Goal: Task Accomplishment & Management: Use online tool/utility

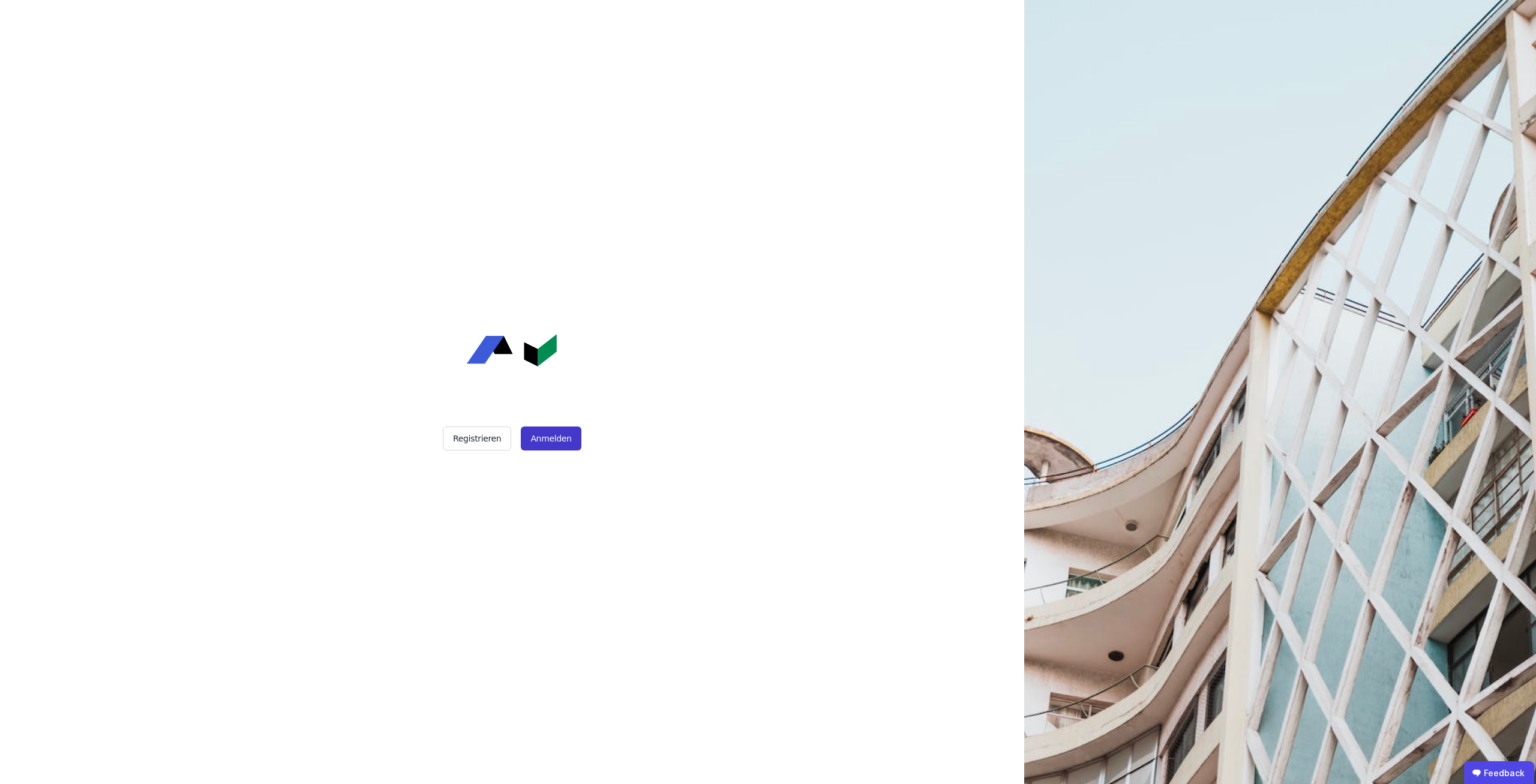
click at [559, 438] on button "Anmelden" at bounding box center [551, 438] width 60 height 24
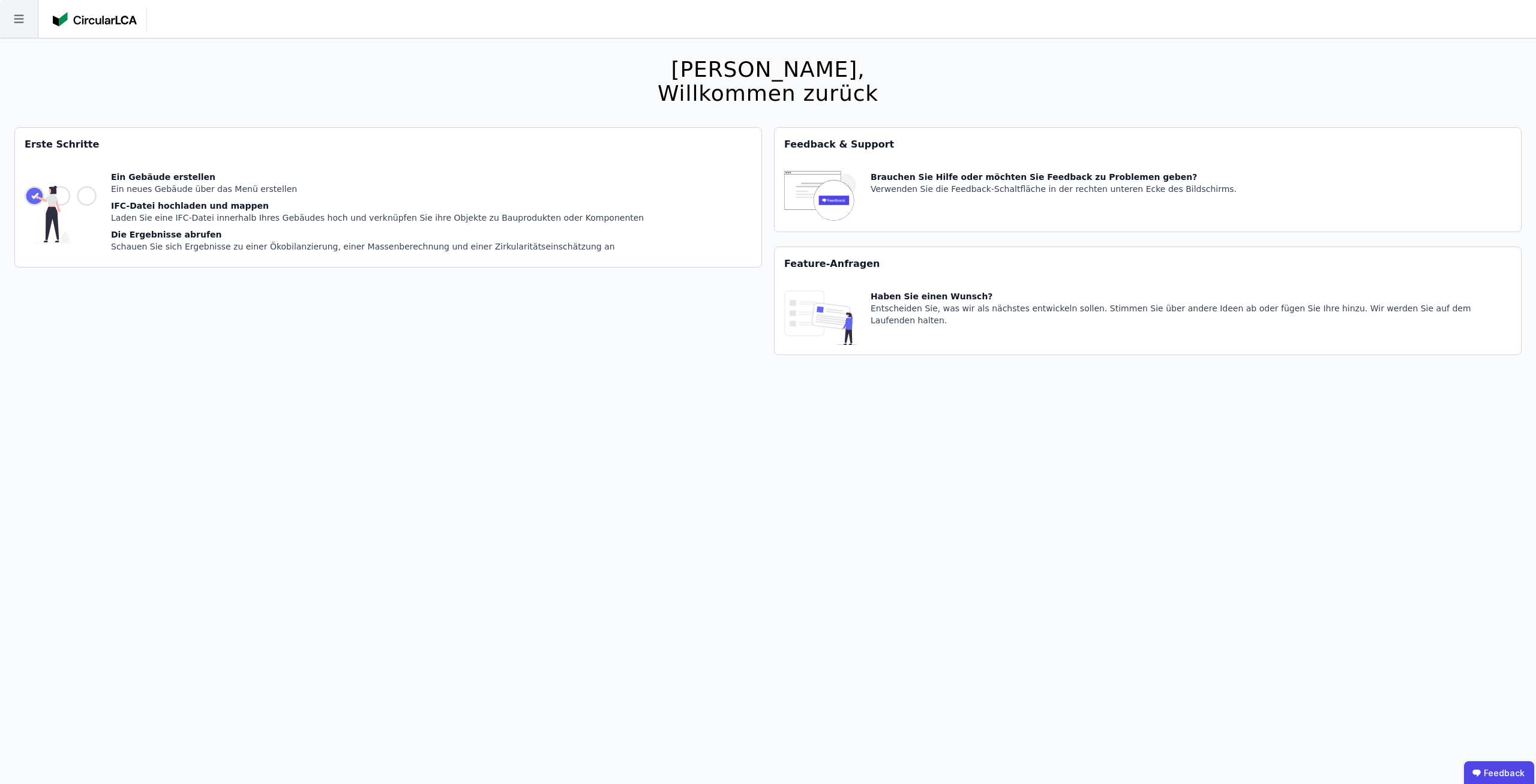
click at [25, 24] on icon at bounding box center [19, 19] width 38 height 38
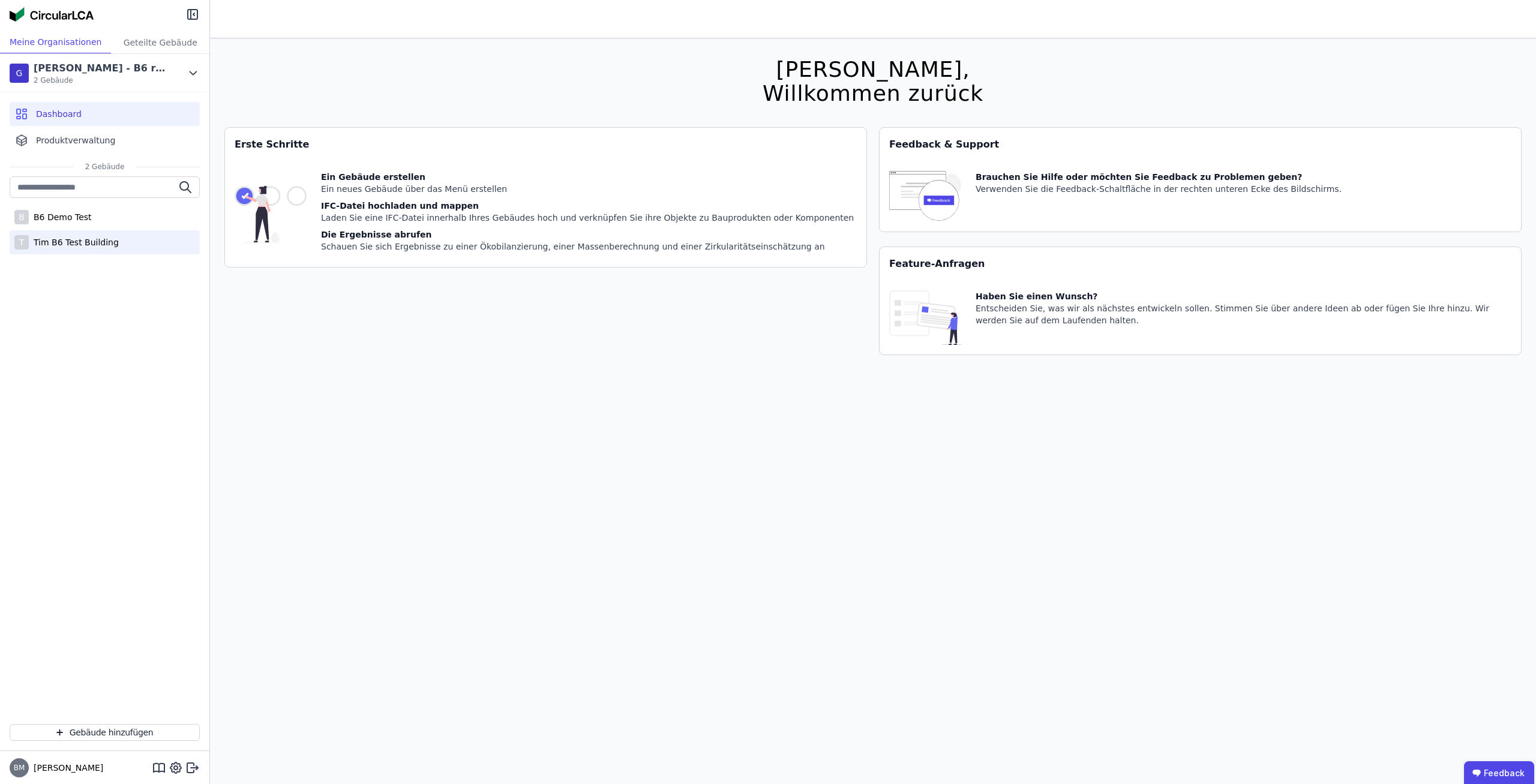
click at [105, 243] on div "Tim B6 Test Building" at bounding box center [74, 242] width 90 height 12
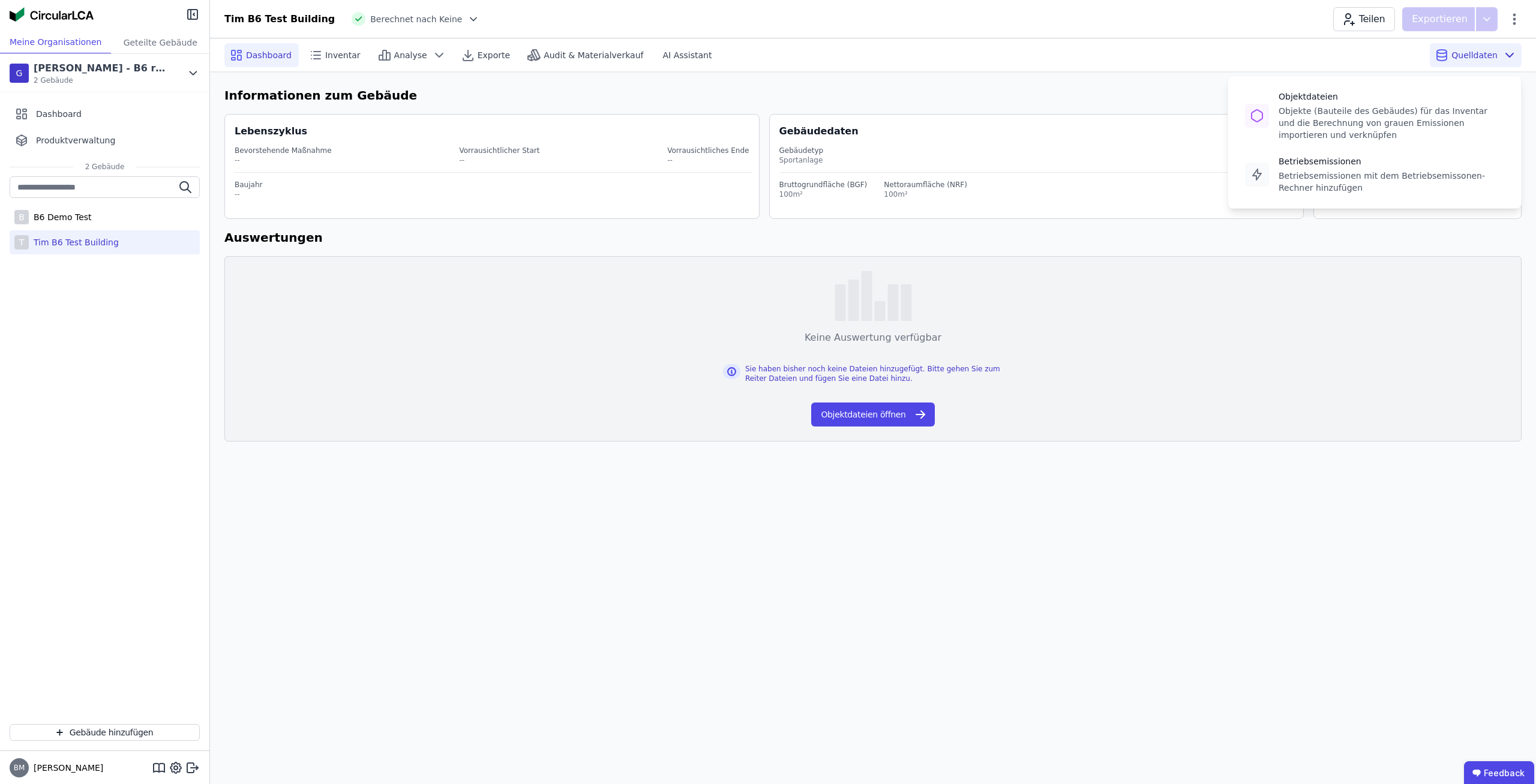
click at [1485, 61] on span "Quelldaten" at bounding box center [1474, 55] width 46 height 12
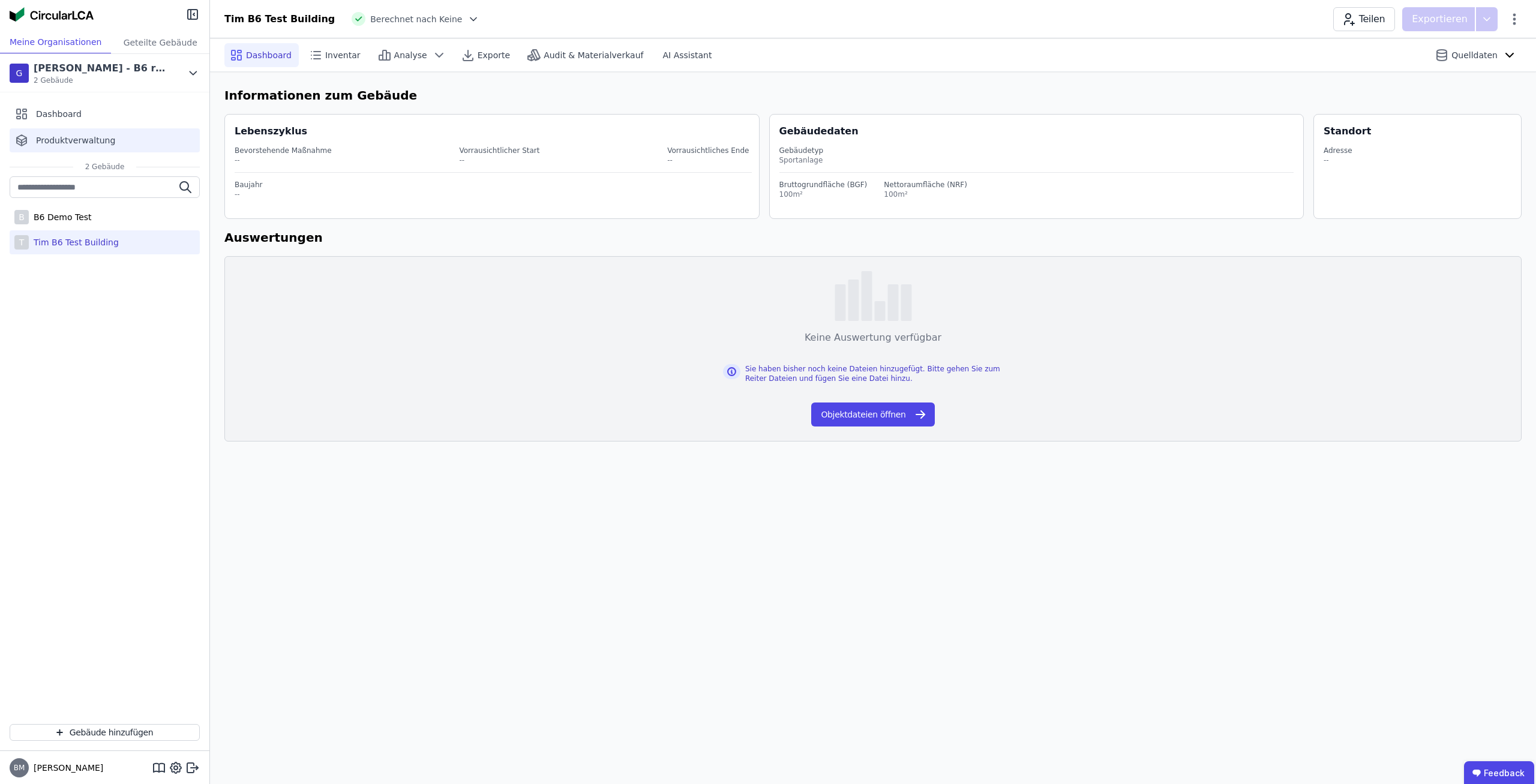
click at [127, 131] on div "Produktverwaltung" at bounding box center [105, 140] width 190 height 24
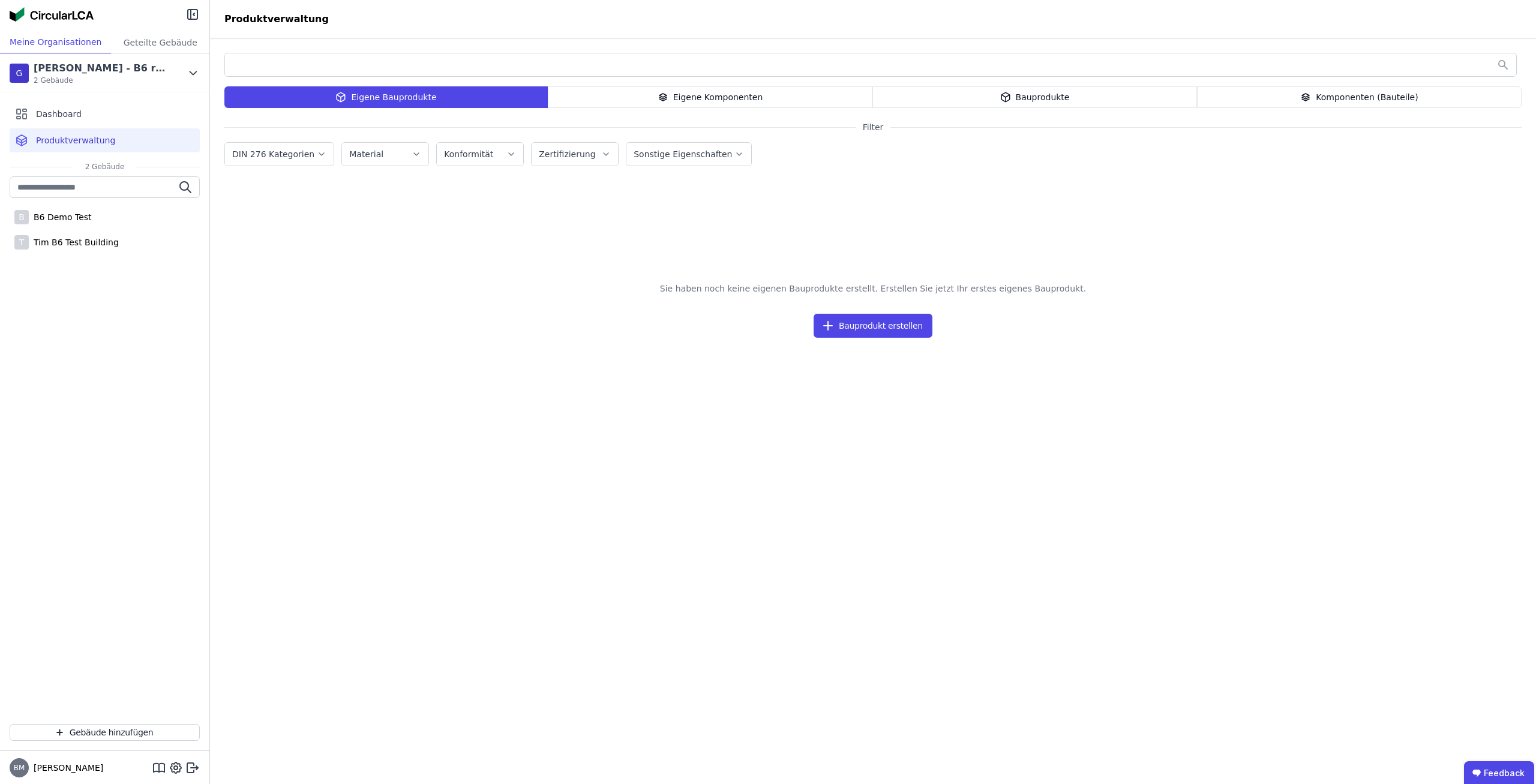
click at [646, 101] on div "Eigene Komponenten" at bounding box center [710, 97] width 325 height 22
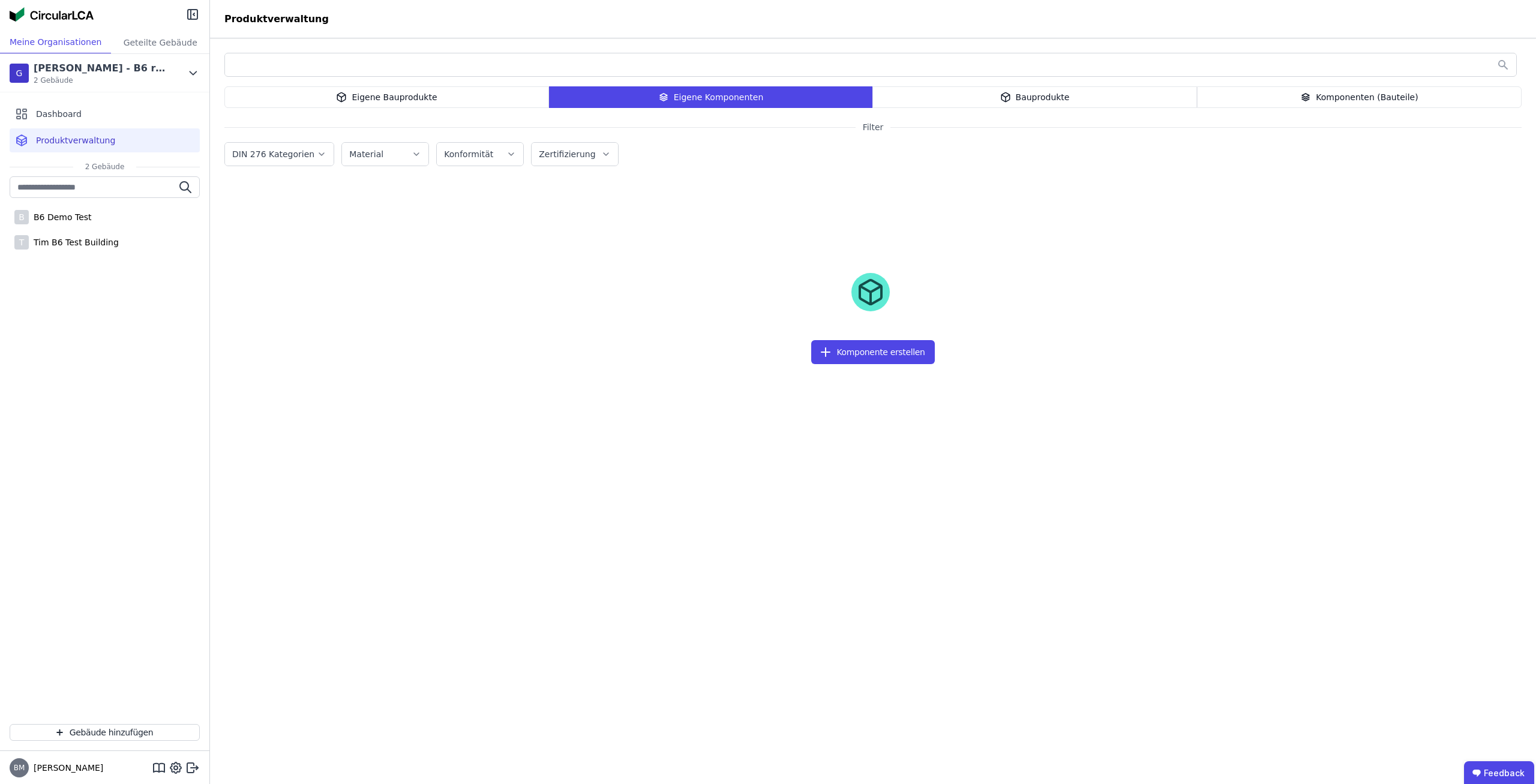
click at [1064, 88] on div "Bauprodukte" at bounding box center [1035, 97] width 325 height 22
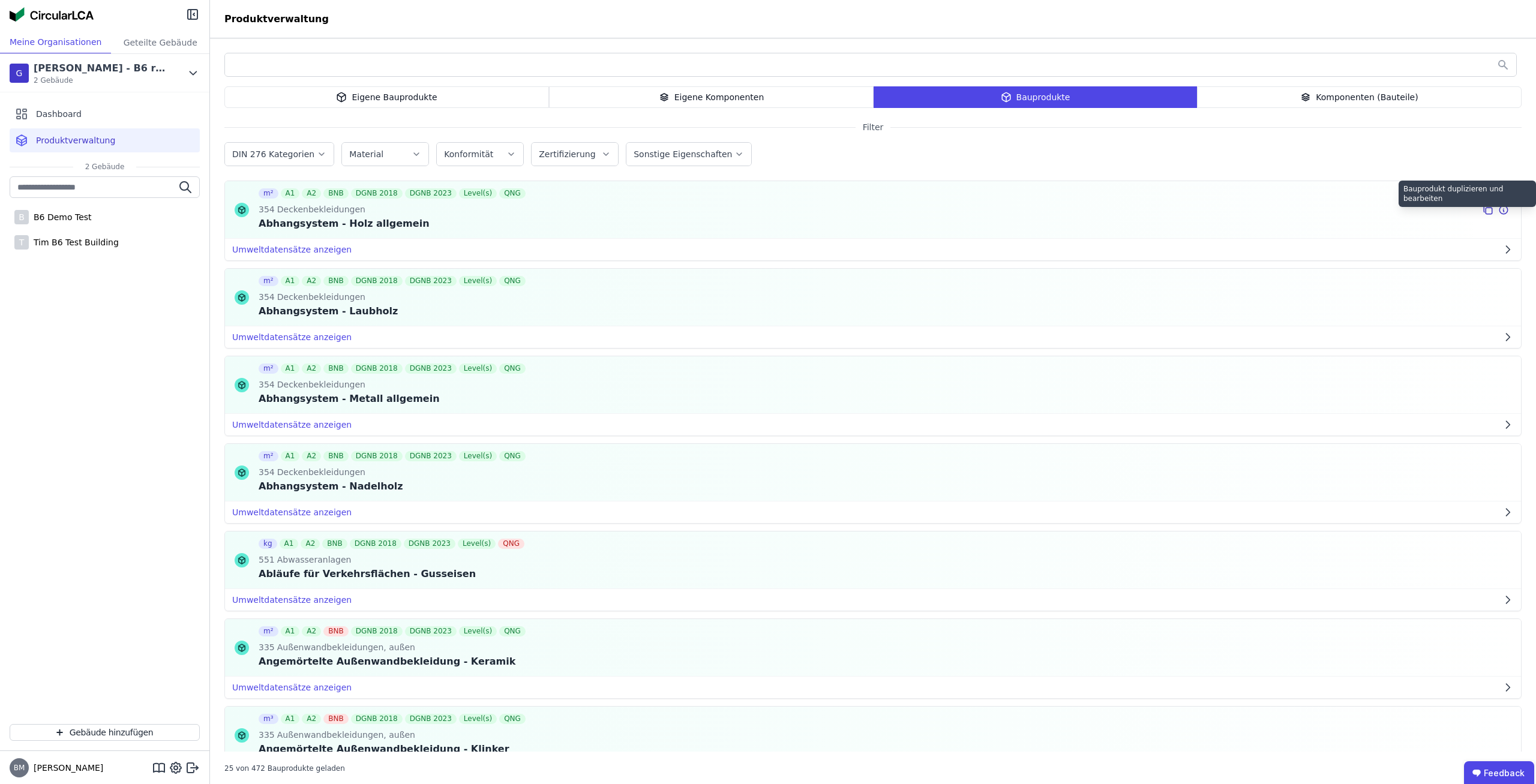
click at [1508, 208] on icon at bounding box center [1503, 210] width 8 height 8
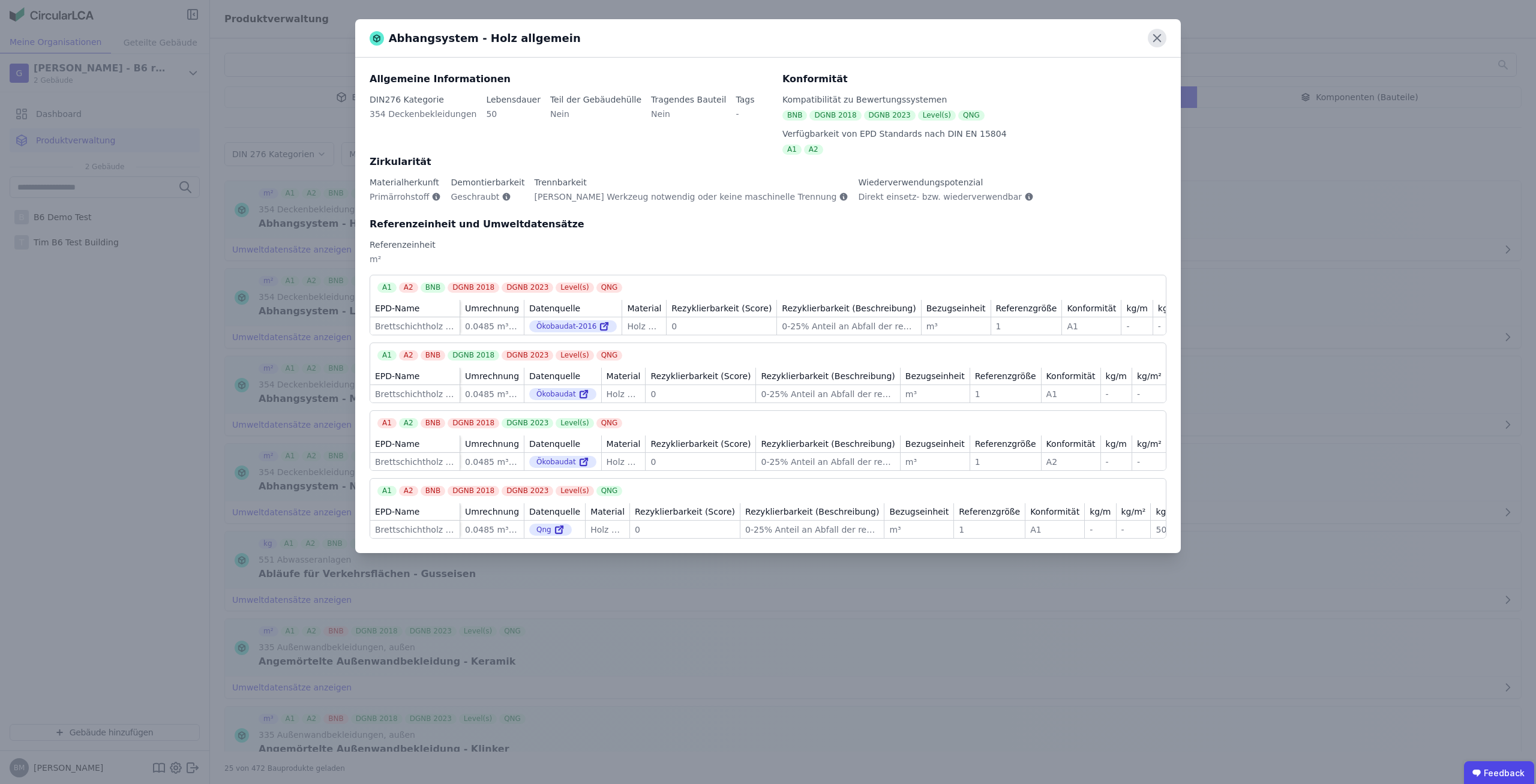
click at [1157, 35] on icon at bounding box center [1157, 38] width 18 height 18
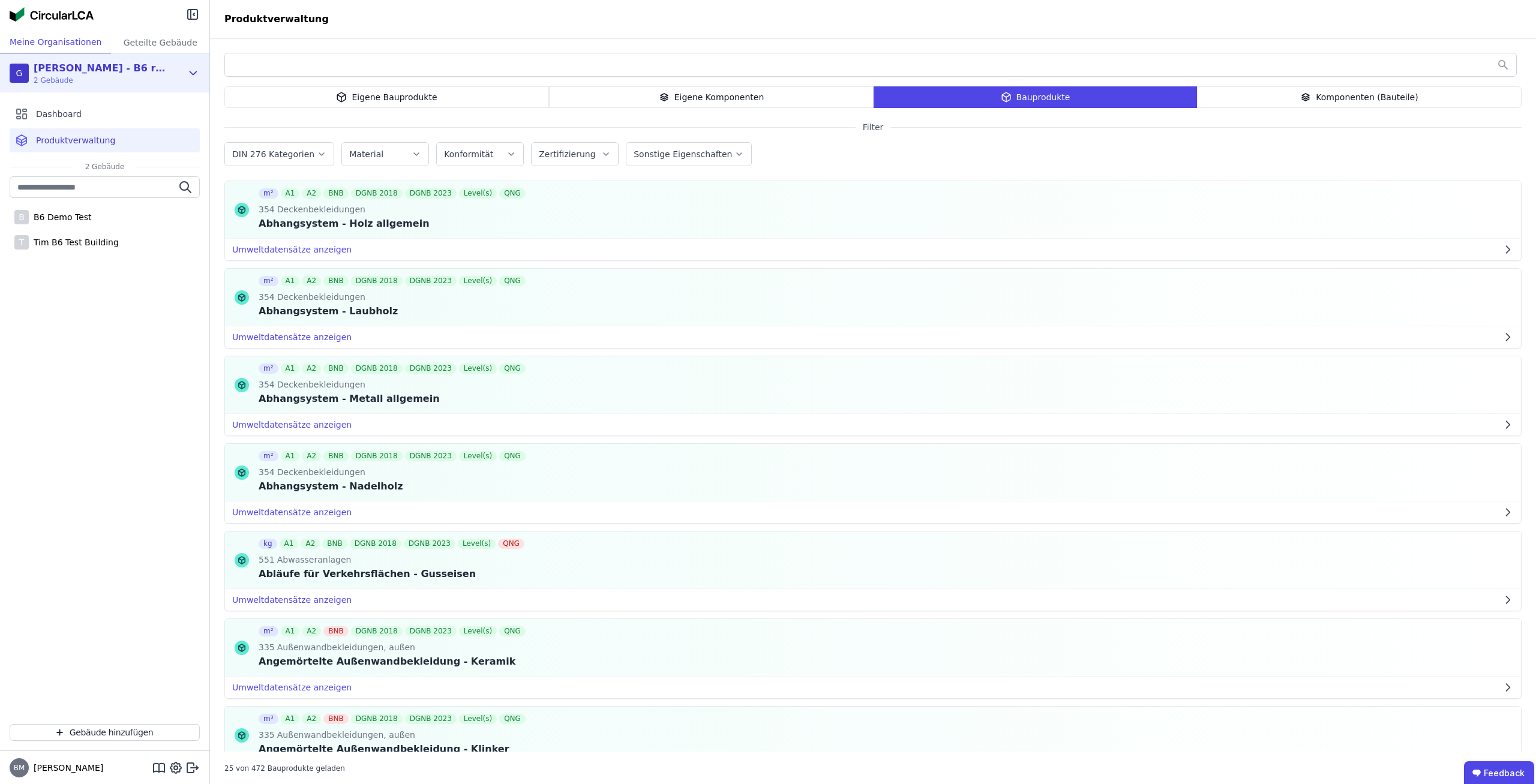
click at [144, 75] on div "[PERSON_NAME] Test - B6 retool 2 Gebäude" at bounding box center [95, 73] width 172 height 24
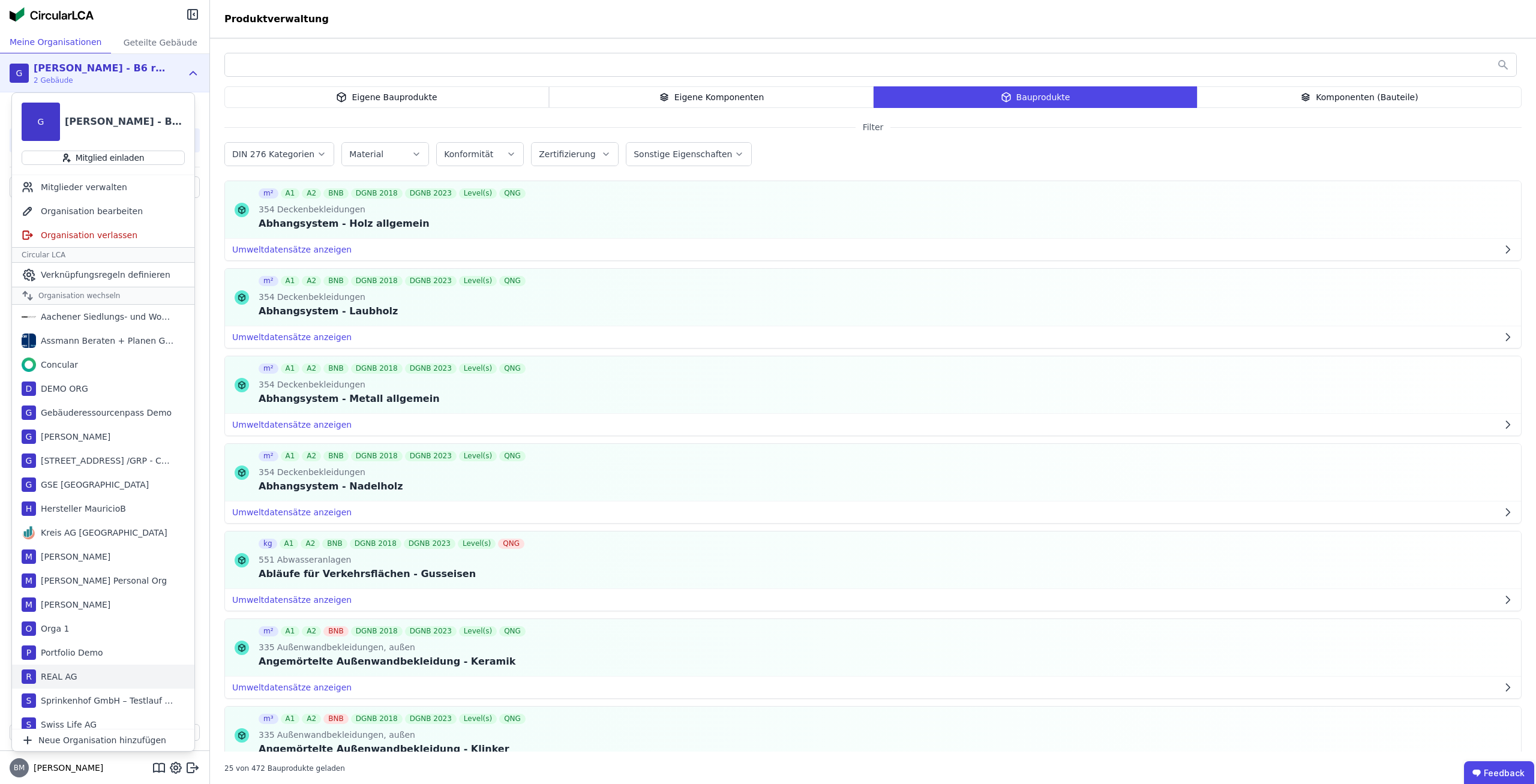
scroll to position [31, 0]
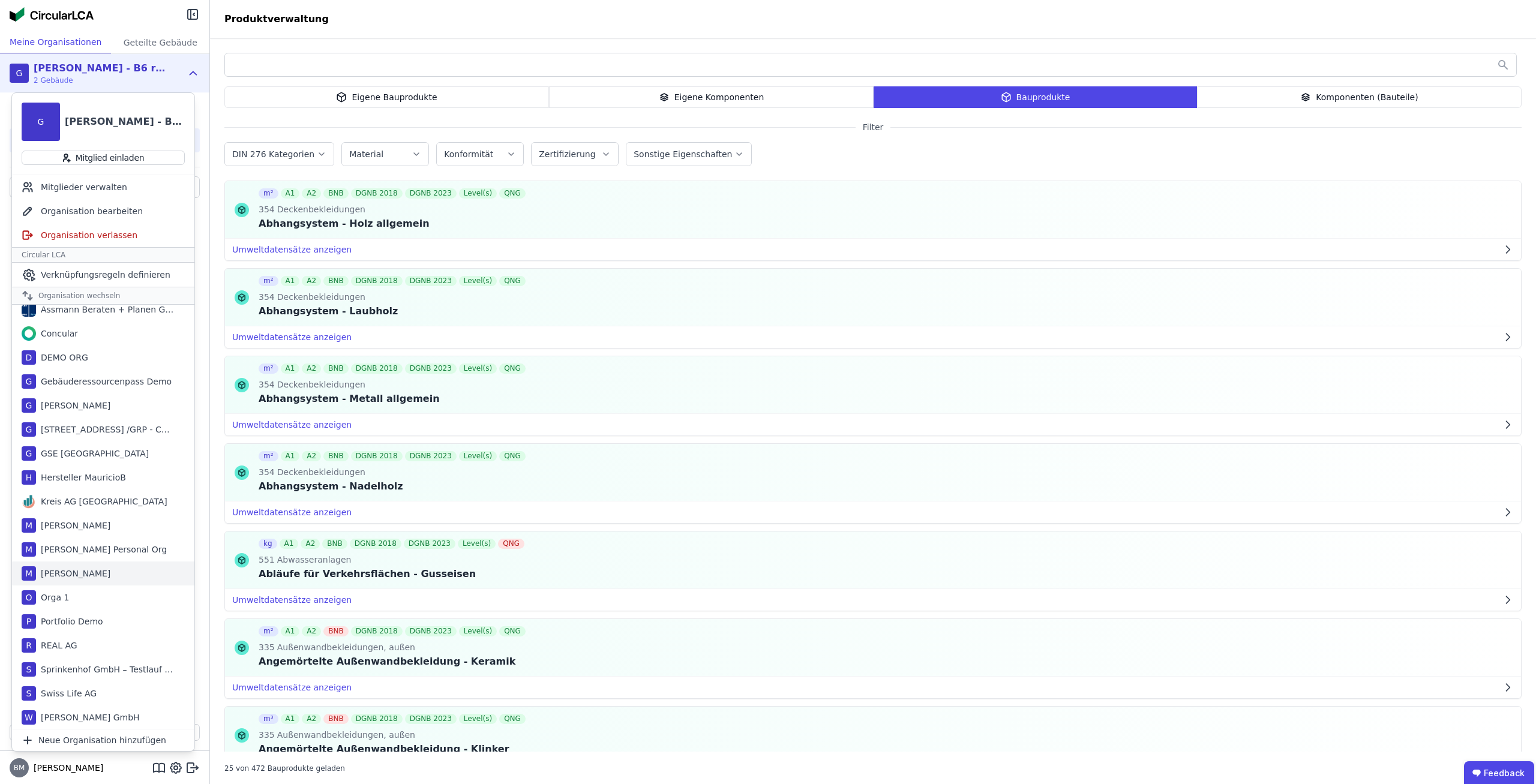
click at [103, 566] on div "M [PERSON_NAME]" at bounding box center [103, 573] width 182 height 24
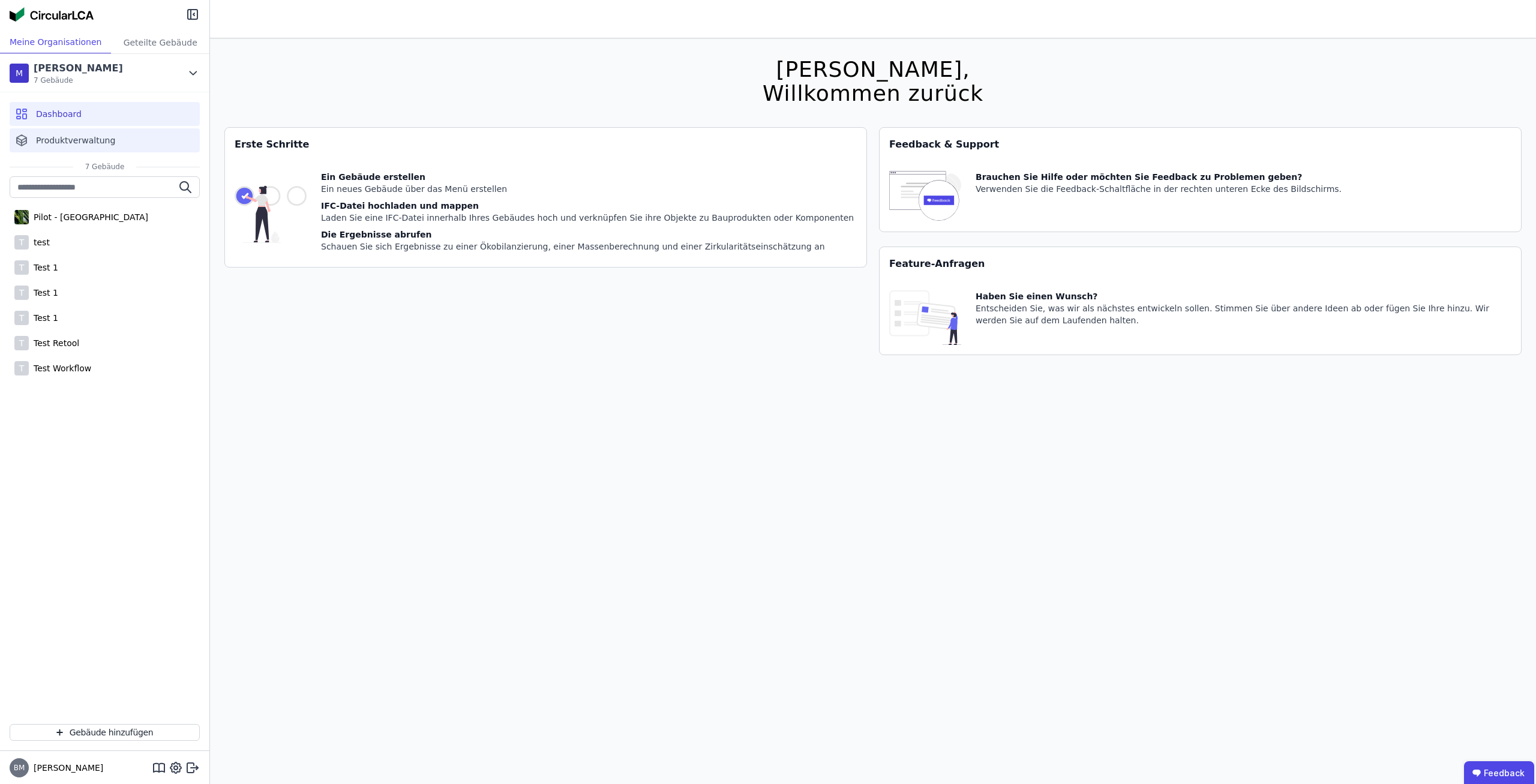
click at [99, 146] on div "Produktverwaltung" at bounding box center [105, 140] width 190 height 24
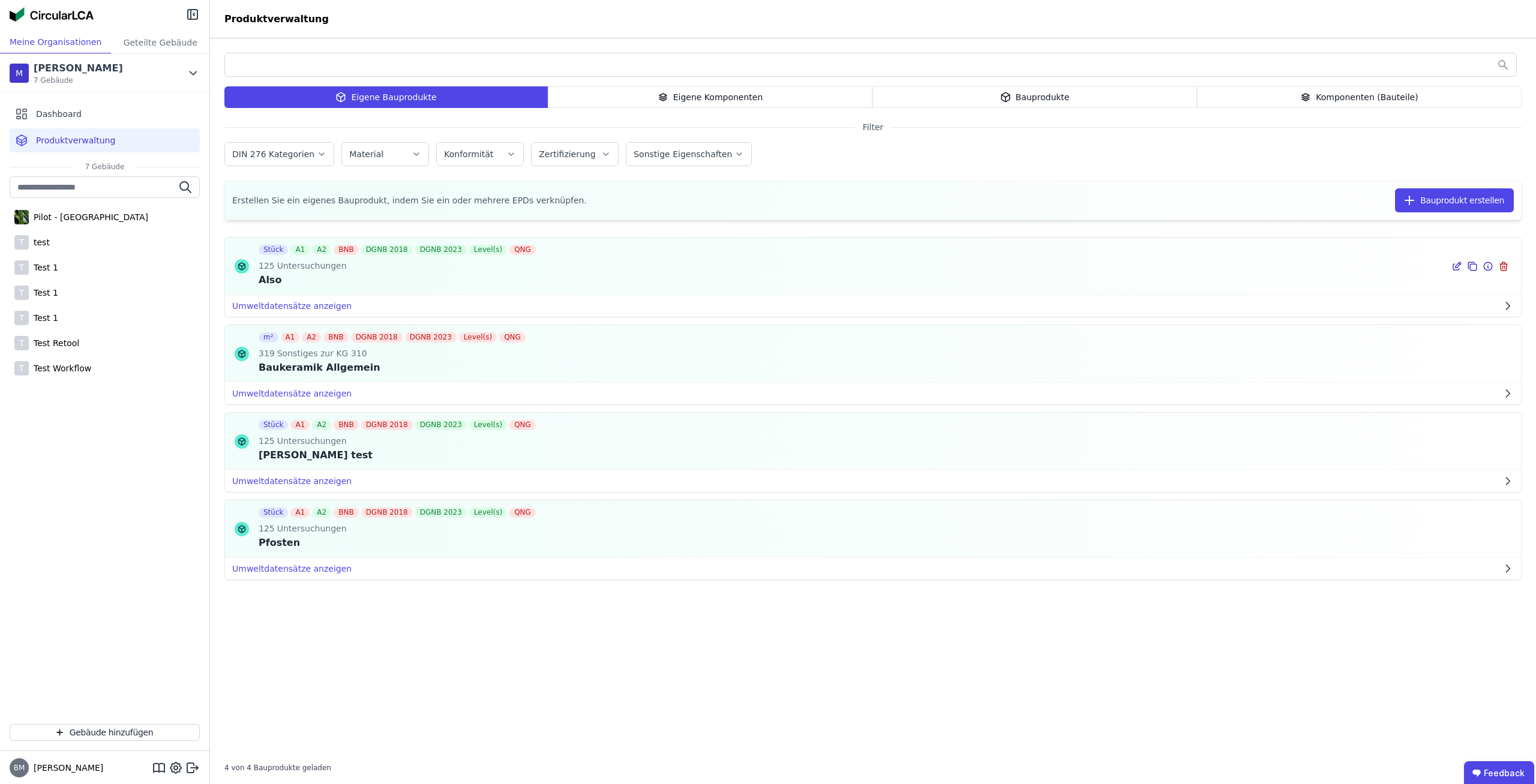
click at [1488, 263] on icon at bounding box center [1488, 267] width 11 height 14
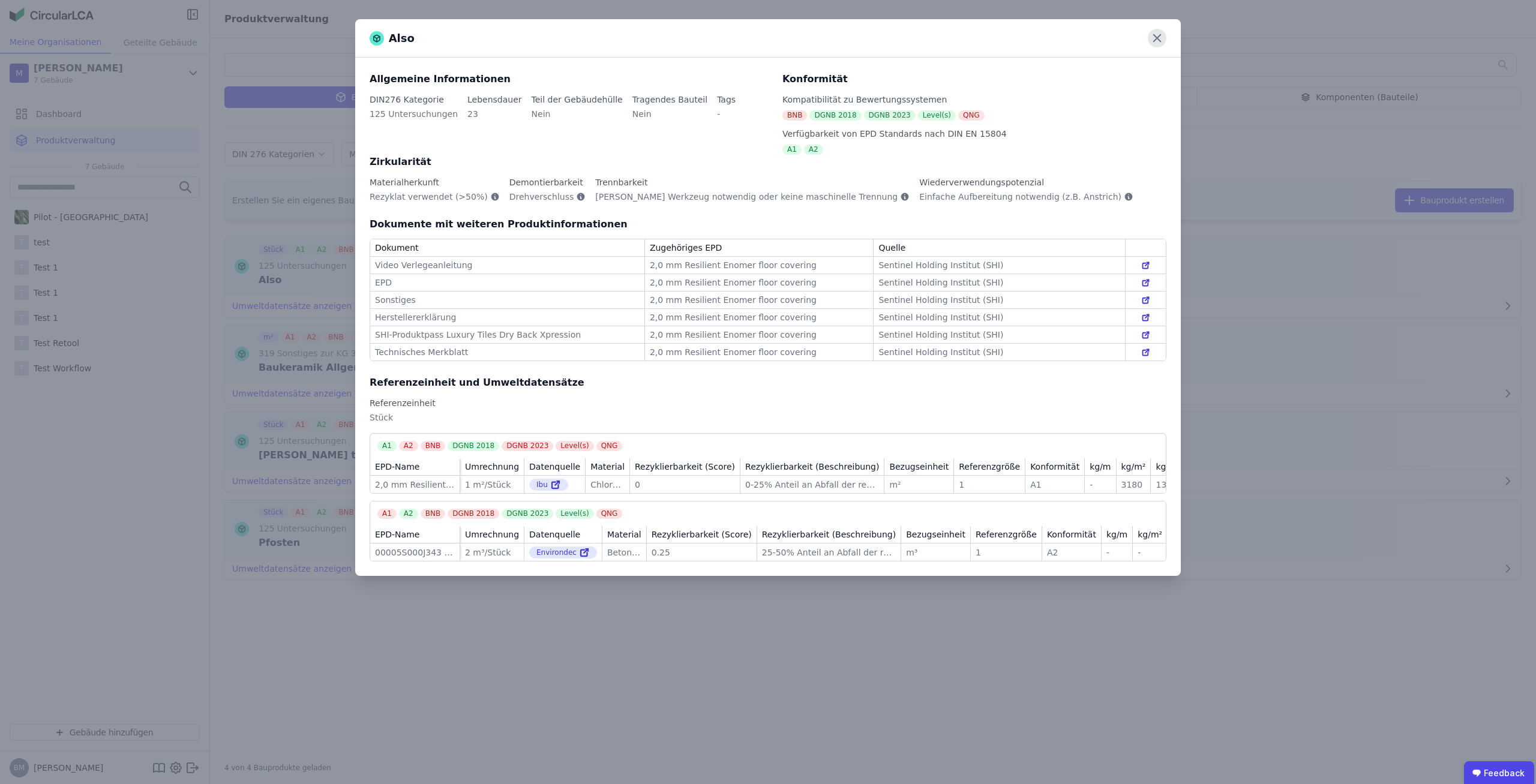
click at [1165, 37] on icon at bounding box center [1157, 38] width 18 height 18
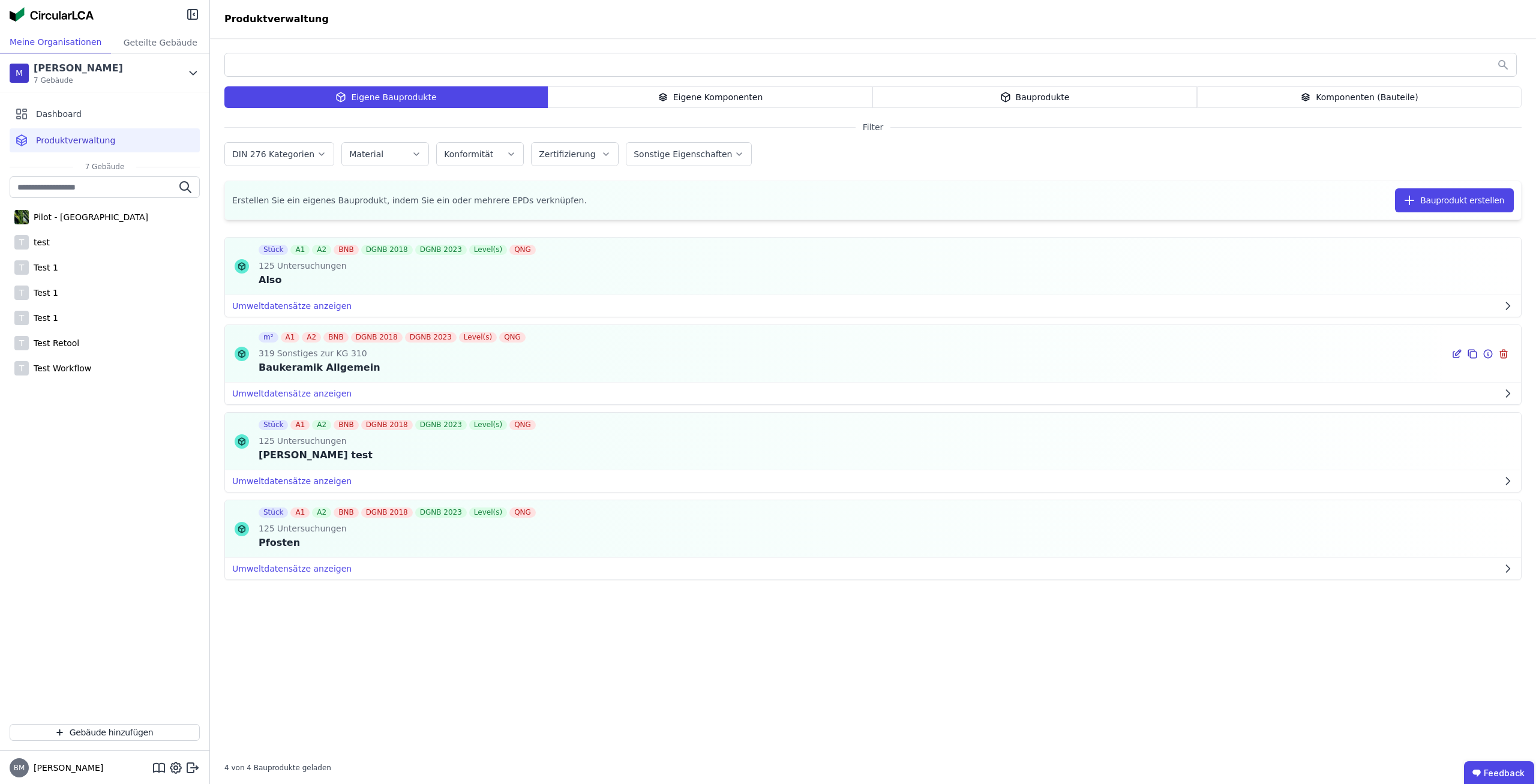
click at [1487, 355] on icon at bounding box center [1488, 354] width 11 height 14
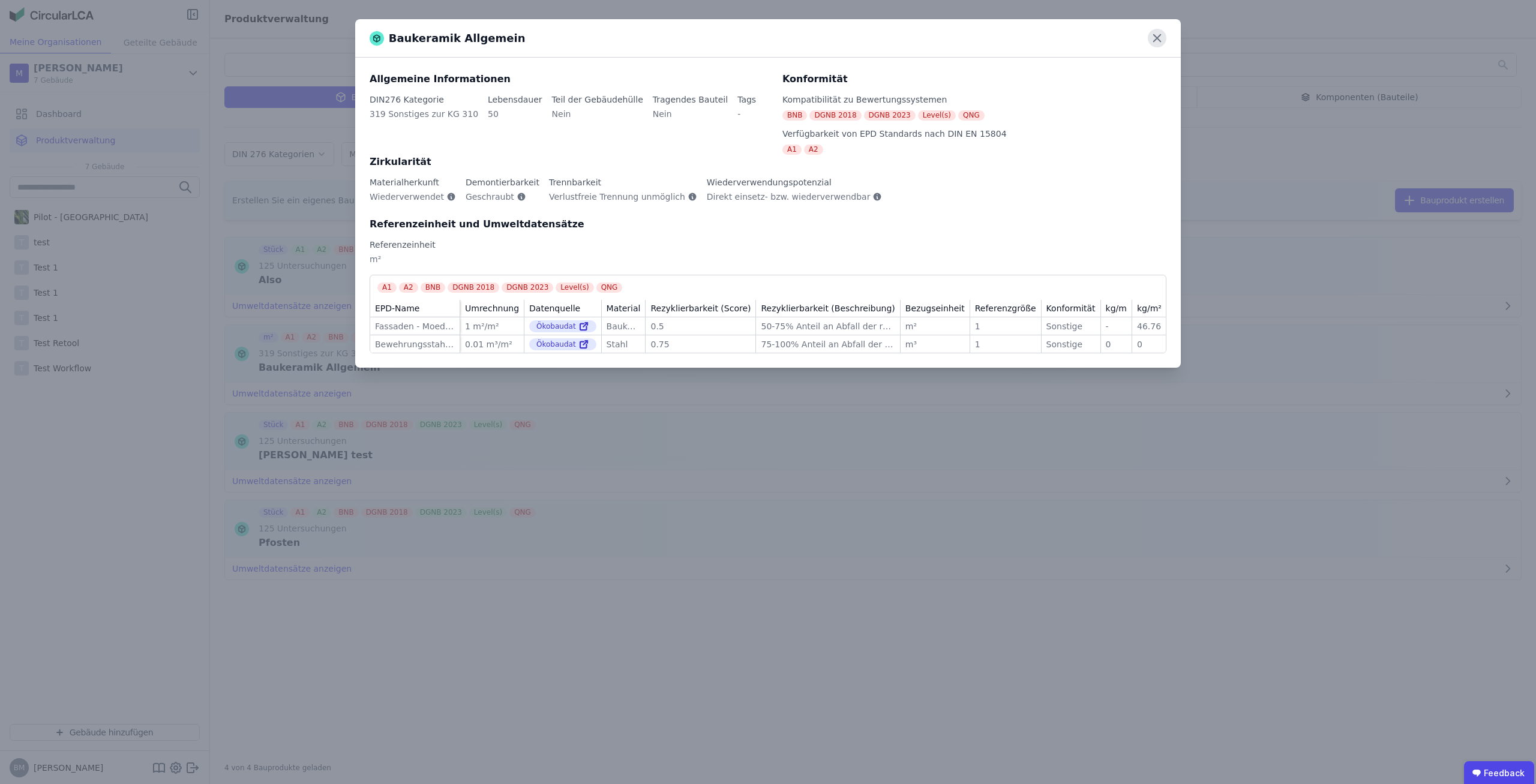
click at [1156, 40] on icon at bounding box center [1157, 38] width 18 height 18
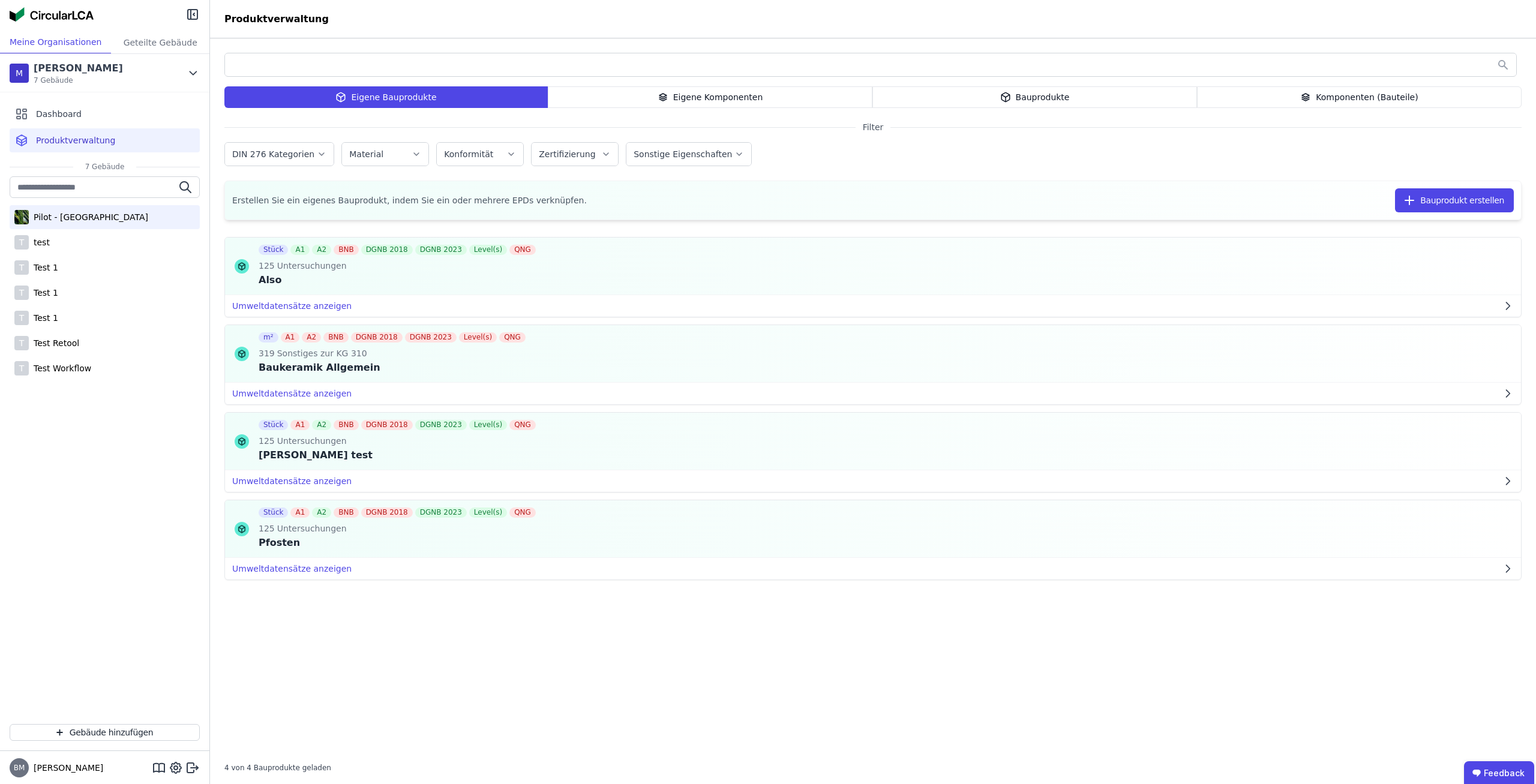
click at [109, 223] on div "Pilot - [GEOGRAPHIC_DATA]" at bounding box center [105, 217] width 190 height 24
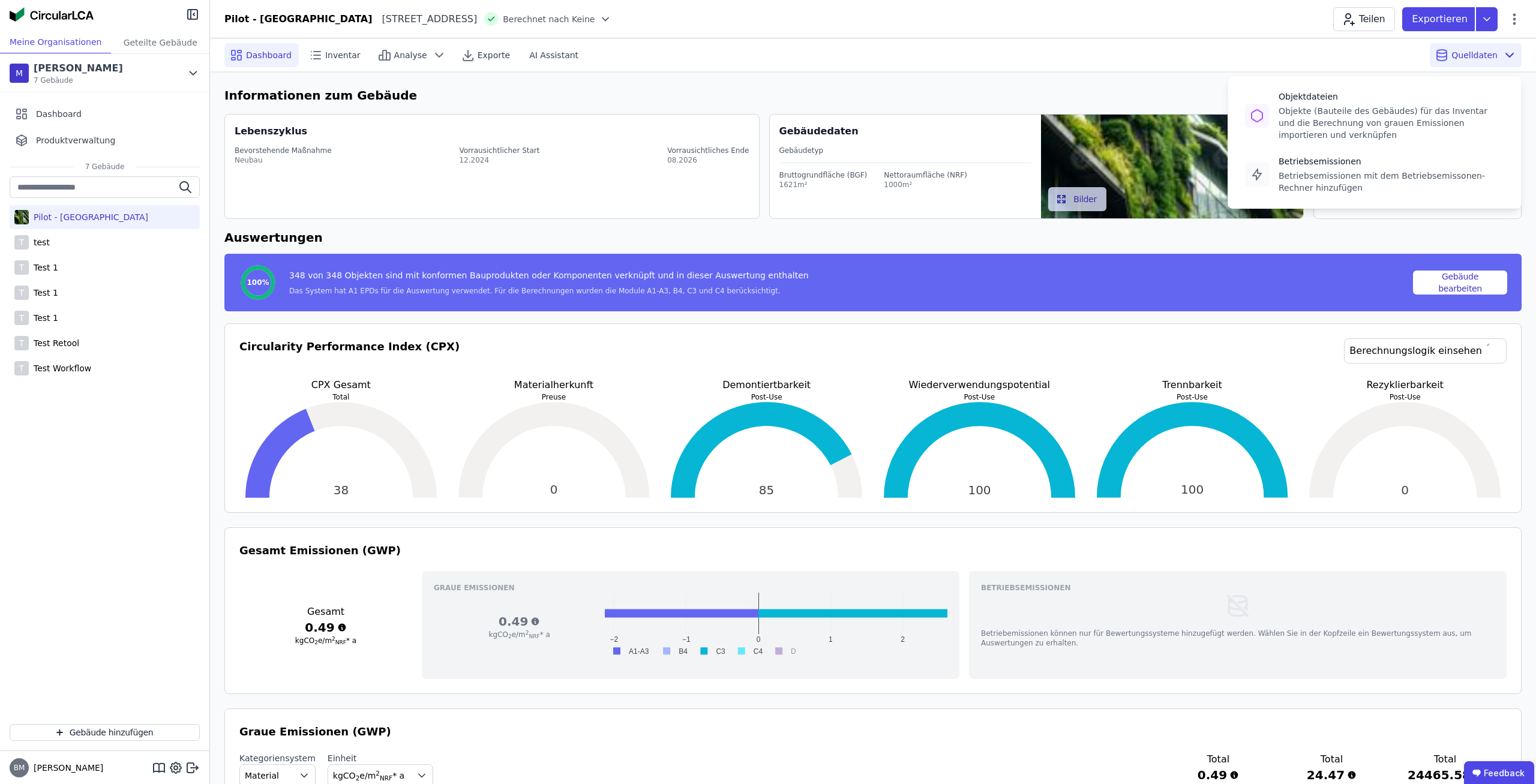
click at [1461, 58] on span "Quelldaten" at bounding box center [1474, 55] width 46 height 12
click at [1350, 125] on div "Objekte (Bauteile des Gebäudes) für das Inventar und die Berechnung von grauen …" at bounding box center [1391, 123] width 225 height 36
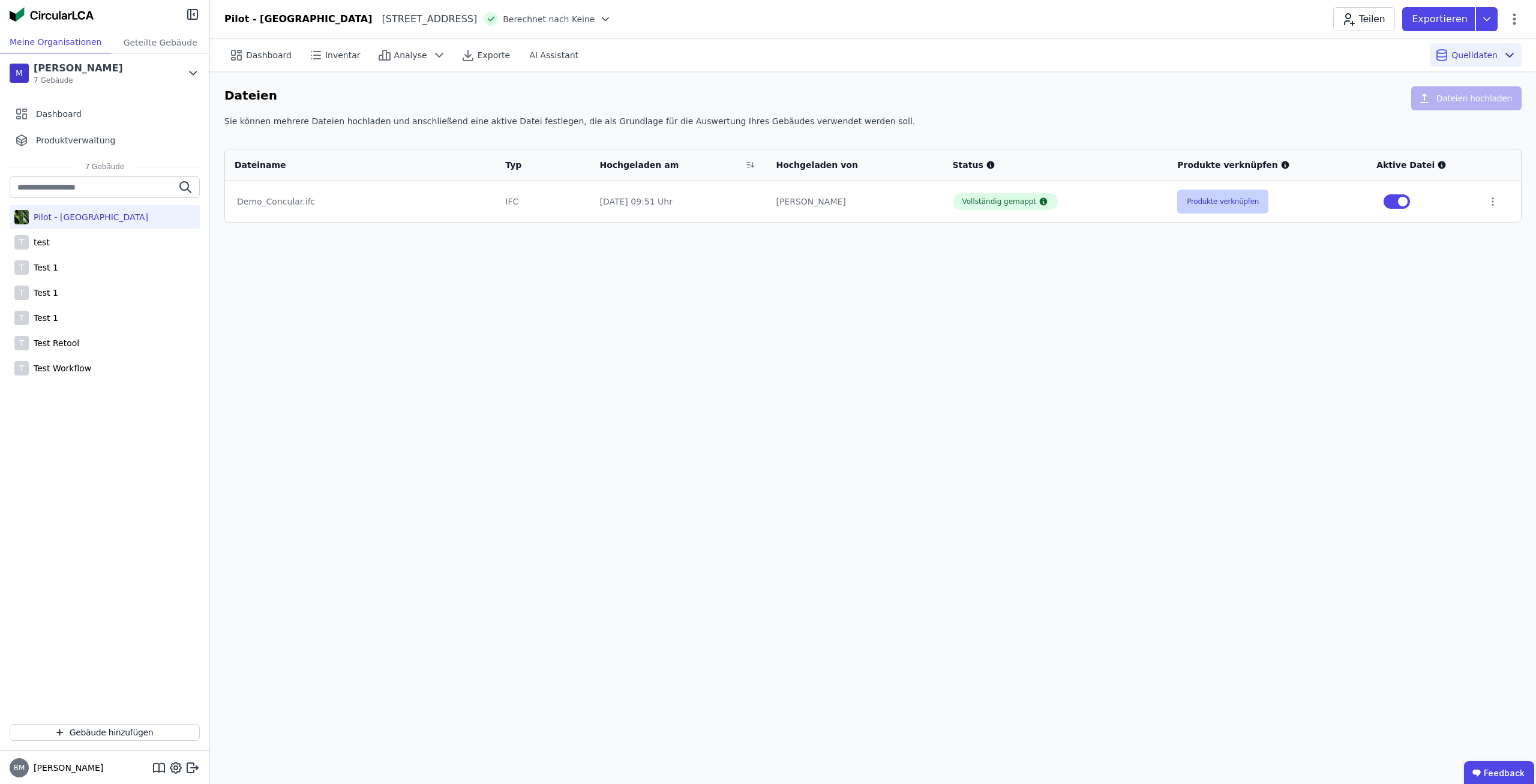
click at [1245, 204] on button "Produkte verknüpfen" at bounding box center [1223, 201] width 92 height 24
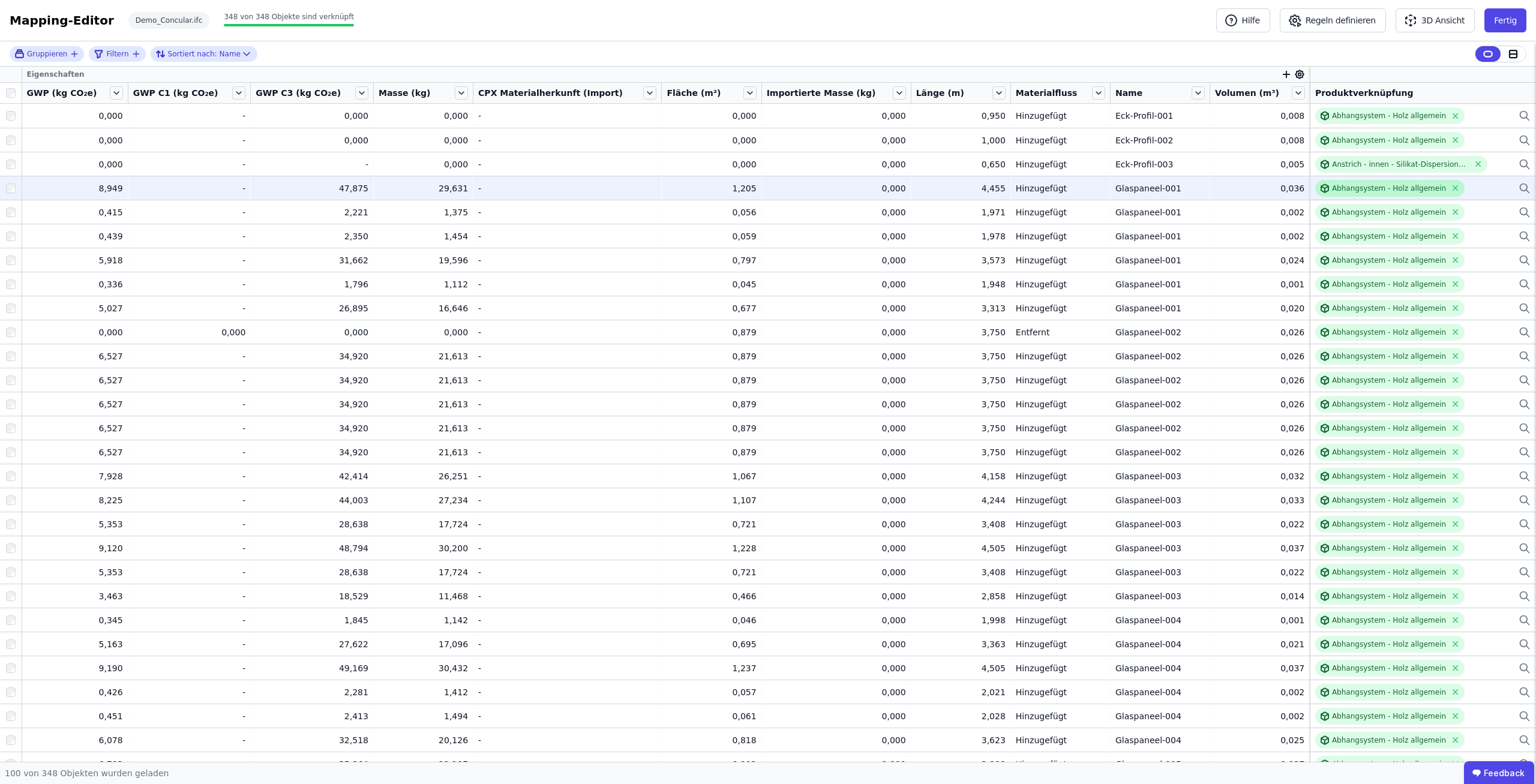
click at [1325, 189] on icon at bounding box center [1325, 190] width 0 height 4
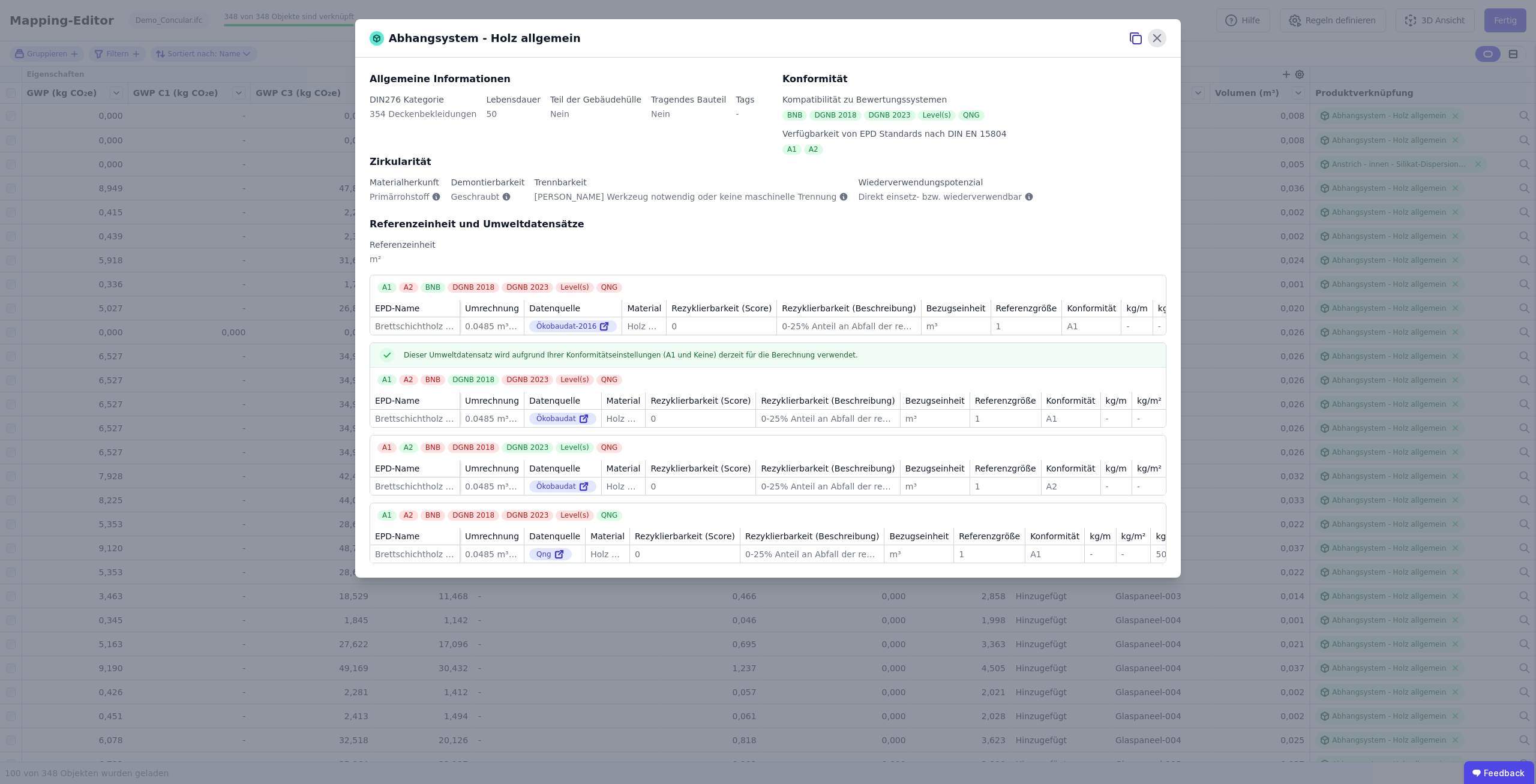
click at [1158, 38] on icon at bounding box center [1157, 38] width 18 height 18
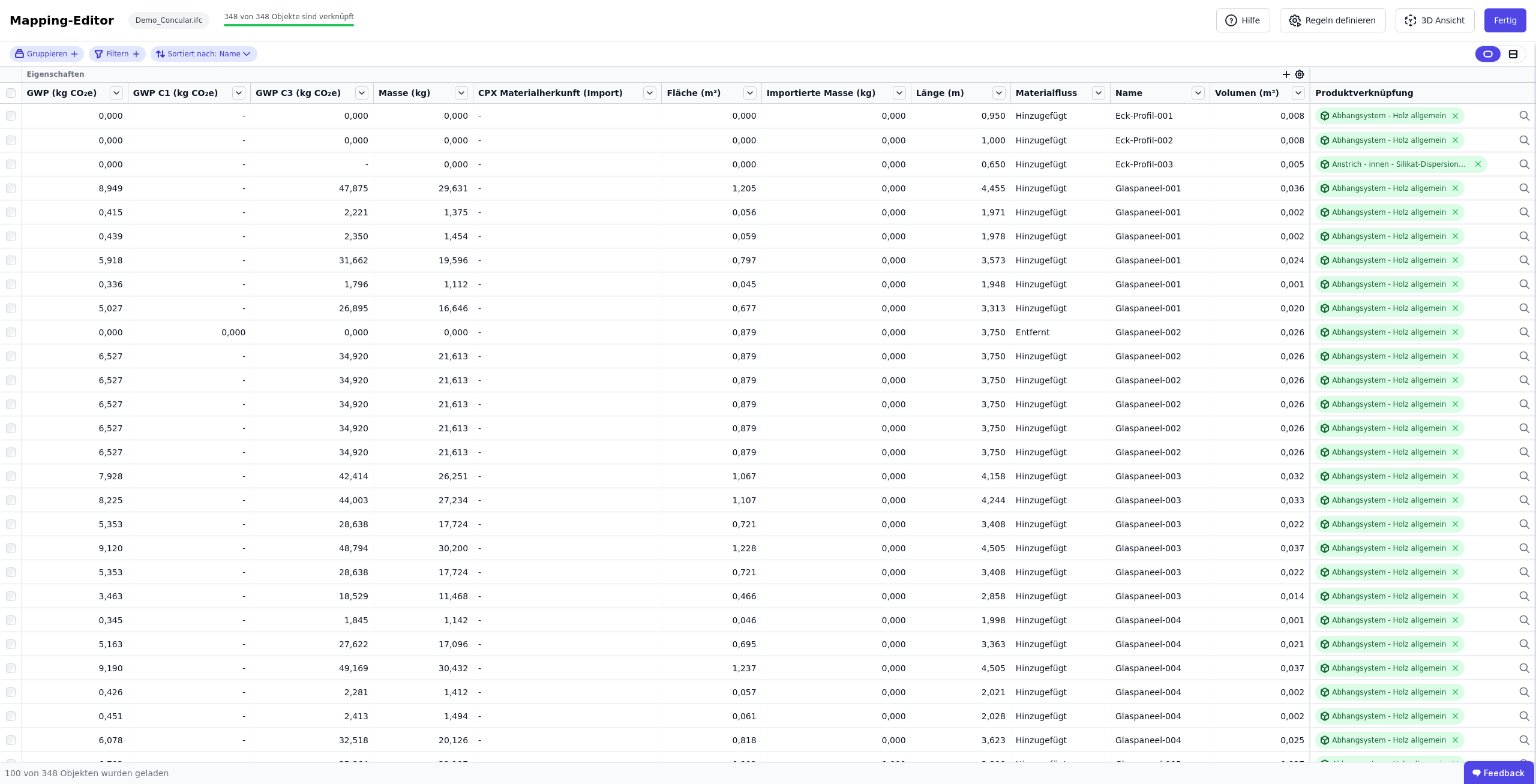
click at [1515, 18] on button "Fertig" at bounding box center [1505, 20] width 42 height 24
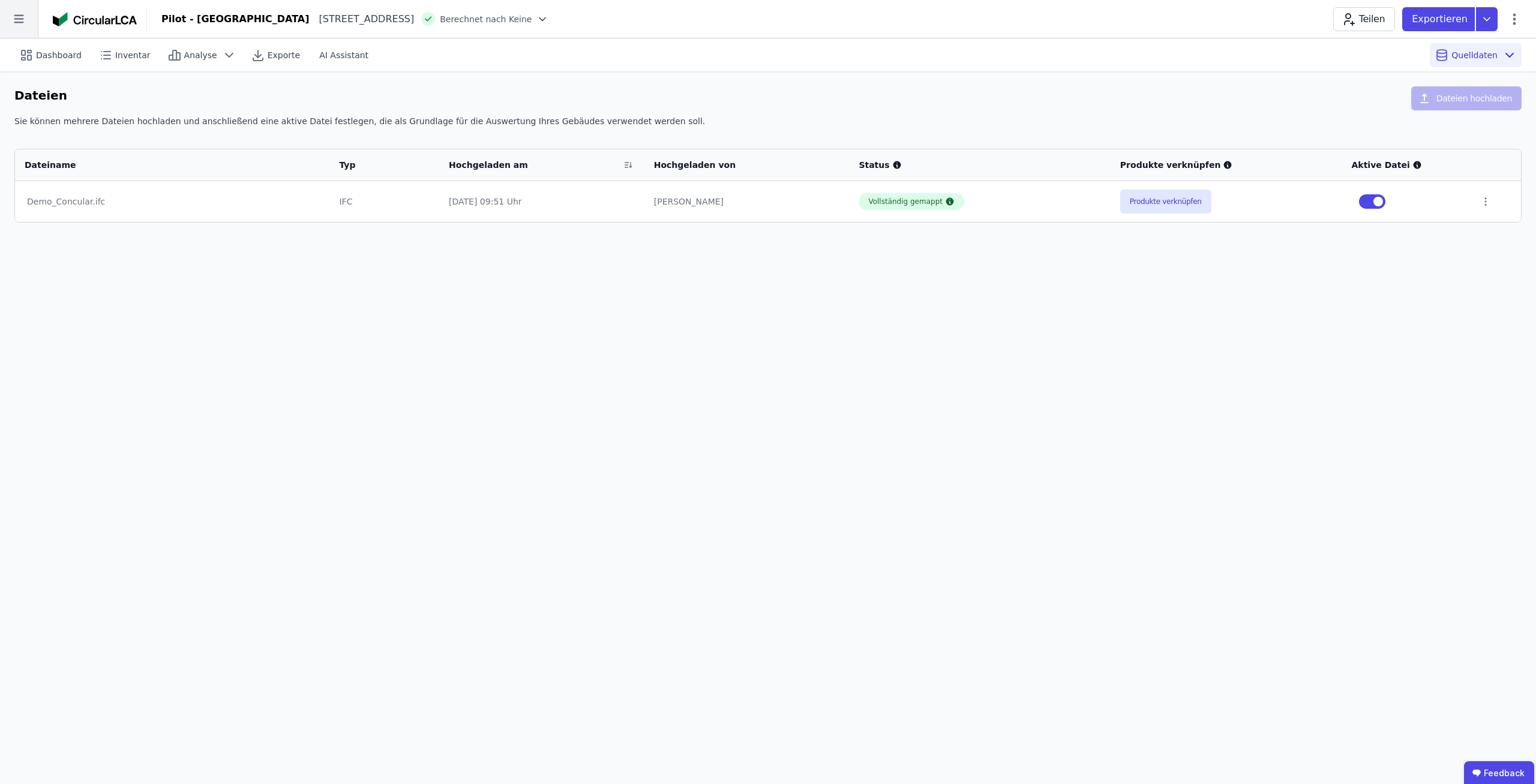
click at [32, 20] on icon at bounding box center [19, 19] width 38 height 38
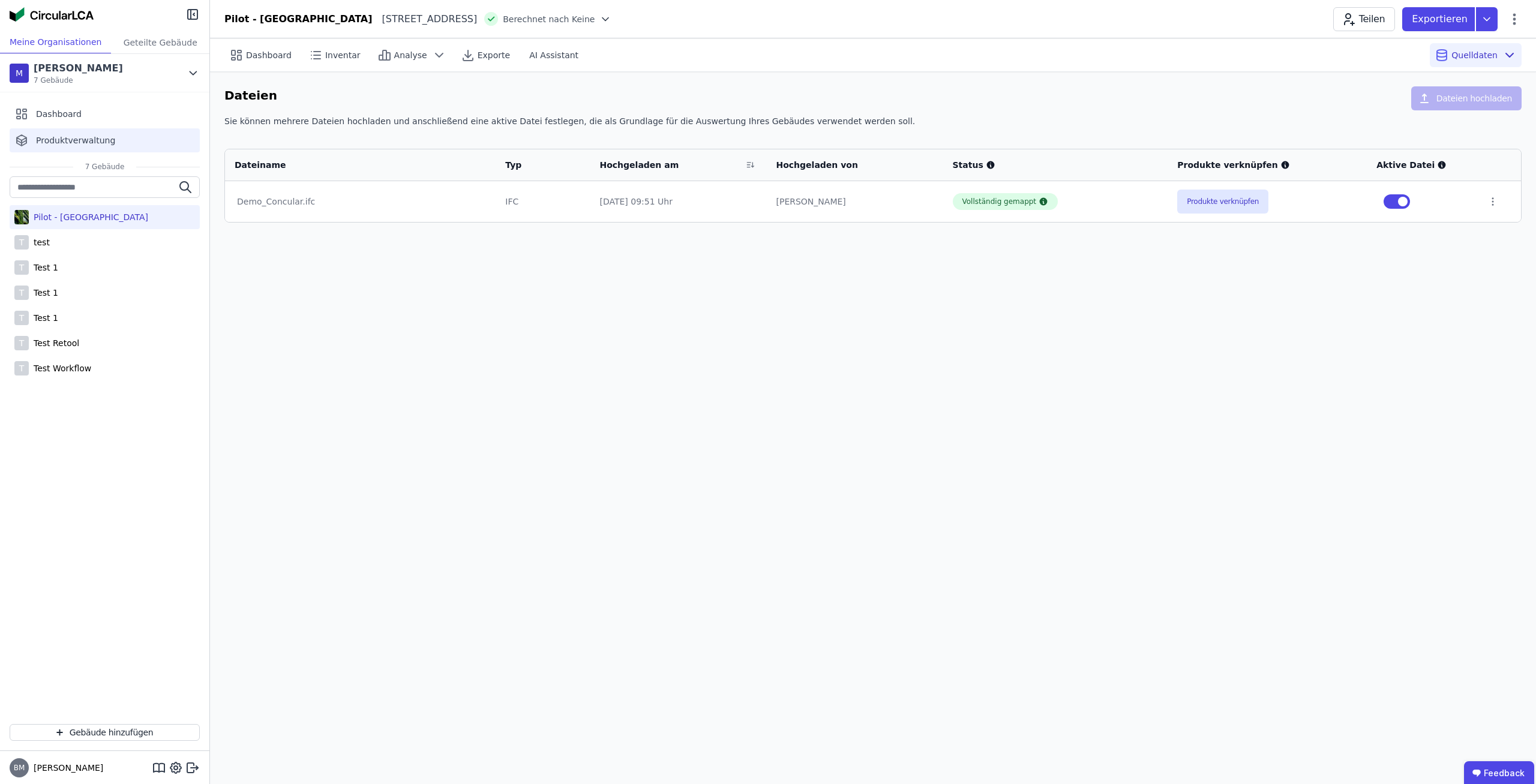
click at [119, 135] on div "Produktverwaltung" at bounding box center [105, 140] width 190 height 24
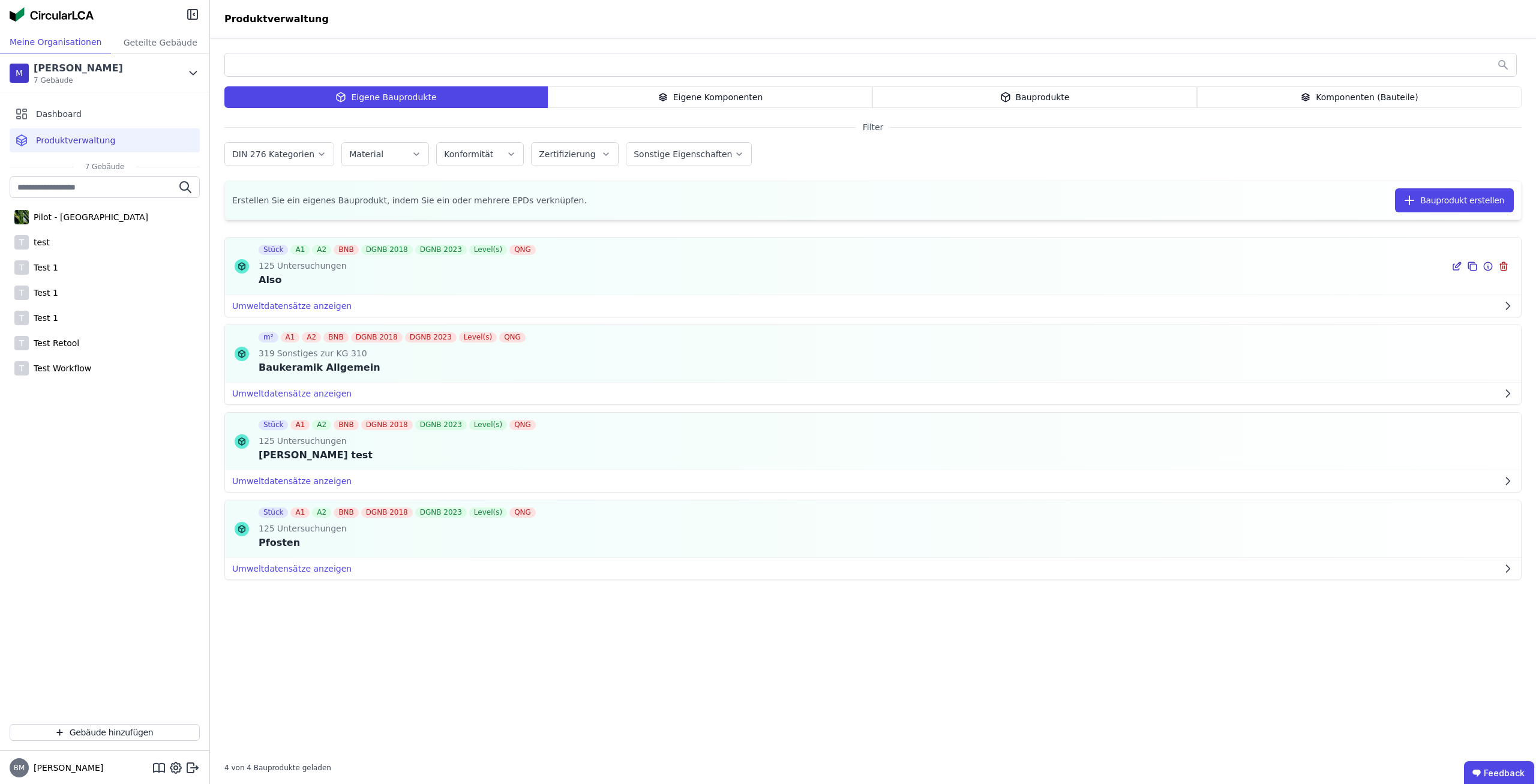
click at [1492, 269] on icon at bounding box center [1488, 267] width 11 height 14
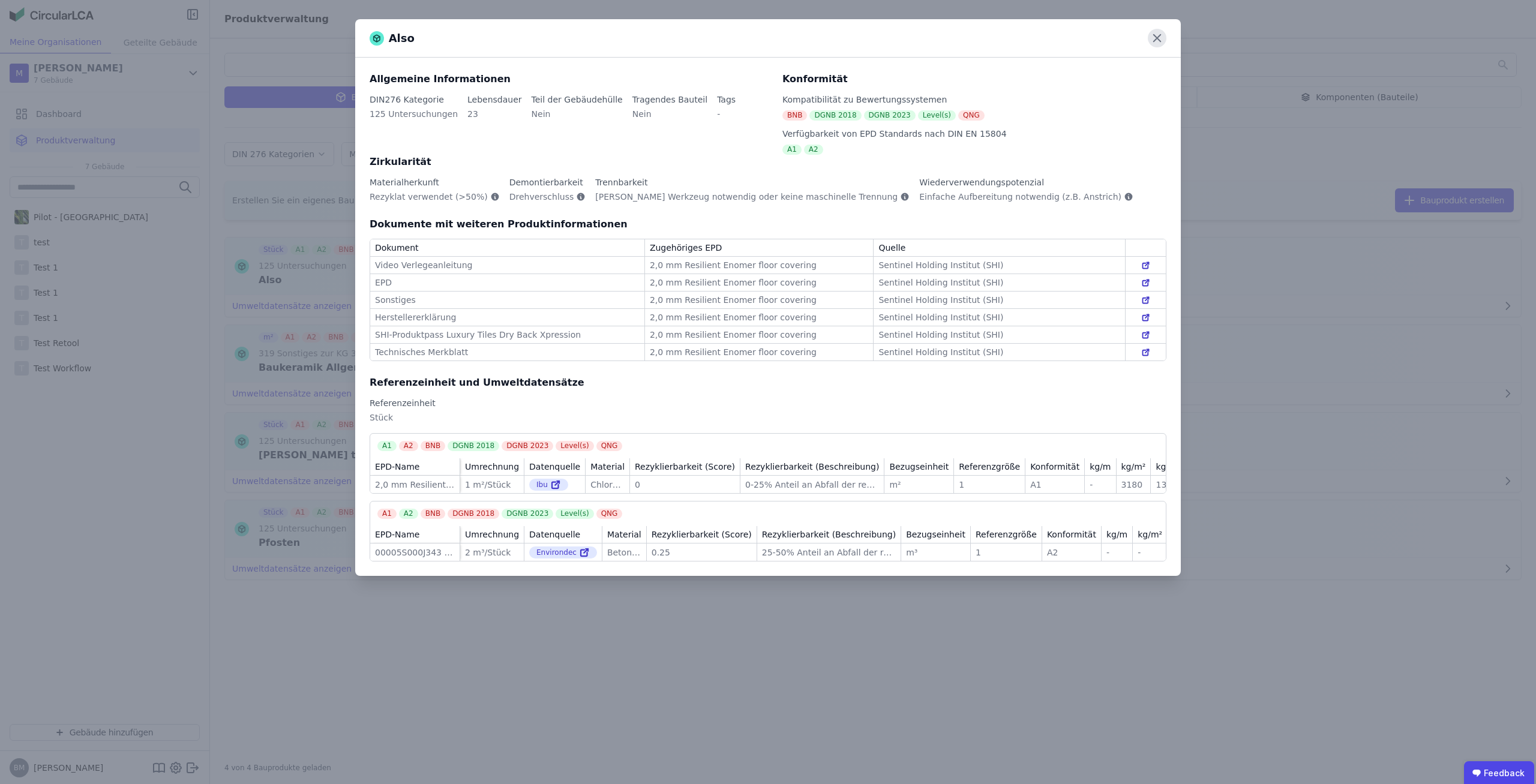
click at [1163, 35] on icon at bounding box center [1157, 38] width 18 height 18
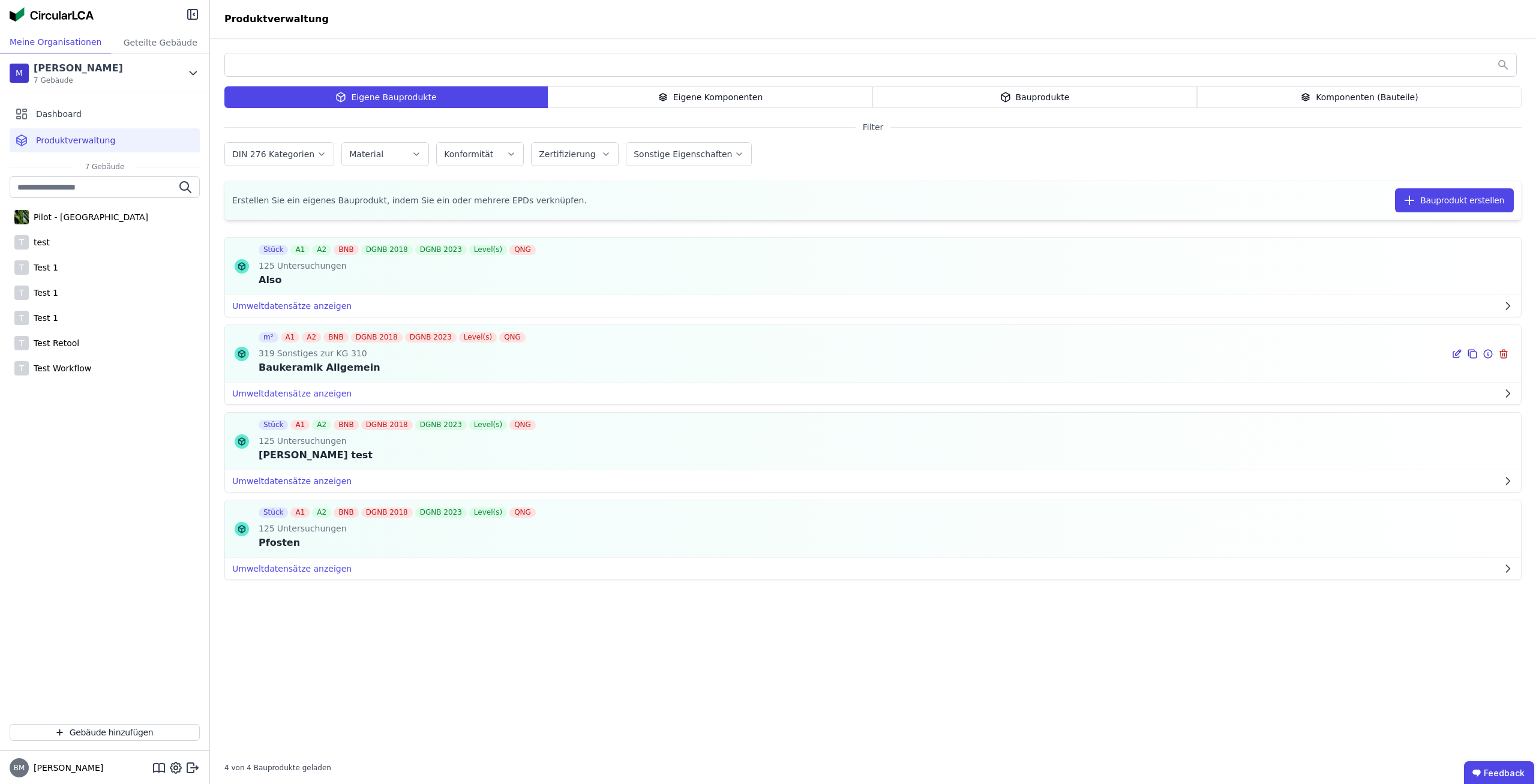
click at [1490, 357] on icon at bounding box center [1488, 354] width 11 height 14
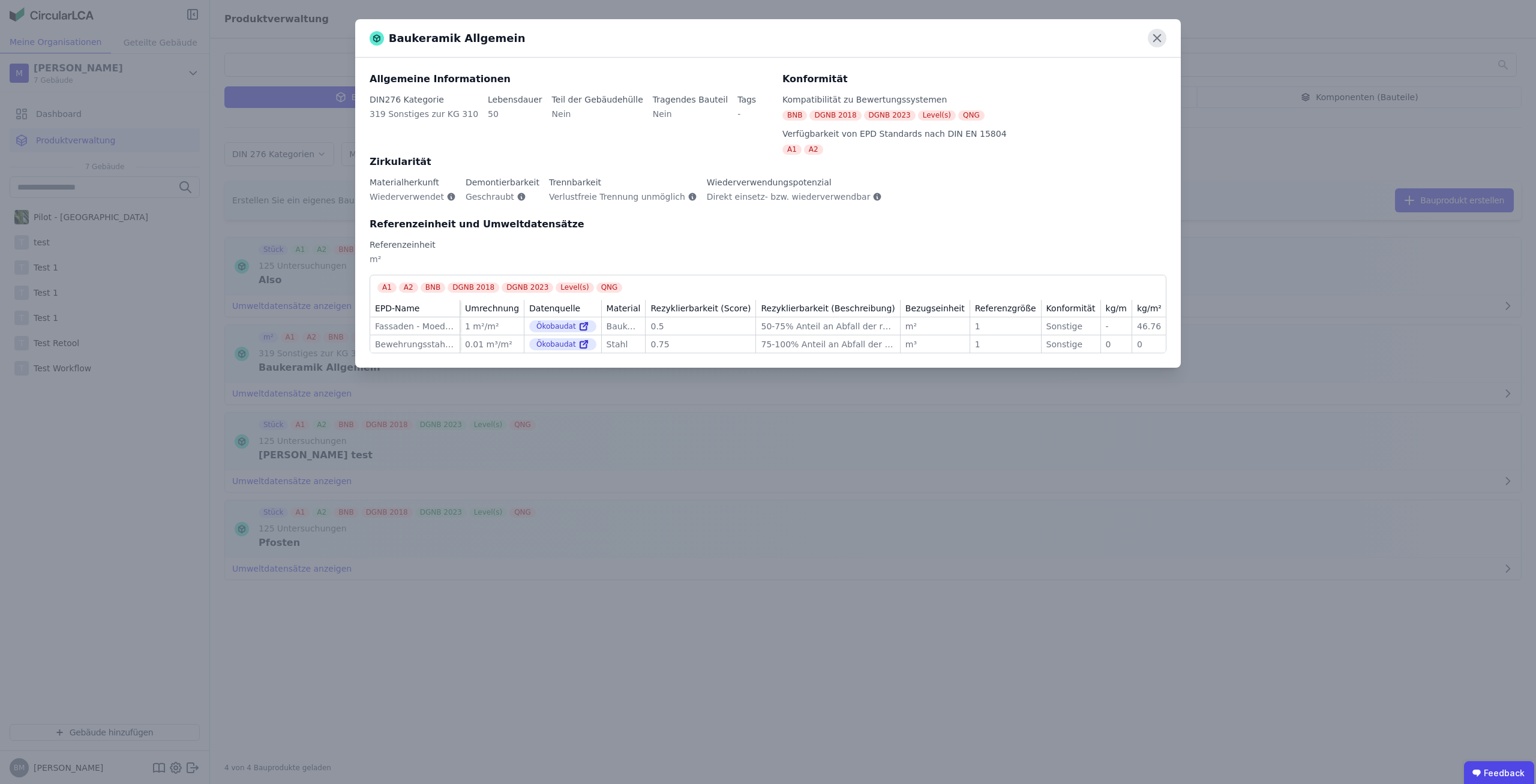
click at [1160, 42] on icon at bounding box center [1157, 38] width 18 height 18
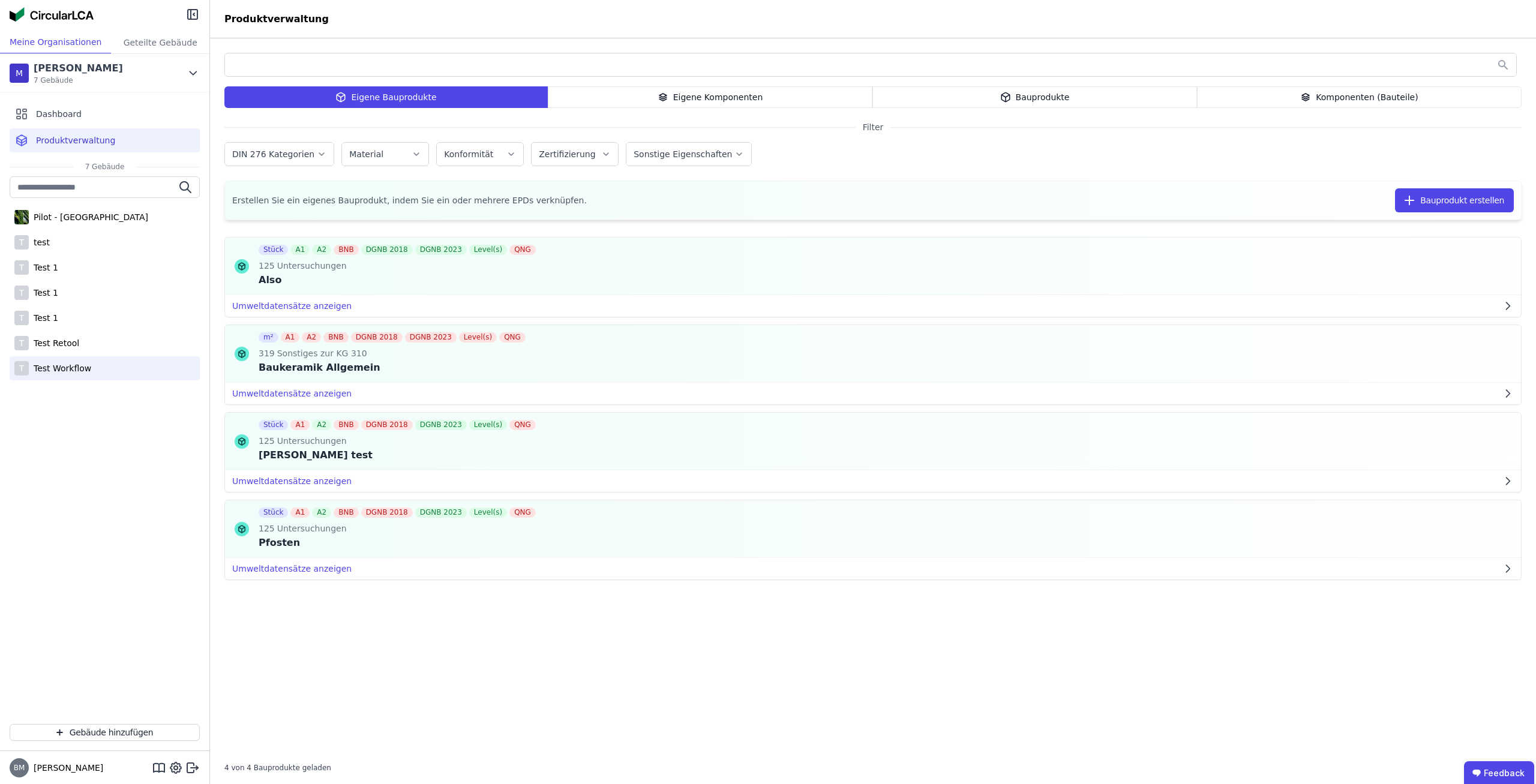
click at [63, 368] on div "Test Workflow" at bounding box center [59, 368] width 62 height 12
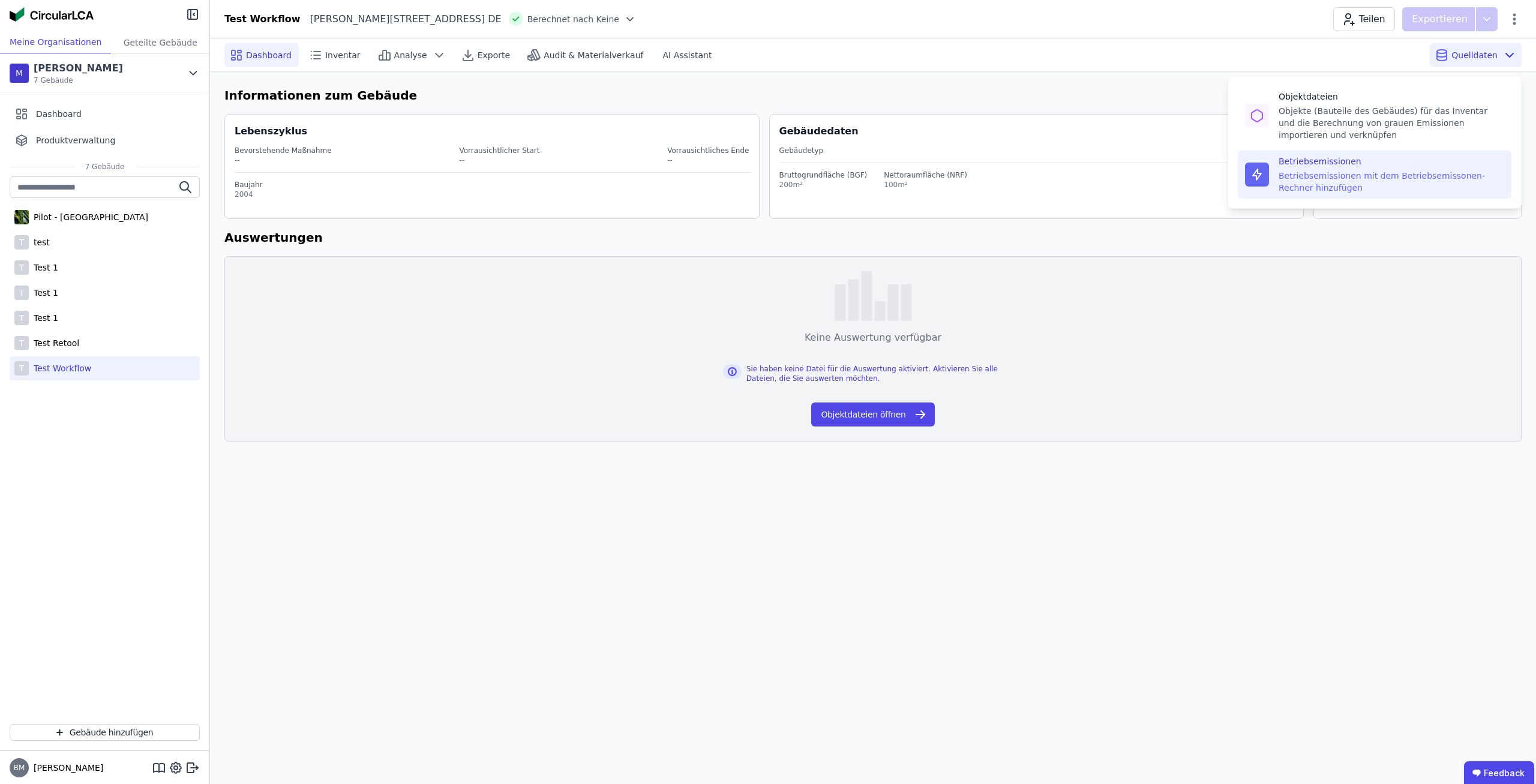
click at [1385, 173] on div "Betriebsemissionen mit dem Betriebsemissonen-Rechner hinzufügen" at bounding box center [1391, 182] width 225 height 24
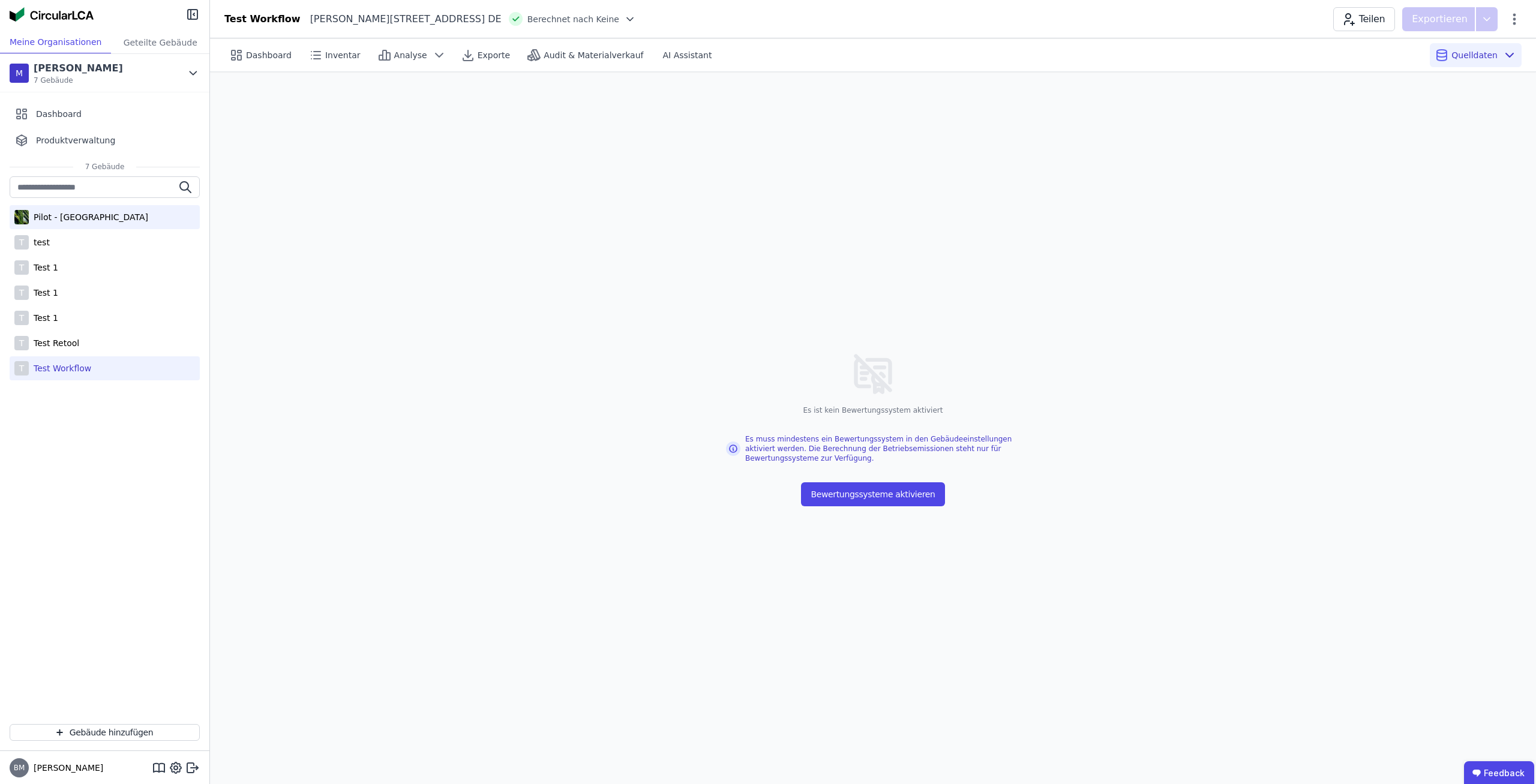
click at [127, 220] on div "Pilot - [GEOGRAPHIC_DATA]" at bounding box center [105, 217] width 190 height 24
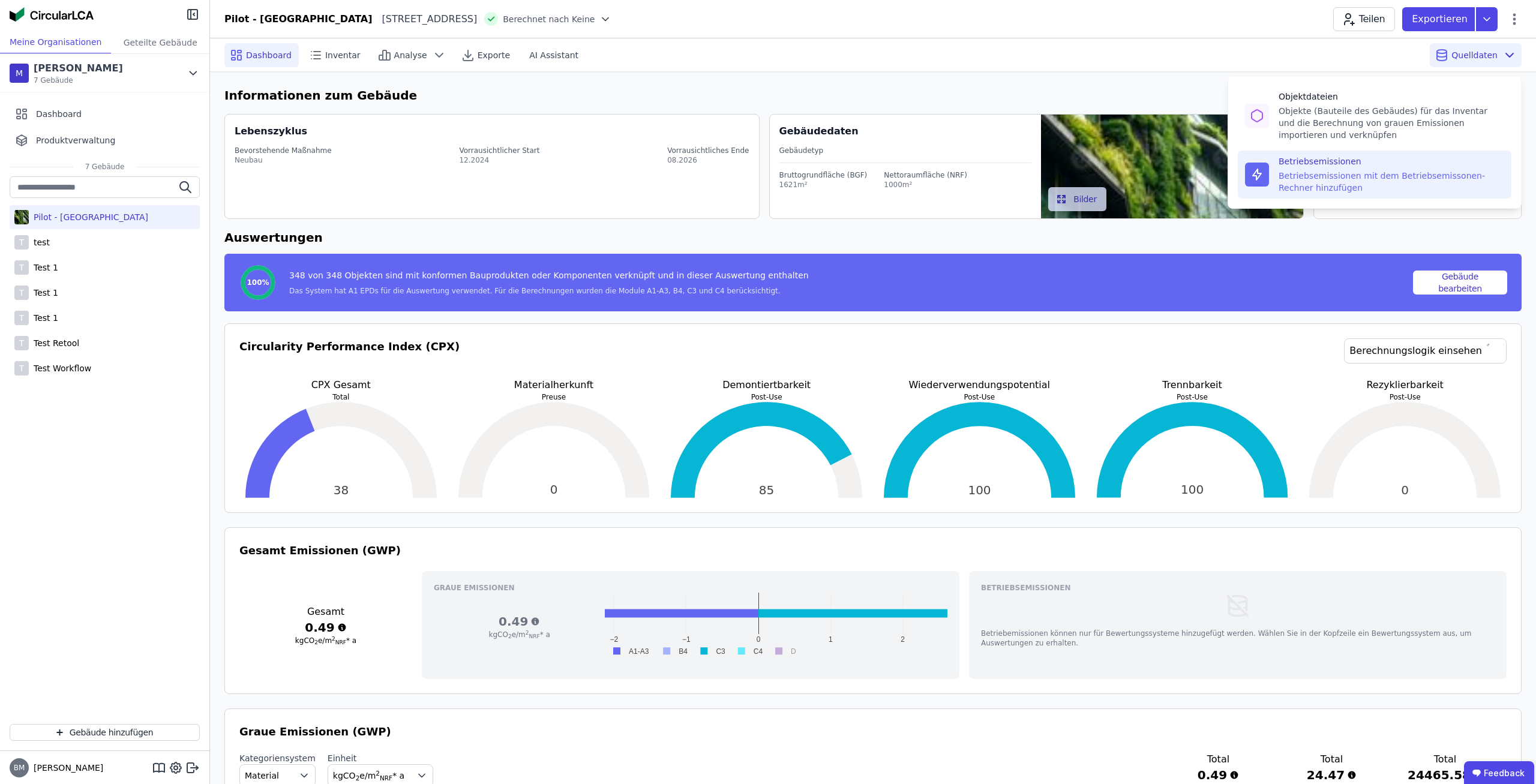
click at [1369, 173] on div "Betriebsemissionen mit dem Betriebsemissonen-Rechner hinzufügen" at bounding box center [1391, 182] width 225 height 24
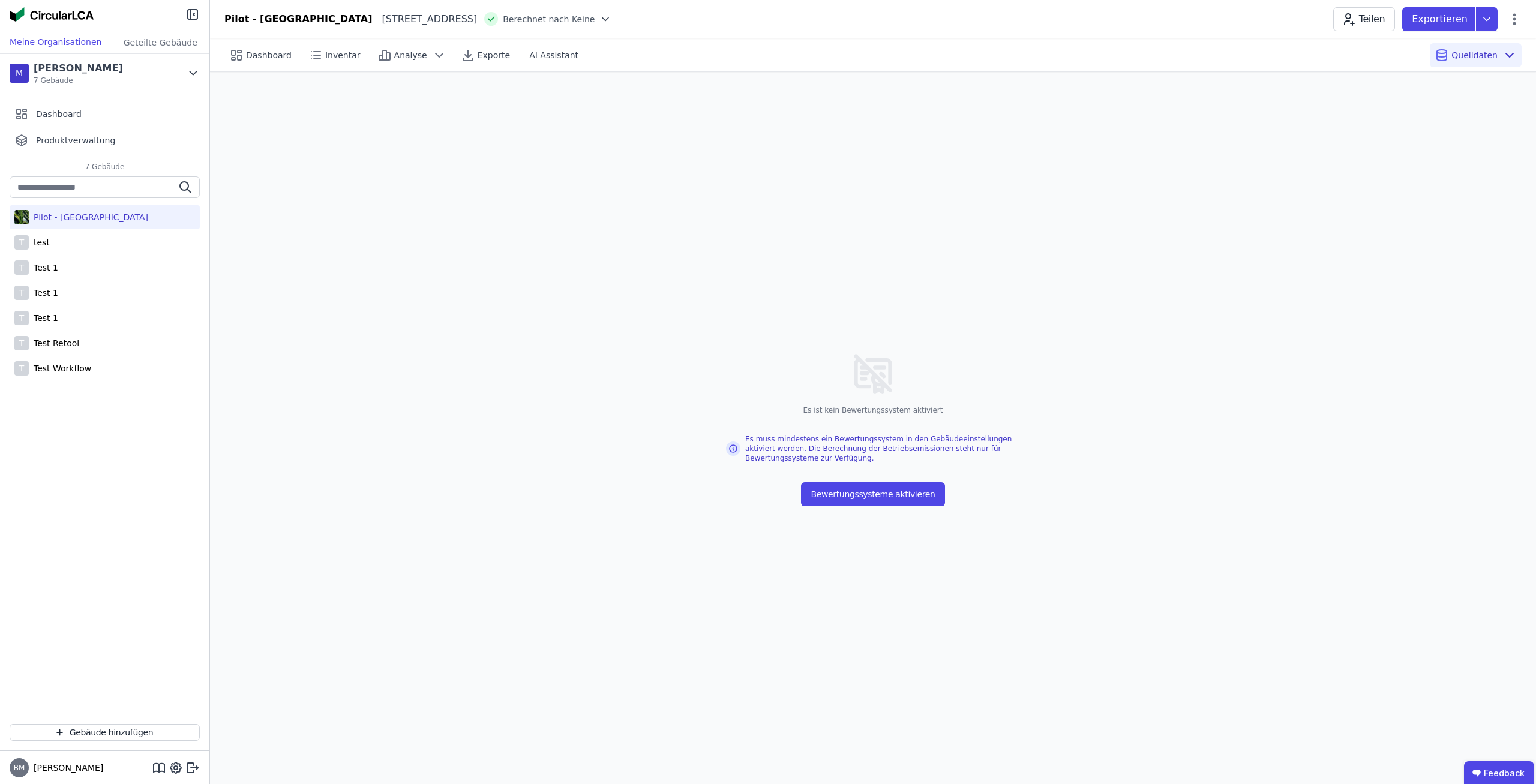
click at [45, 227] on div "Pilot - [GEOGRAPHIC_DATA]" at bounding box center [105, 217] width 190 height 24
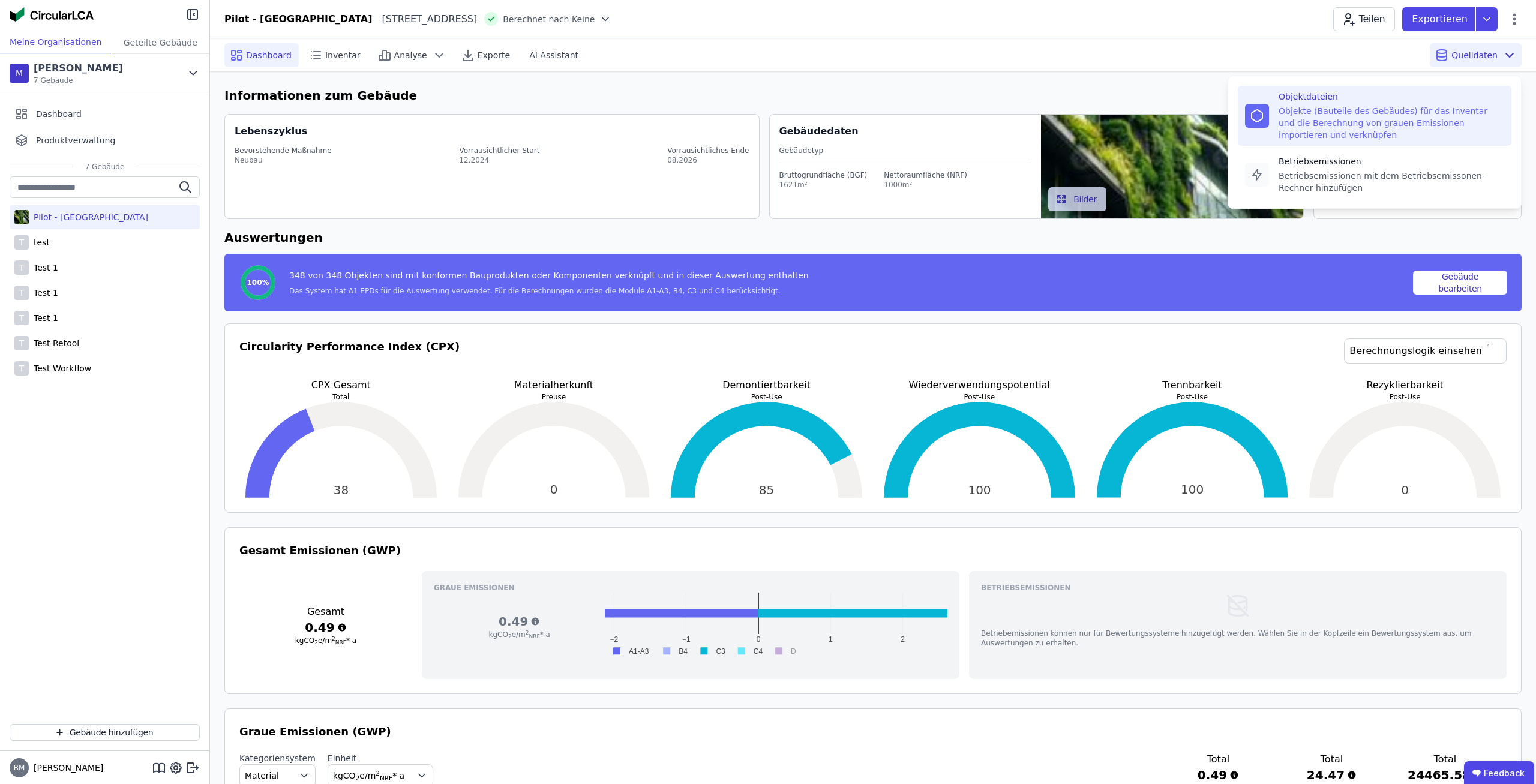
click at [1414, 108] on div "Objekte (Bauteile des Gebäudes) für das Inventar und die Berechnung von grauen …" at bounding box center [1391, 123] width 225 height 36
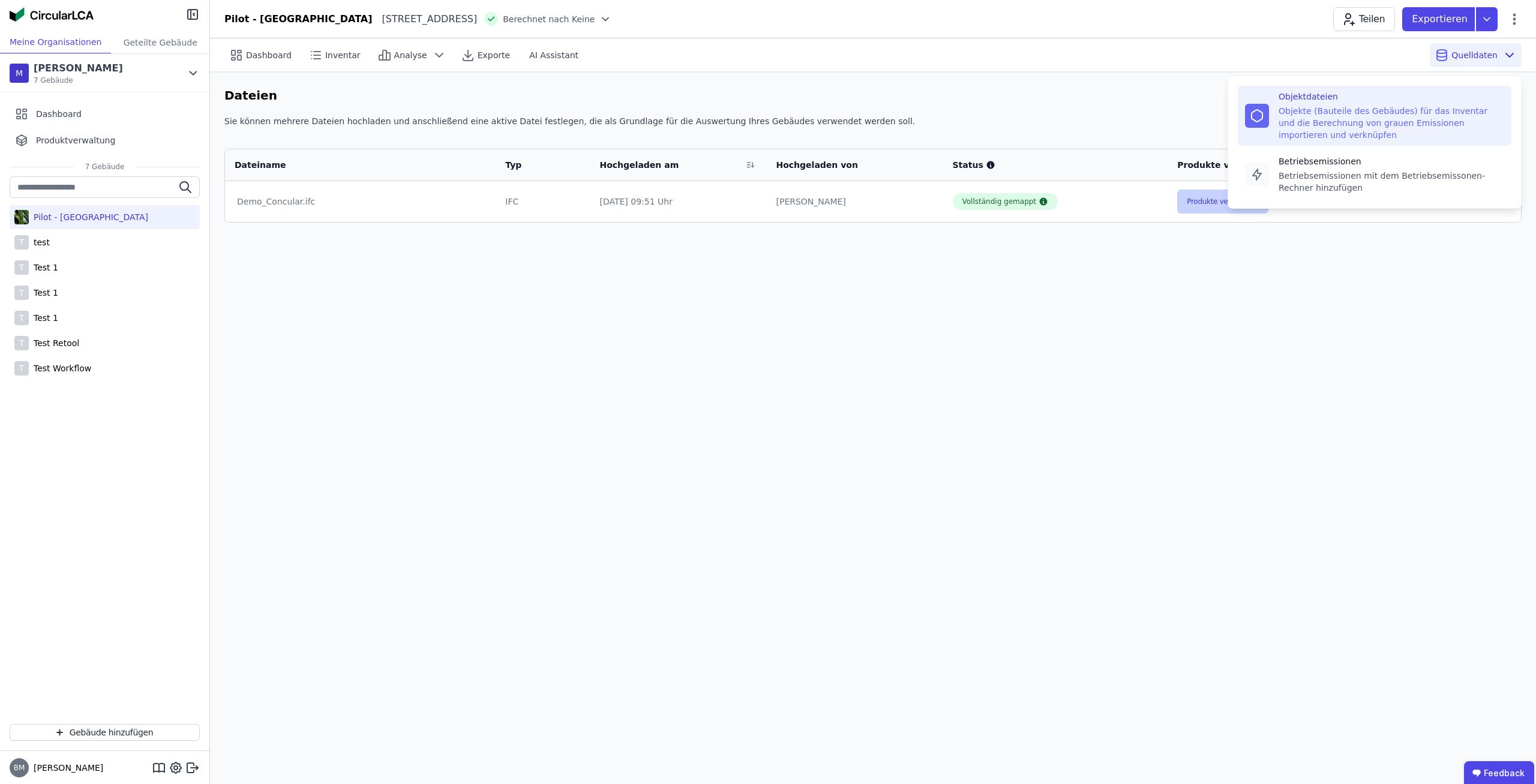
click at [1212, 209] on button "Produkte verknüpfen" at bounding box center [1223, 201] width 92 height 24
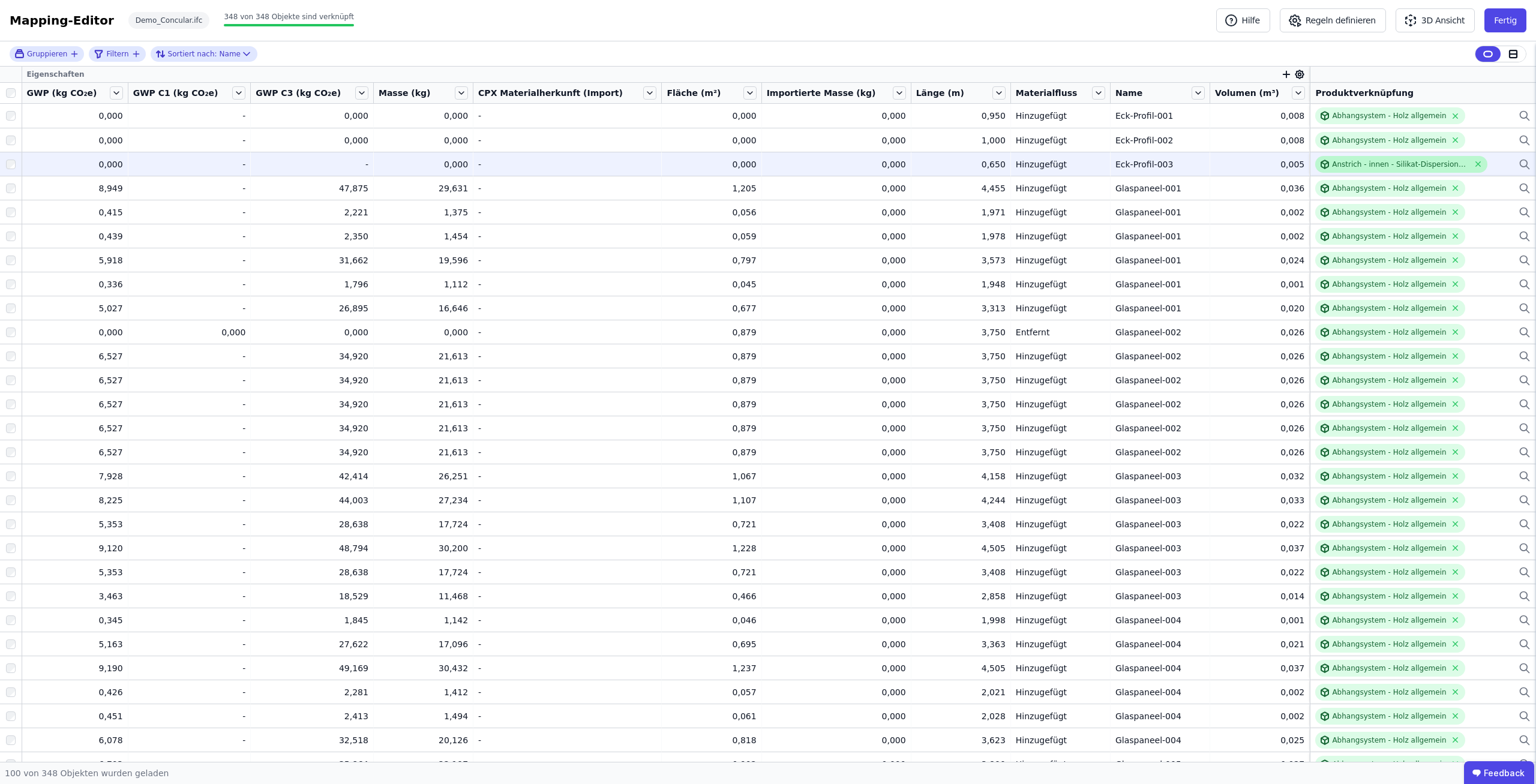
click at [1320, 163] on icon at bounding box center [1324, 164] width 10 height 10
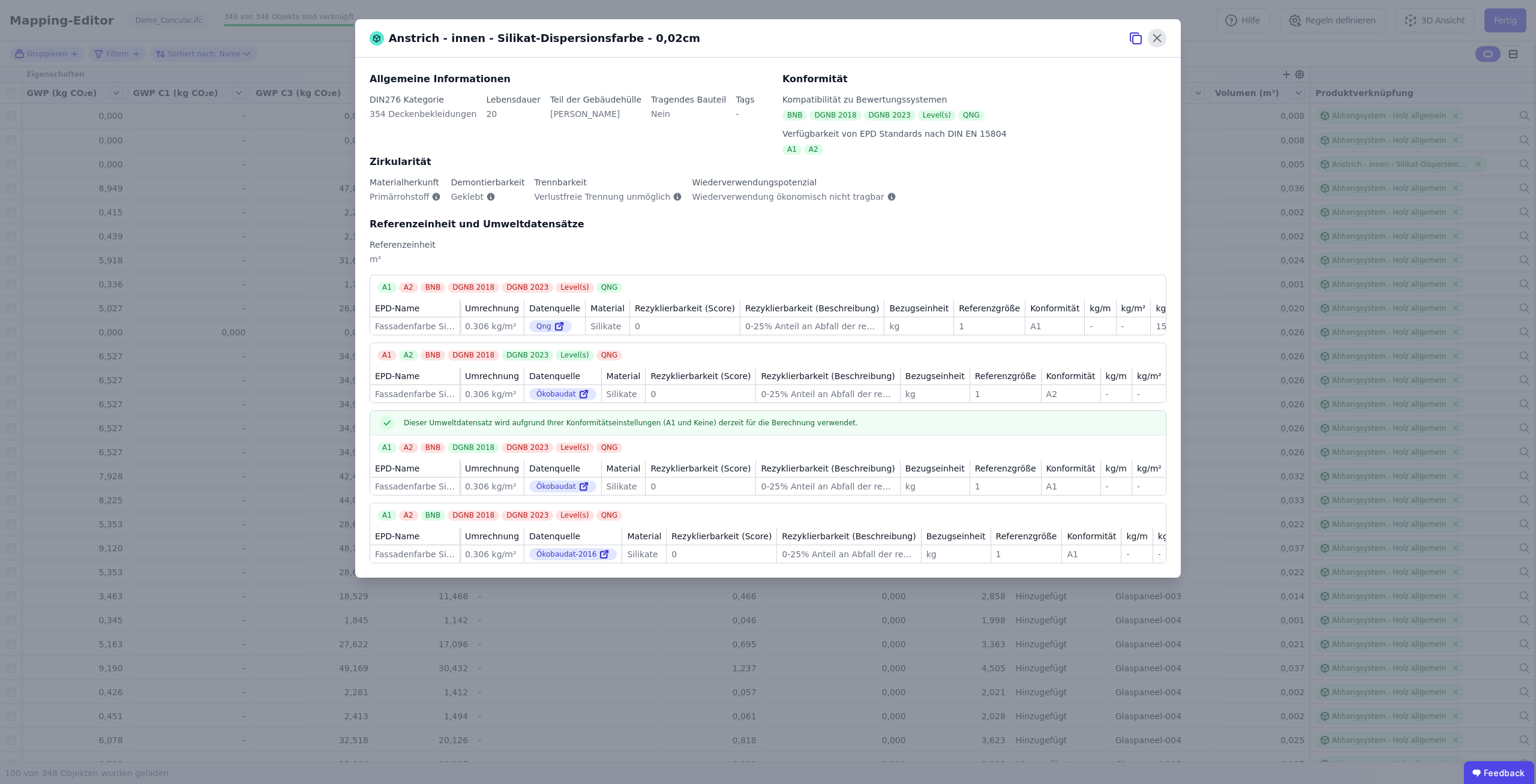
click at [1165, 39] on icon at bounding box center [1157, 38] width 18 height 18
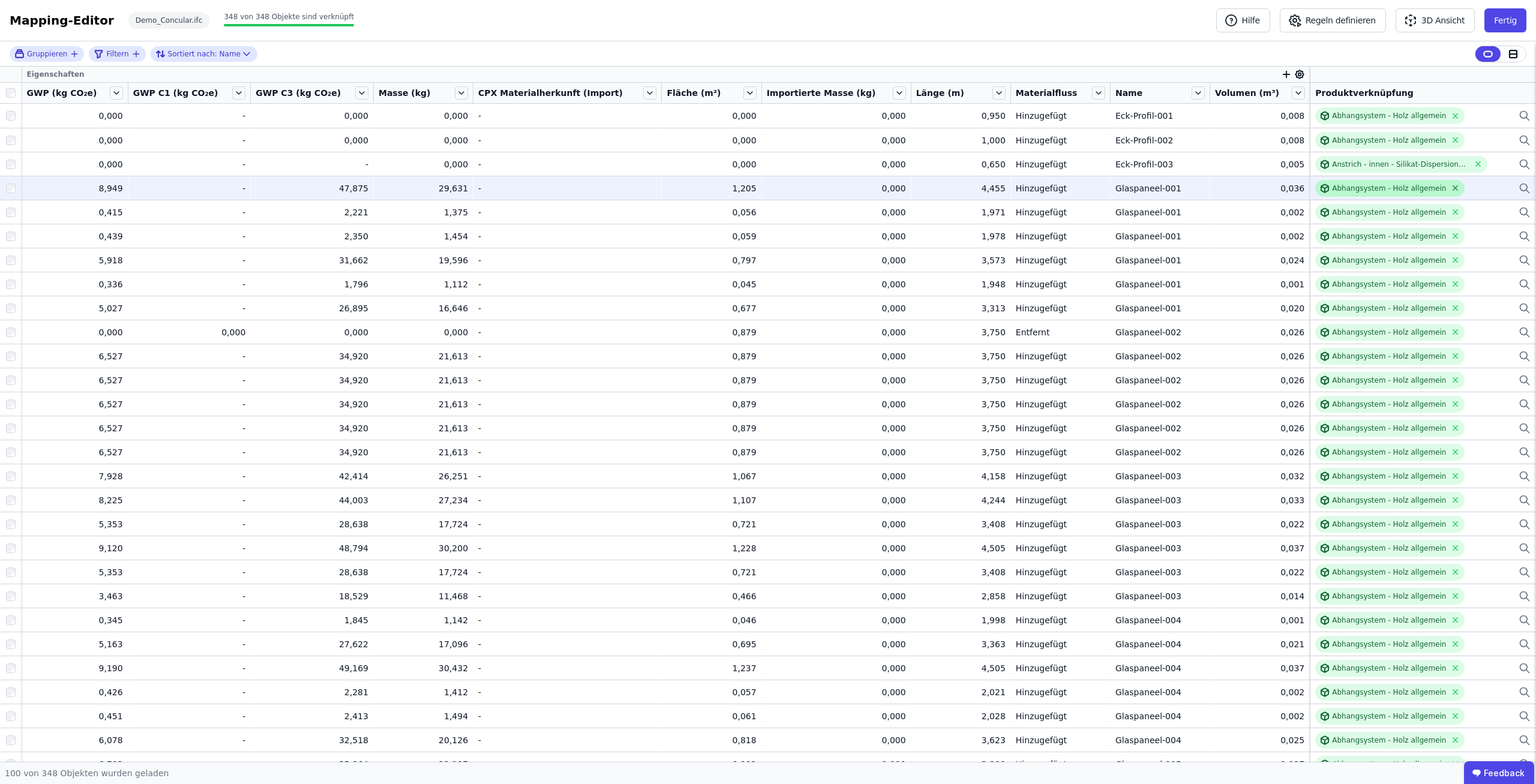
click at [1453, 186] on icon at bounding box center [1455, 188] width 5 height 5
click at [1382, 189] on div "Verknüpfe ein Bauprodukt oder eine Komponente" at bounding box center [1404, 188] width 178 height 10
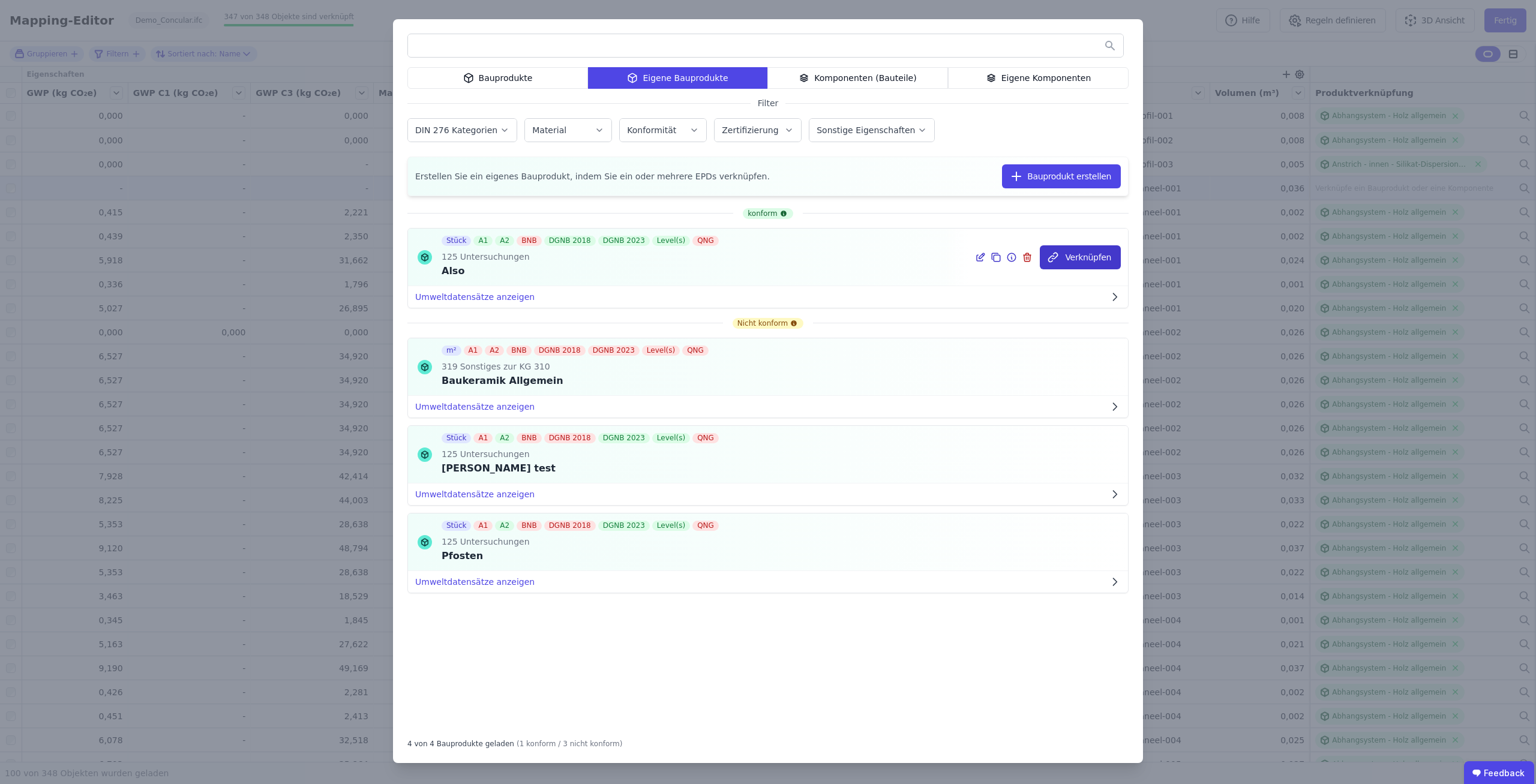
click at [1082, 254] on button "Verknüpfen" at bounding box center [1080, 257] width 81 height 24
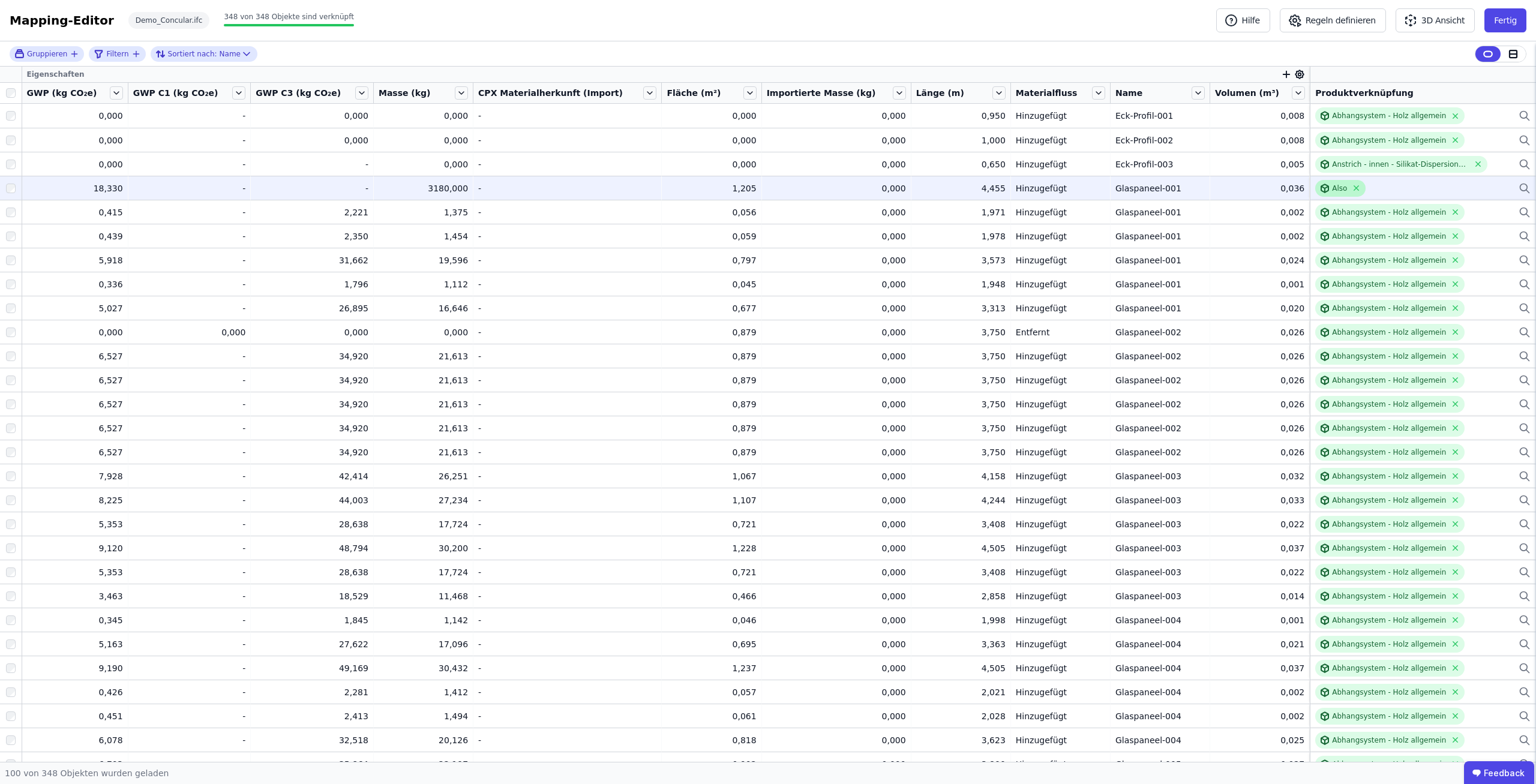
click at [1321, 186] on icon at bounding box center [1323, 187] width 4 height 2
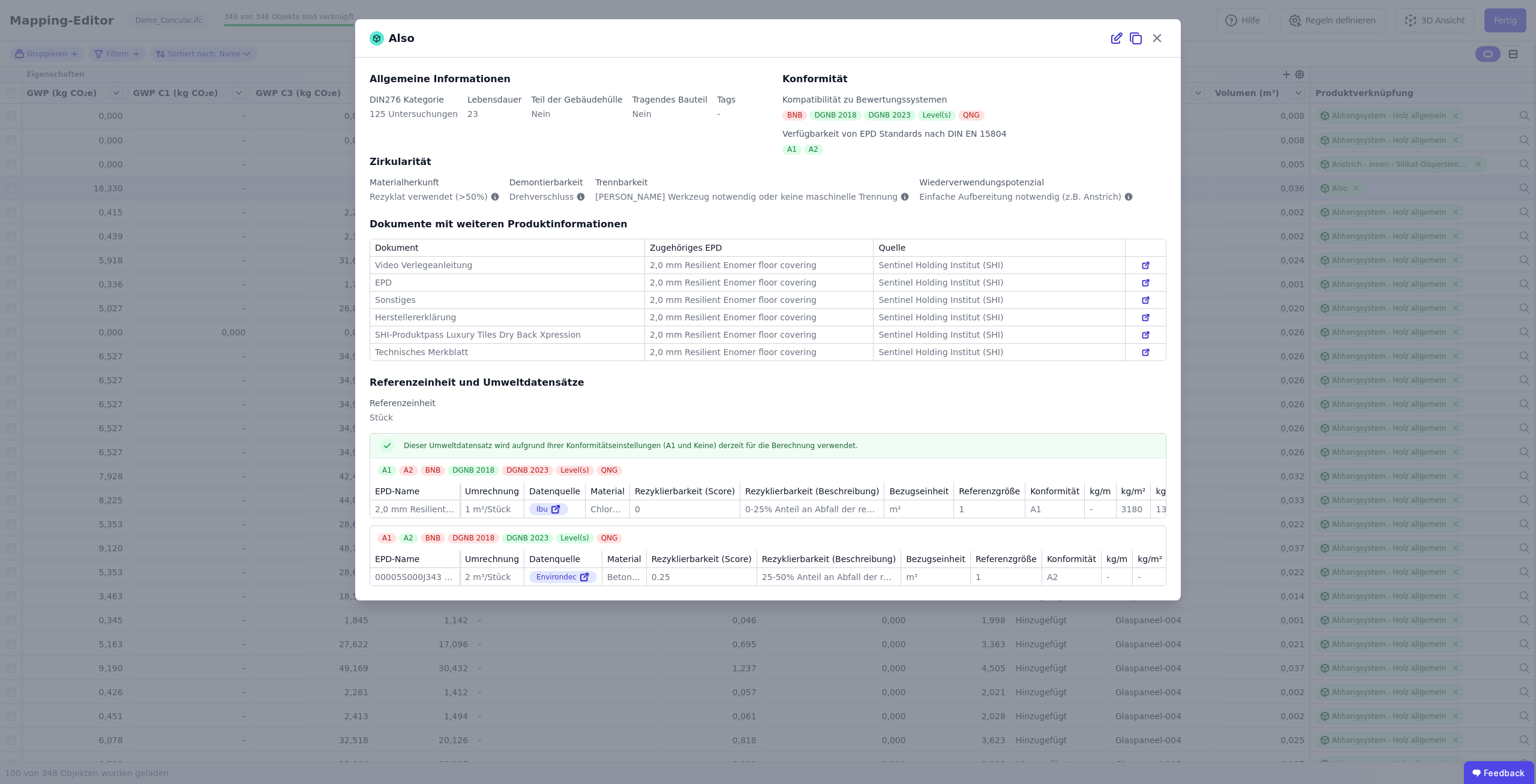
click at [1118, 39] on icon at bounding box center [1116, 39] width 14 height 14
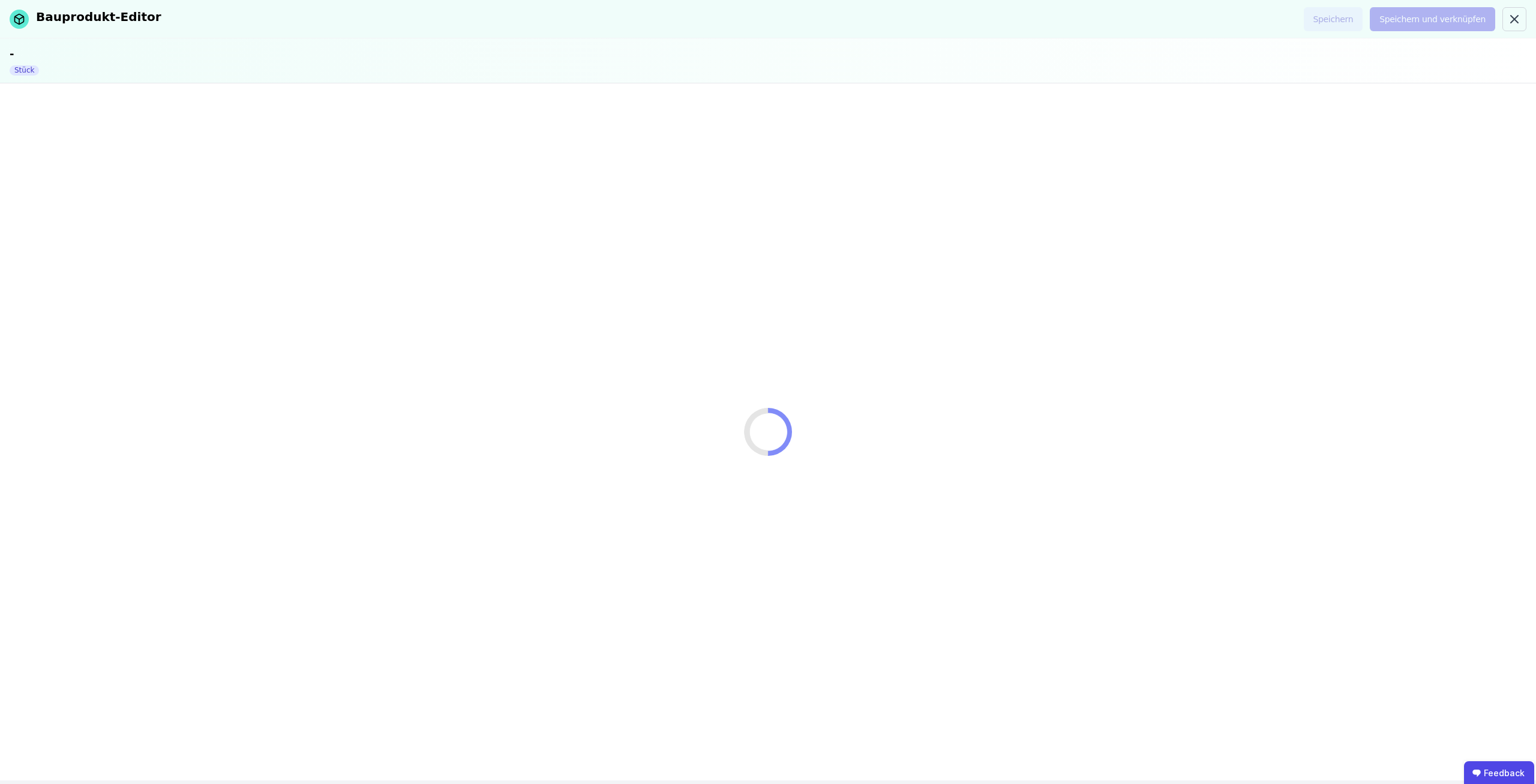
select select "**********"
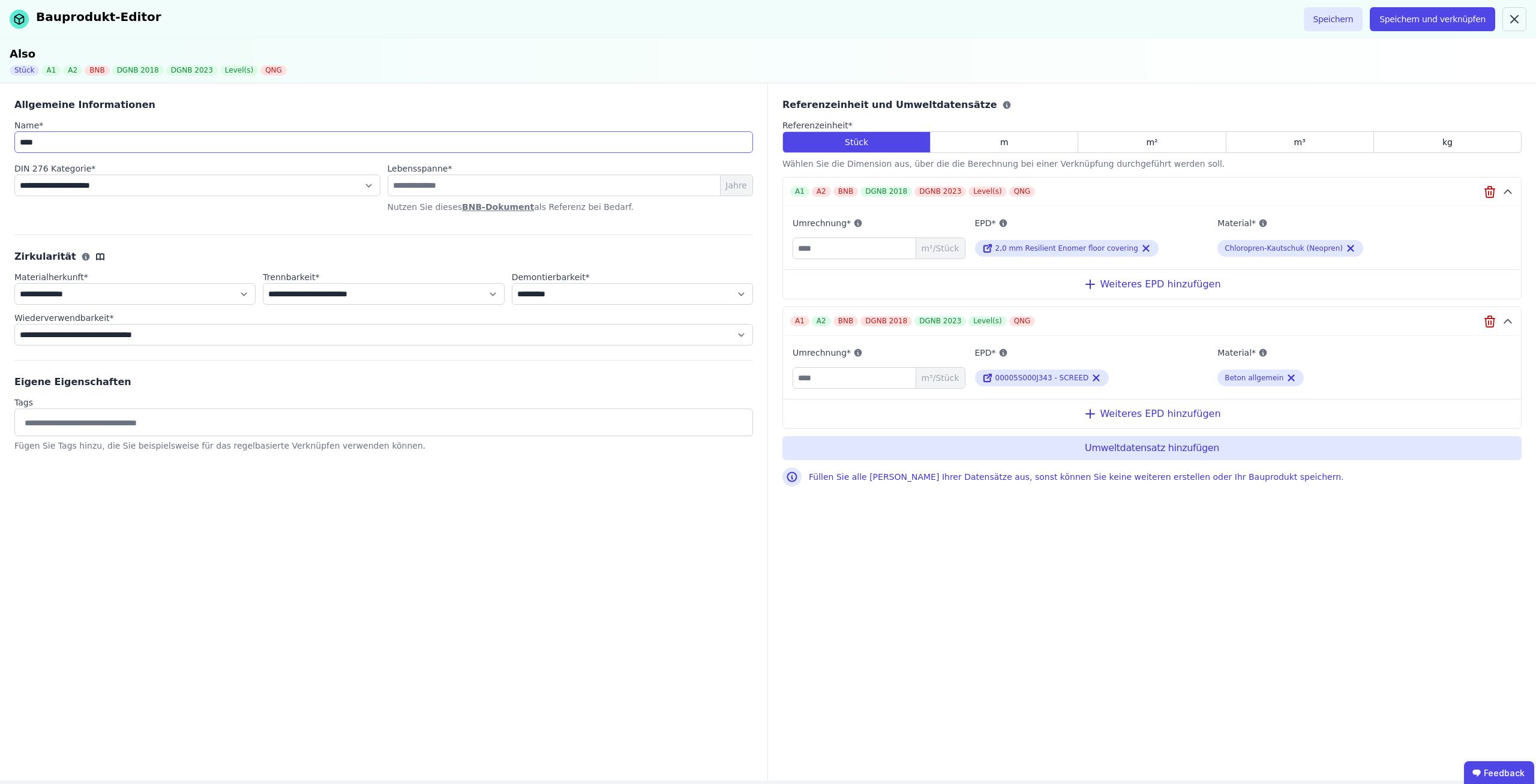
click at [176, 141] on input "****" at bounding box center [384, 142] width 739 height 22
type input "**********"
click at [1348, 24] on button "Speichern" at bounding box center [1333, 19] width 59 height 24
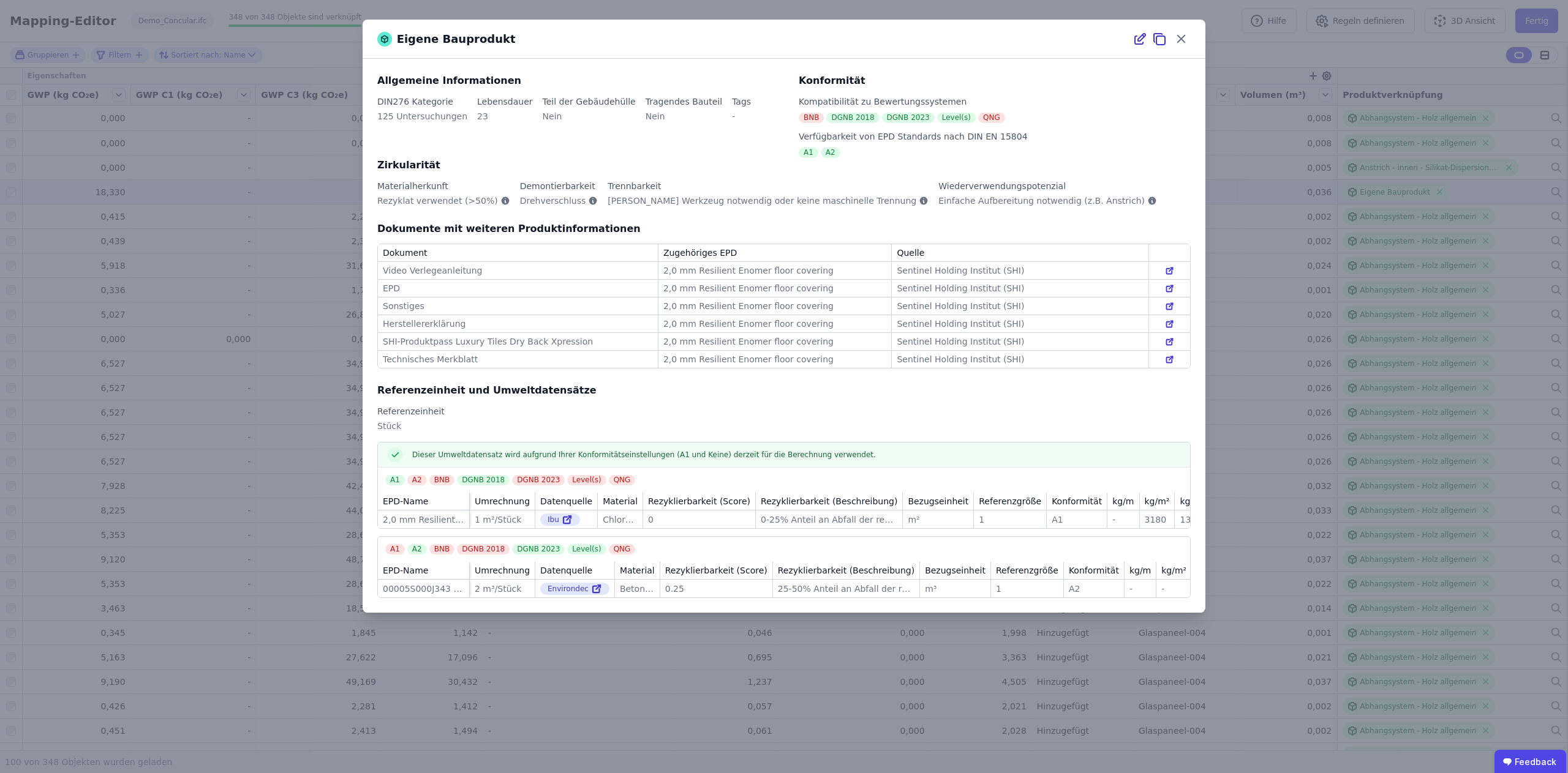
click at [1091, 151] on div "Konformität Kompatibilität zu Bewertungssystemen BNB DGNB 2018 DGNB 2023 Level(…" at bounding box center [987, 115] width 406 height 85
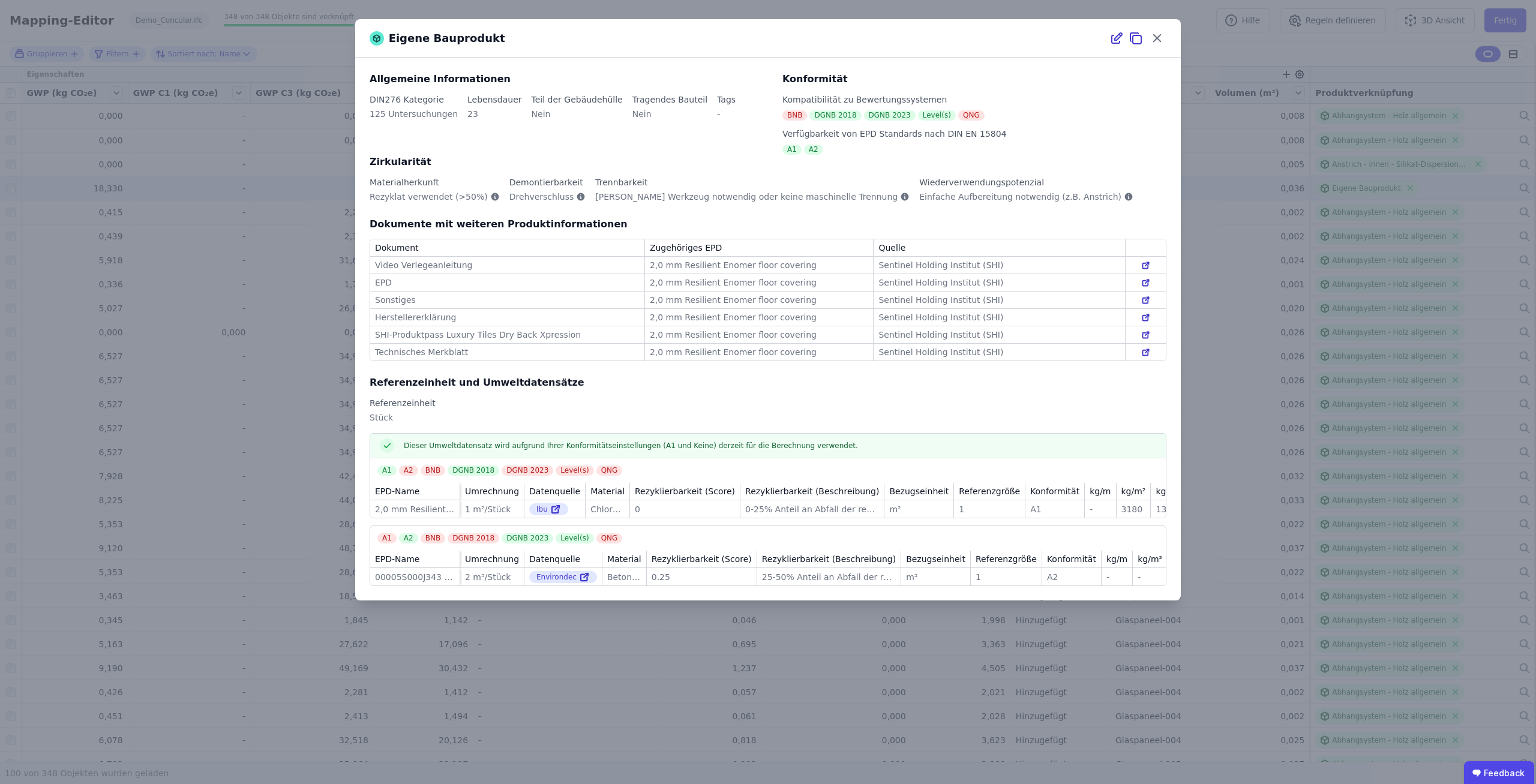
click at [1071, 146] on div "A1 A2" at bounding box center [974, 150] width 384 height 10
click at [1077, 144] on div "A1 A2" at bounding box center [974, 150] width 384 height 10
click at [351, 14] on div "Eigene Bauprodukt Allgemeine Informationen DIN276 Kategorie 125 Untersuchungen …" at bounding box center [768, 392] width 1536 height 784
drag, startPoint x: 646, startPoint y: 100, endPoint x: 674, endPoint y: 108, distance: 29.1
click at [674, 107] on div "Eigene Bauprodukt Allgemeine Informationen DIN276 Kategorie 125 Untersuchungen …" at bounding box center [767, 309] width 826 height 581
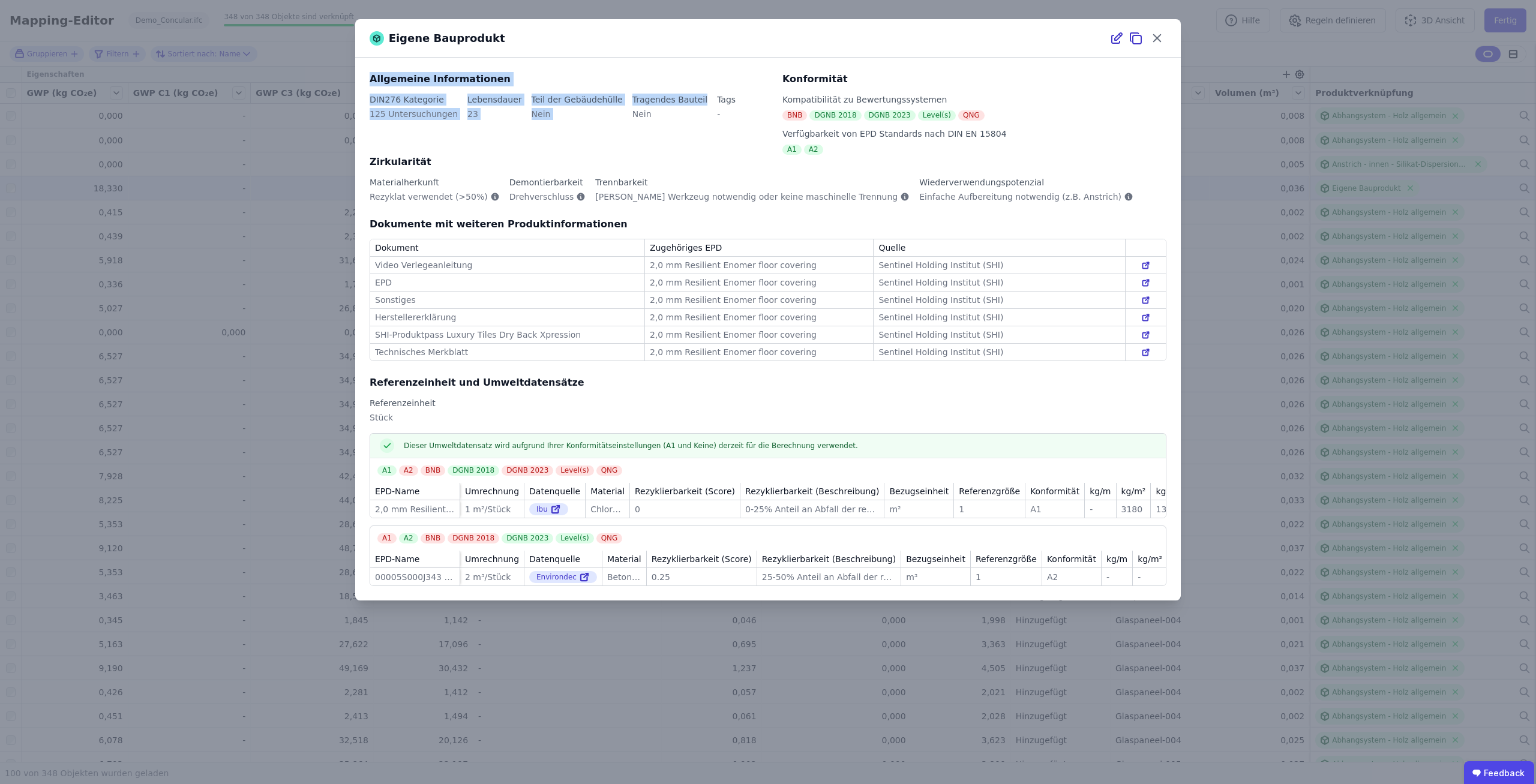
click at [674, 108] on div "Tragendes Bauteil Nein" at bounding box center [674, 111] width 84 height 36
click at [761, 79] on div "Allgemeine Informationen" at bounding box center [568, 79] width 398 height 14
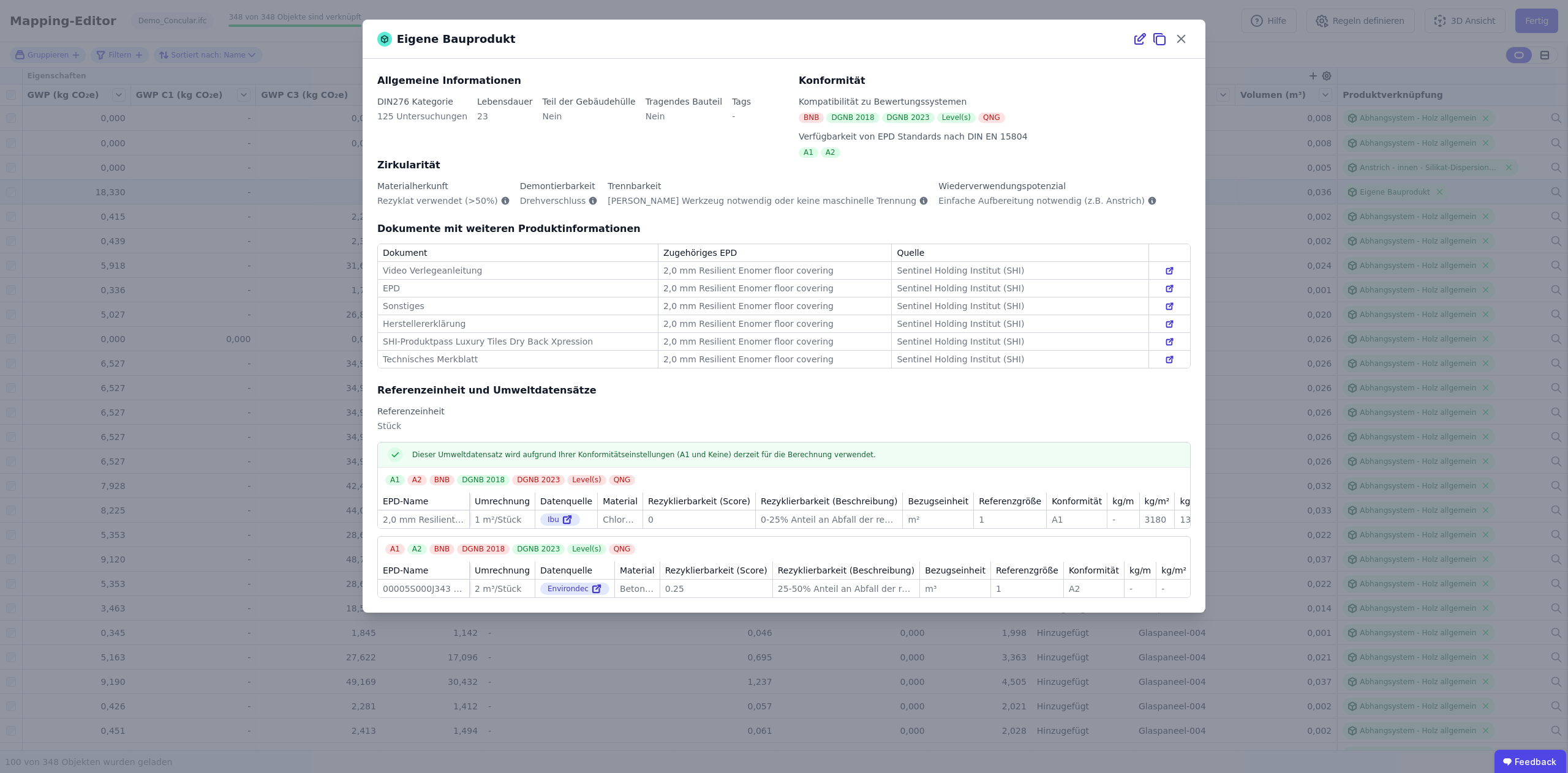
click at [773, 108] on div "Allgemeine Informationen DIN276 Kategorie 125 Untersuchungen Lebensdauer 23 Tei…" at bounding box center [580, 115] width 406 height 85
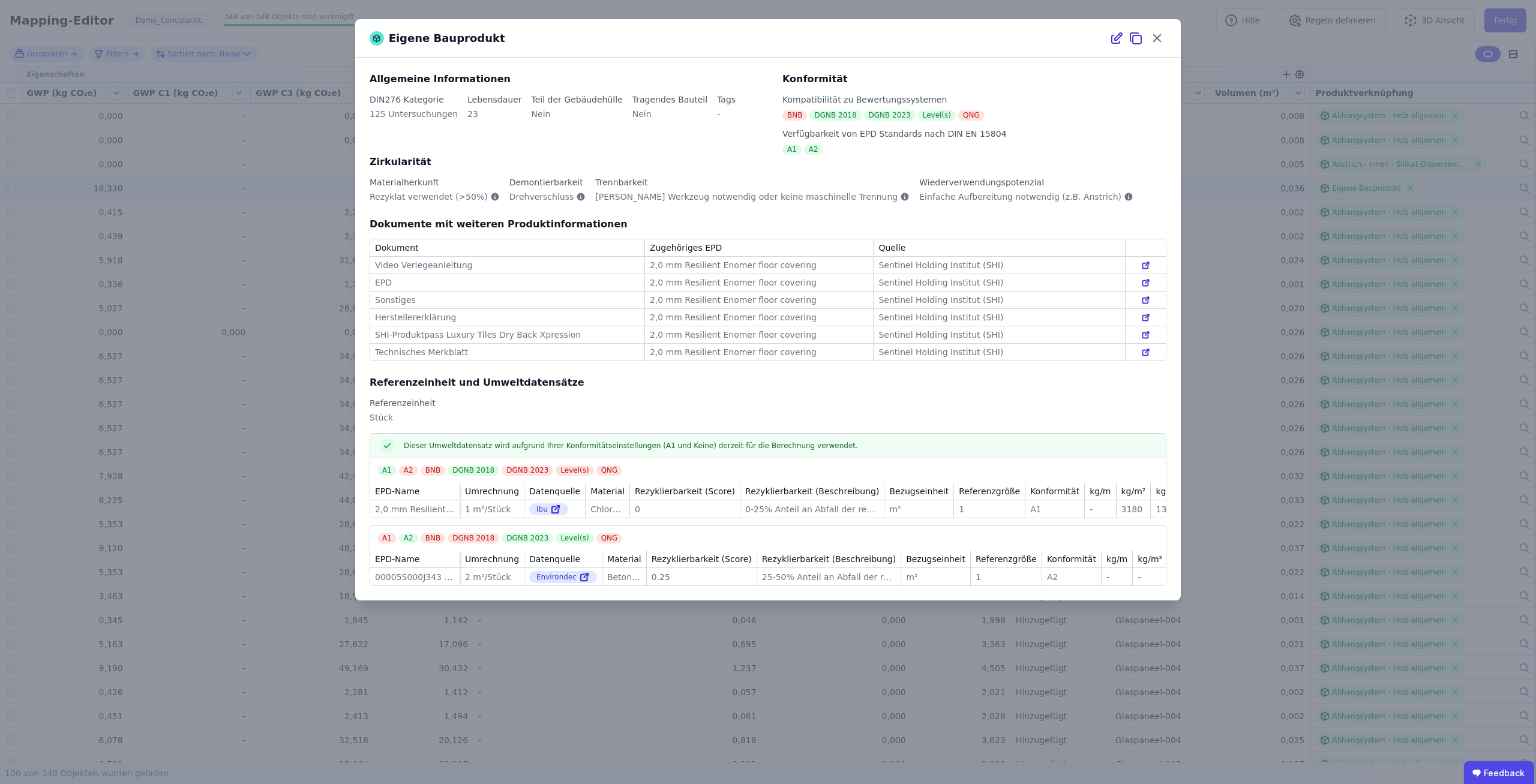
click at [750, 110] on div "DIN276 Kategorie 125 Untersuchungen Lebensdauer 23 Teil der Gebäudehülle Nein T…" at bounding box center [568, 114] width 398 height 41
click at [778, 129] on div "Konformität Kompatibilität zu Bewertungssystemen BNB DGNB 2018 DGNB 2023 Level(…" at bounding box center [967, 113] width 398 height 83
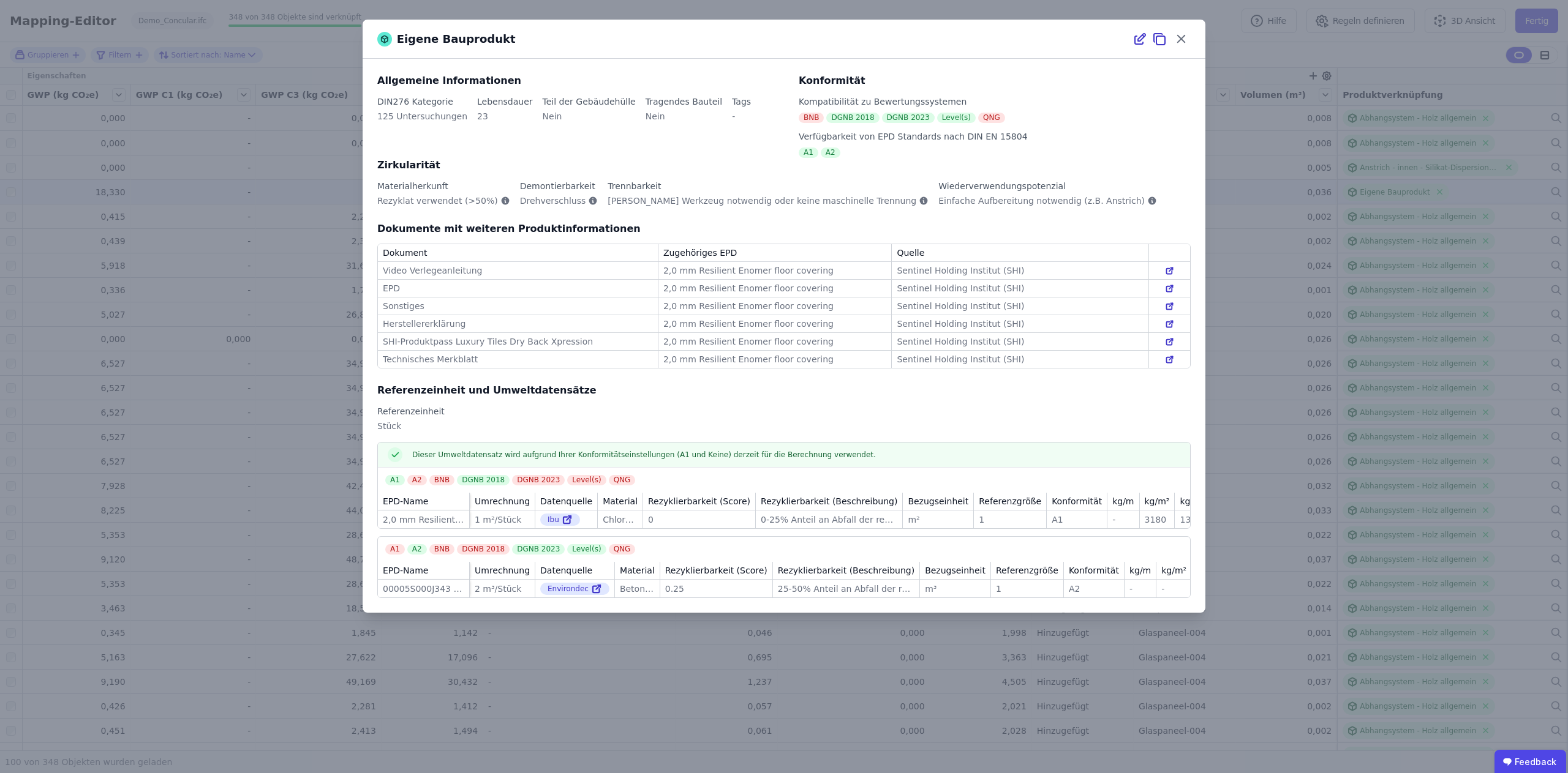
click at [767, 133] on div "DIN276 Kategorie 125 Untersuchungen Lebensdauer 23 Teil der Gebäudehülle Nein T…" at bounding box center [580, 116] width 406 height 41
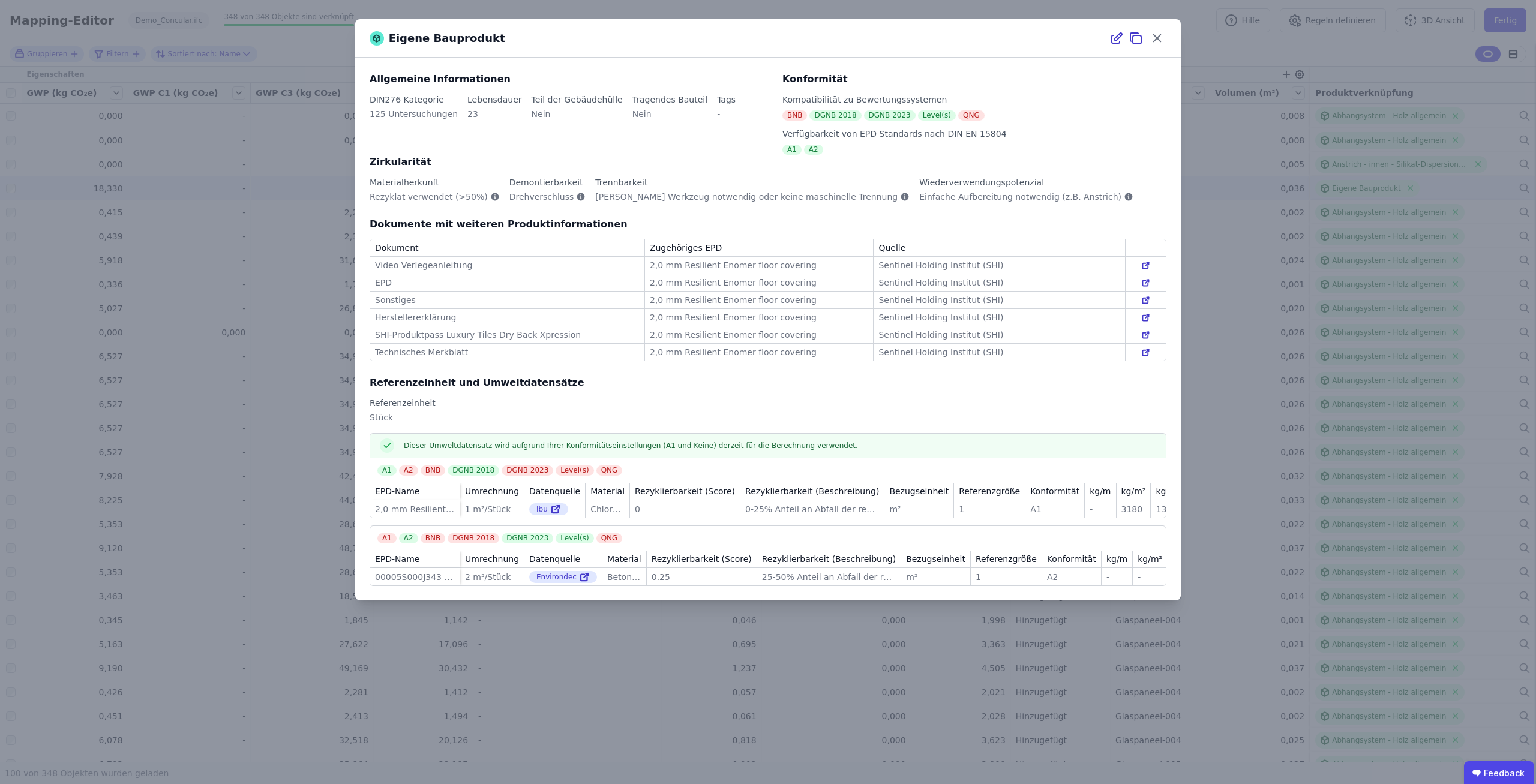
click at [751, 130] on div "DIN276 Kategorie 125 Untersuchungen Lebensdauer 23 Teil der Gebäudehülle Nein T…" at bounding box center [568, 114] width 398 height 41
click at [756, 142] on div "Allgemeine Informationen DIN276 Kategorie 125 Untersuchungen Lebensdauer 23 Tei…" at bounding box center [568, 113] width 398 height 83
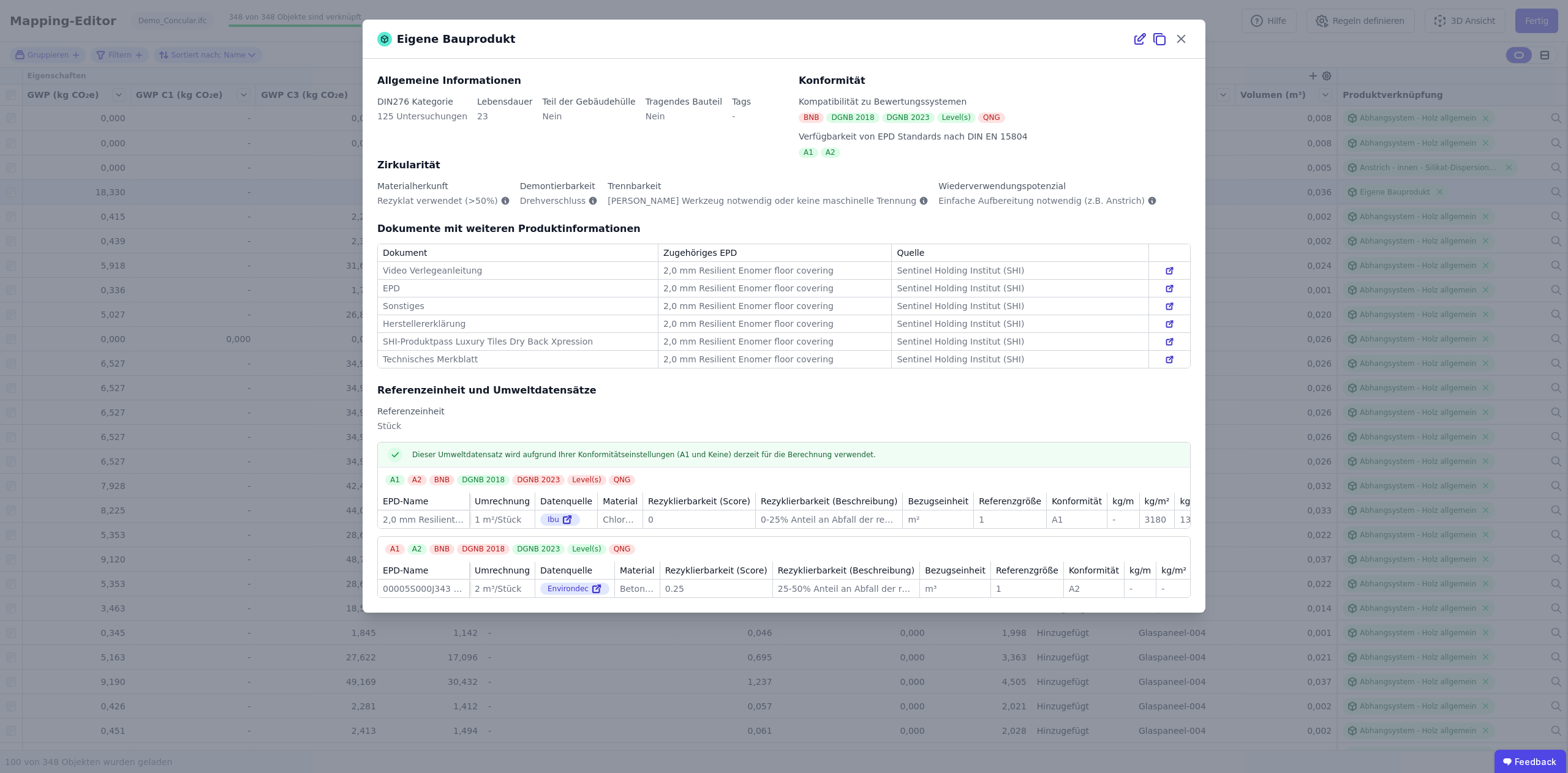
click at [771, 145] on div "Allgemeine Informationen DIN276 Kategorie 125 Untersuchungen Lebensdauer 23 Tei…" at bounding box center [580, 115] width 406 height 85
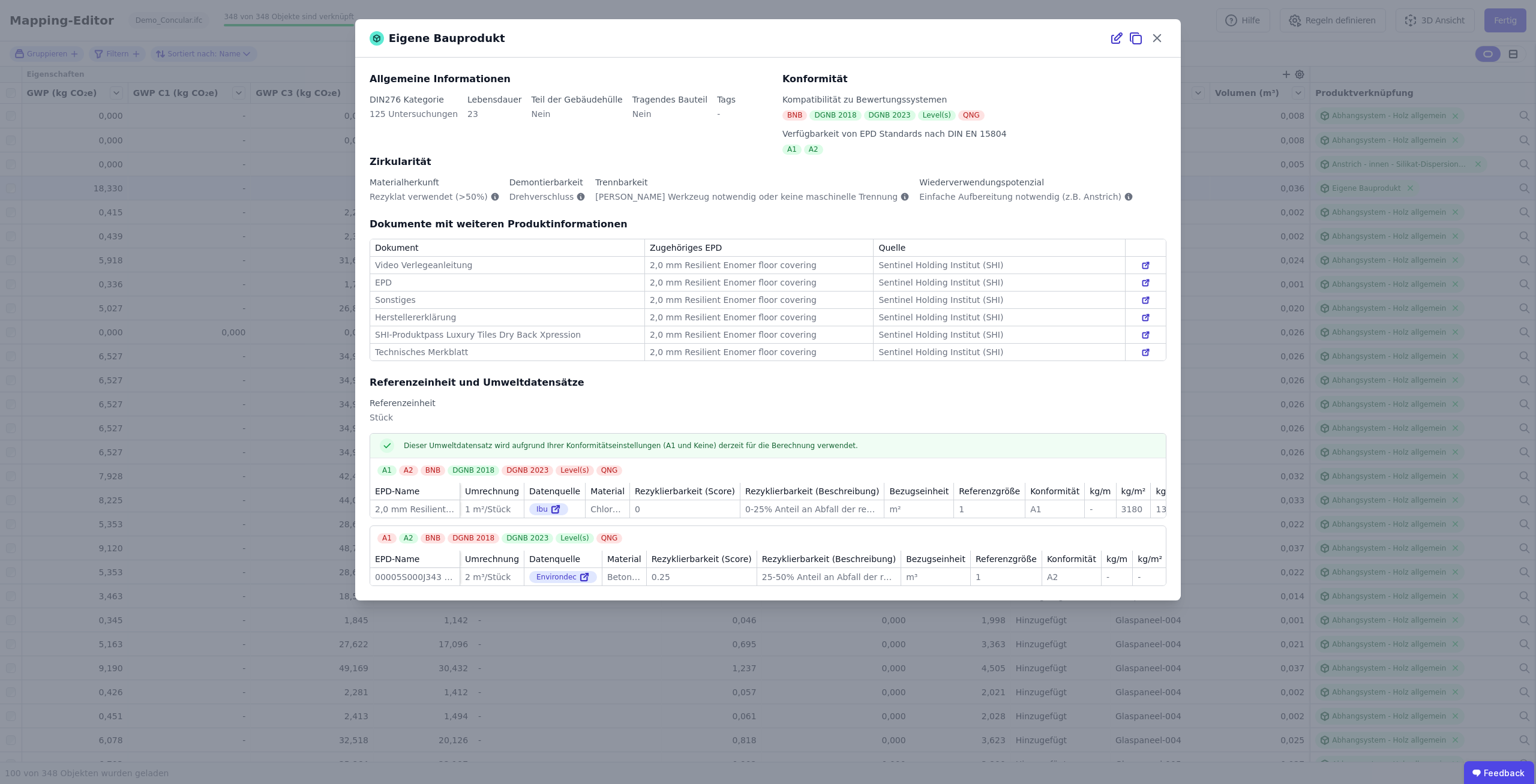
click at [756, 142] on div "Allgemeine Informationen DIN276 Kategorie 125 Untersuchungen Lebensdauer 23 Tei…" at bounding box center [568, 113] width 398 height 83
click at [838, 57] on div "Eigene Bauprodukt" at bounding box center [767, 38] width 826 height 39
click at [835, 54] on div "Eigene Bauprodukt" at bounding box center [767, 38] width 826 height 39
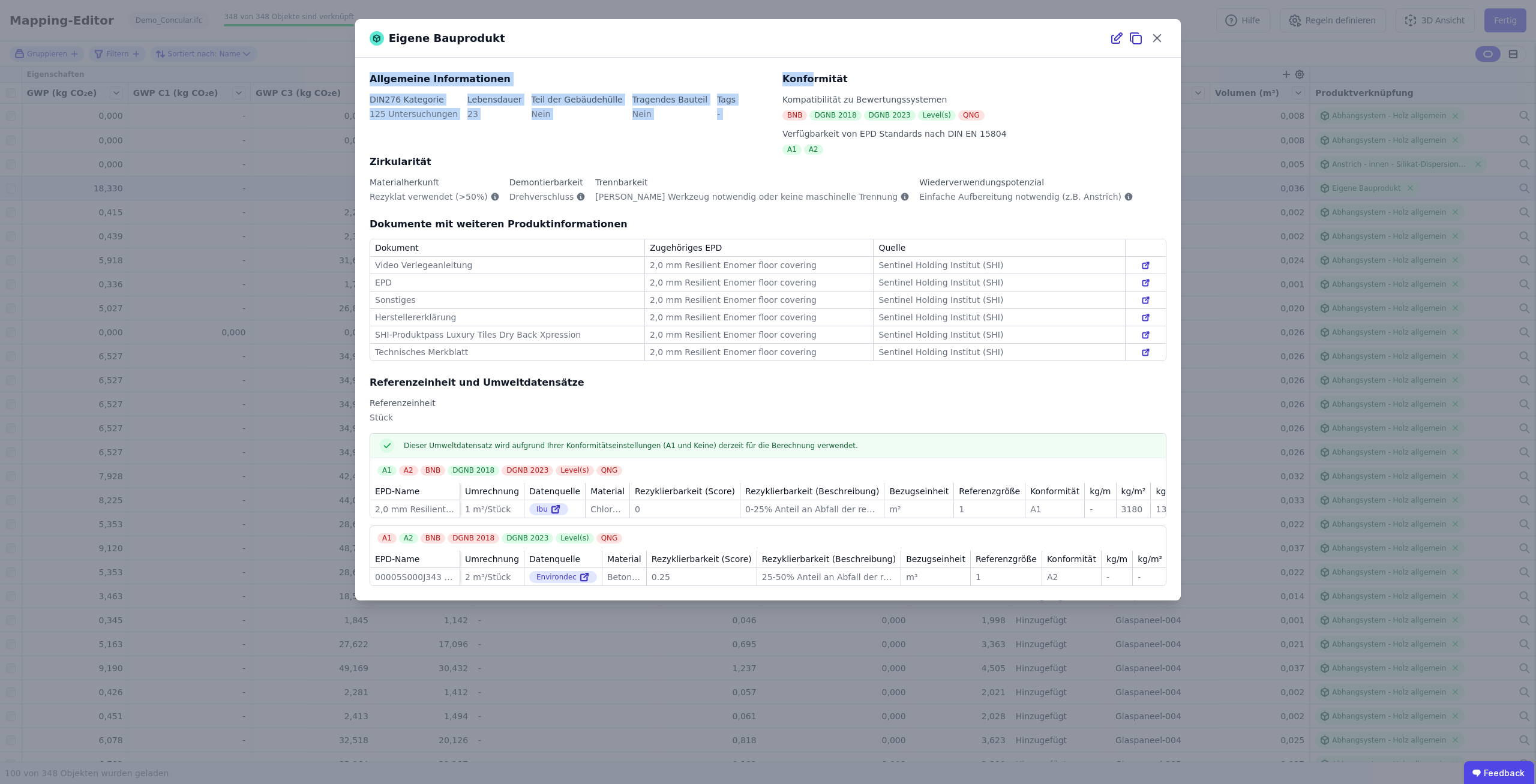
drag, startPoint x: 755, startPoint y: 42, endPoint x: 839, endPoint y: 96, distance: 99.9
click at [839, 96] on div "Eigene Bauprodukt Allgemeine Informationen DIN276 Kategorie 125 Untersuchungen …" at bounding box center [767, 309] width 826 height 581
drag, startPoint x: 839, startPoint y: 96, endPoint x: 863, endPoint y: 100, distance: 24.3
click at [840, 96] on div "Kompatibilität zu Bewertungssystemen" at bounding box center [974, 99] width 384 height 12
click at [1083, 406] on div "Referenzeinheit" at bounding box center [767, 403] width 797 height 12
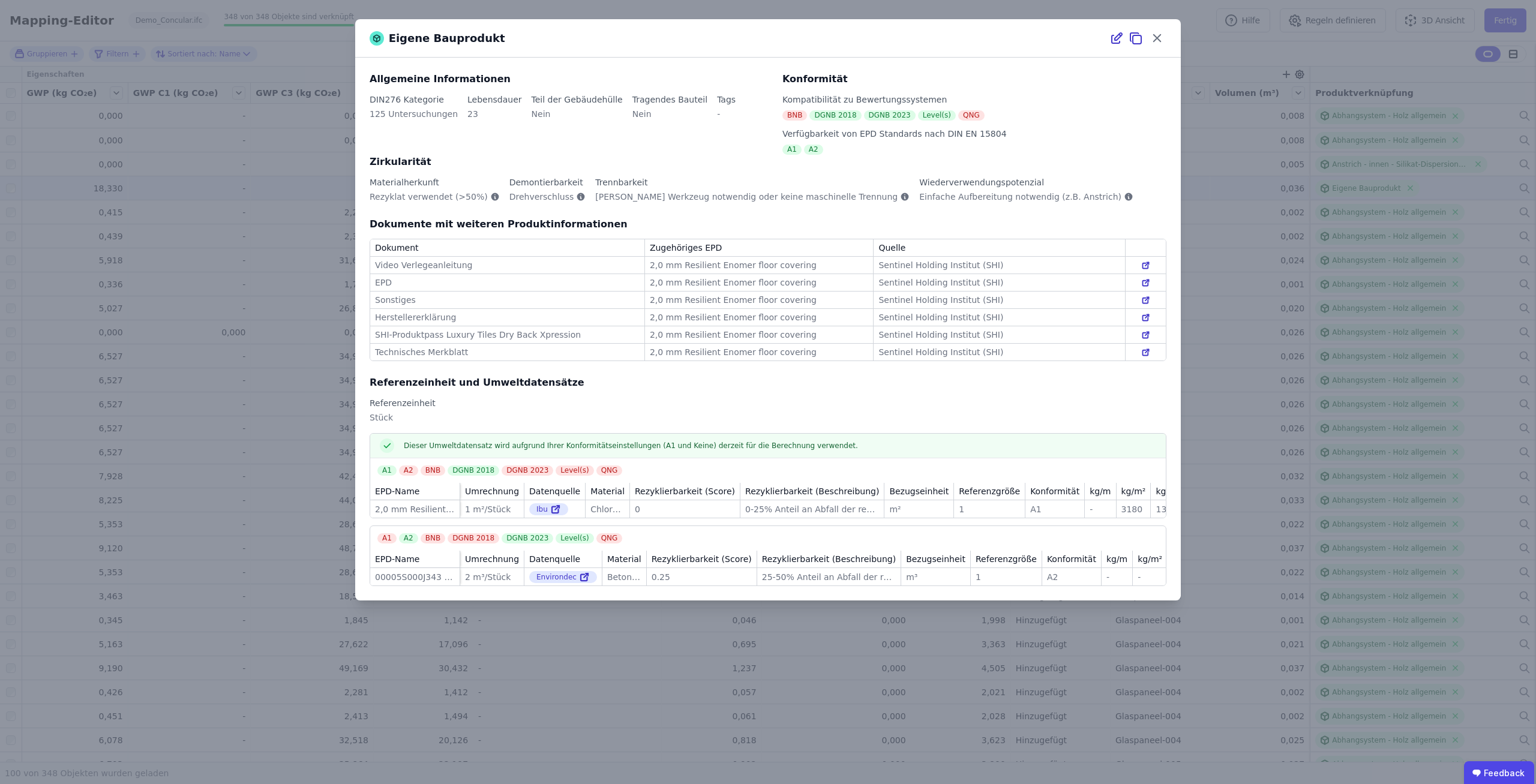
click at [1204, 389] on div "Eigene Bauprodukt Allgemeine Informationen DIN276 Kategorie 125 Untersuchungen …" at bounding box center [768, 392] width 1536 height 784
click at [1226, 386] on div "Eigene Bauprodukt Allgemeine Informationen DIN276 Kategorie 125 Untersuchungen …" at bounding box center [768, 392] width 1536 height 784
click at [1162, 36] on icon at bounding box center [1157, 38] width 18 height 18
click at [1161, 37] on div "Eigene Bauprodukt Allgemeine Informationen DIN276 Kategorie 125 Untersuchungen …" at bounding box center [767, 309] width 826 height 581
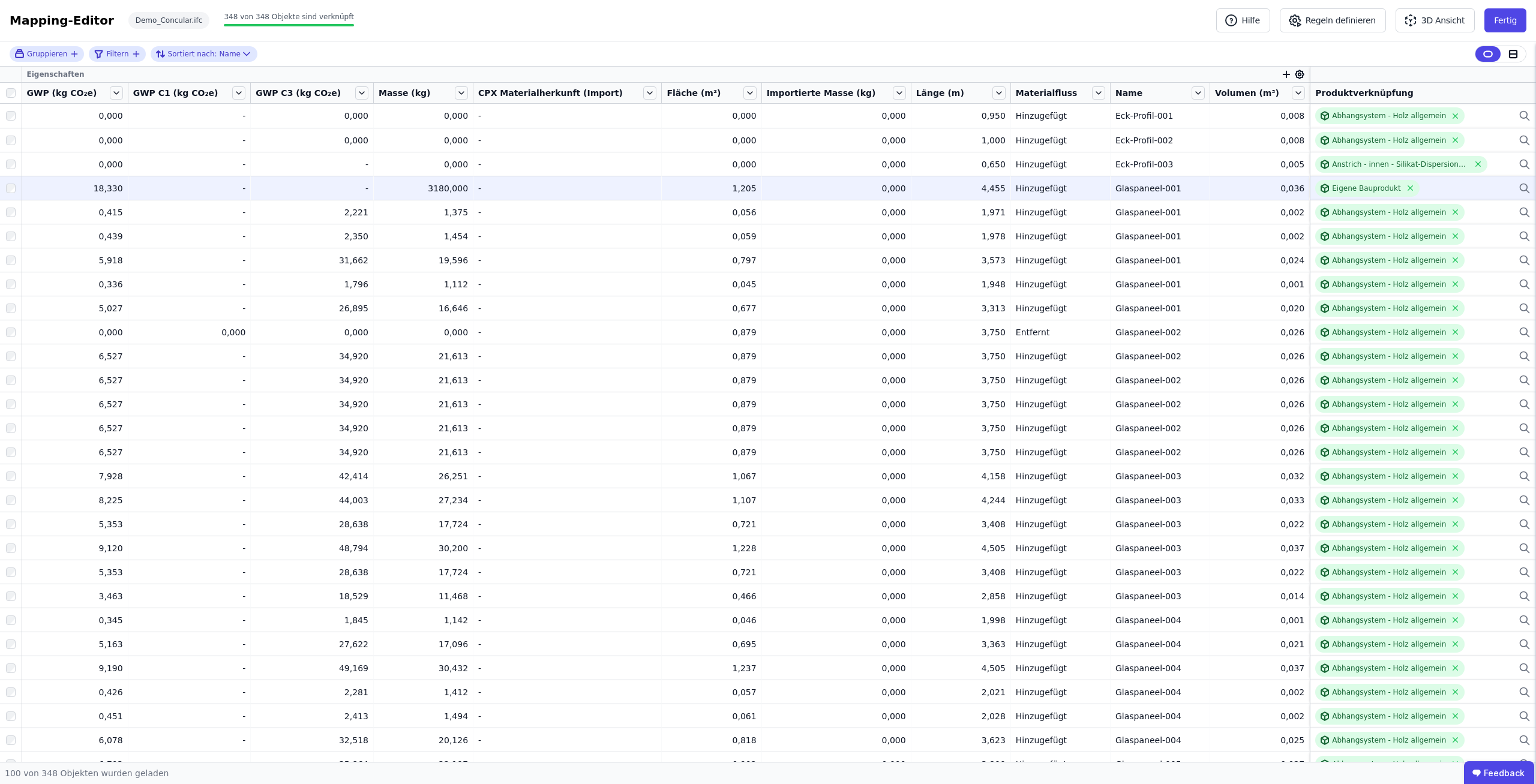
click at [1129, 38] on div "Mapping-Editor Hilfe Regeln definieren 3D Ansicht Fertig Demo_Concular.ifc 348 …" at bounding box center [768, 20] width 1536 height 41
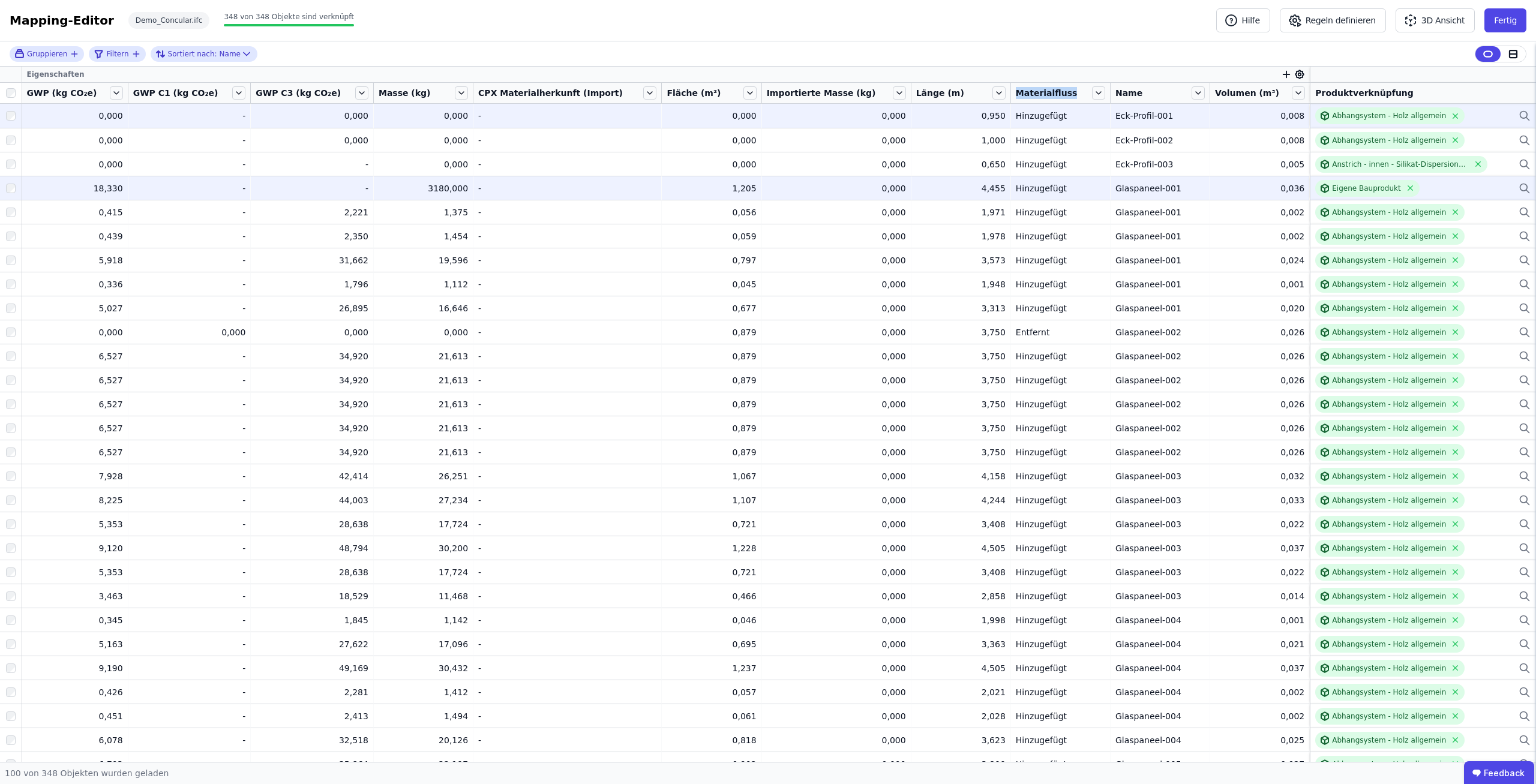
drag, startPoint x: 1135, startPoint y: 22, endPoint x: 1022, endPoint y: 108, distance: 142.0
click at [1026, 110] on div "Mapping-Editor Hilfe Regeln definieren 3D Ansicht Fertig Demo_Concular.ifc 348 …" at bounding box center [768, 392] width 1536 height 784
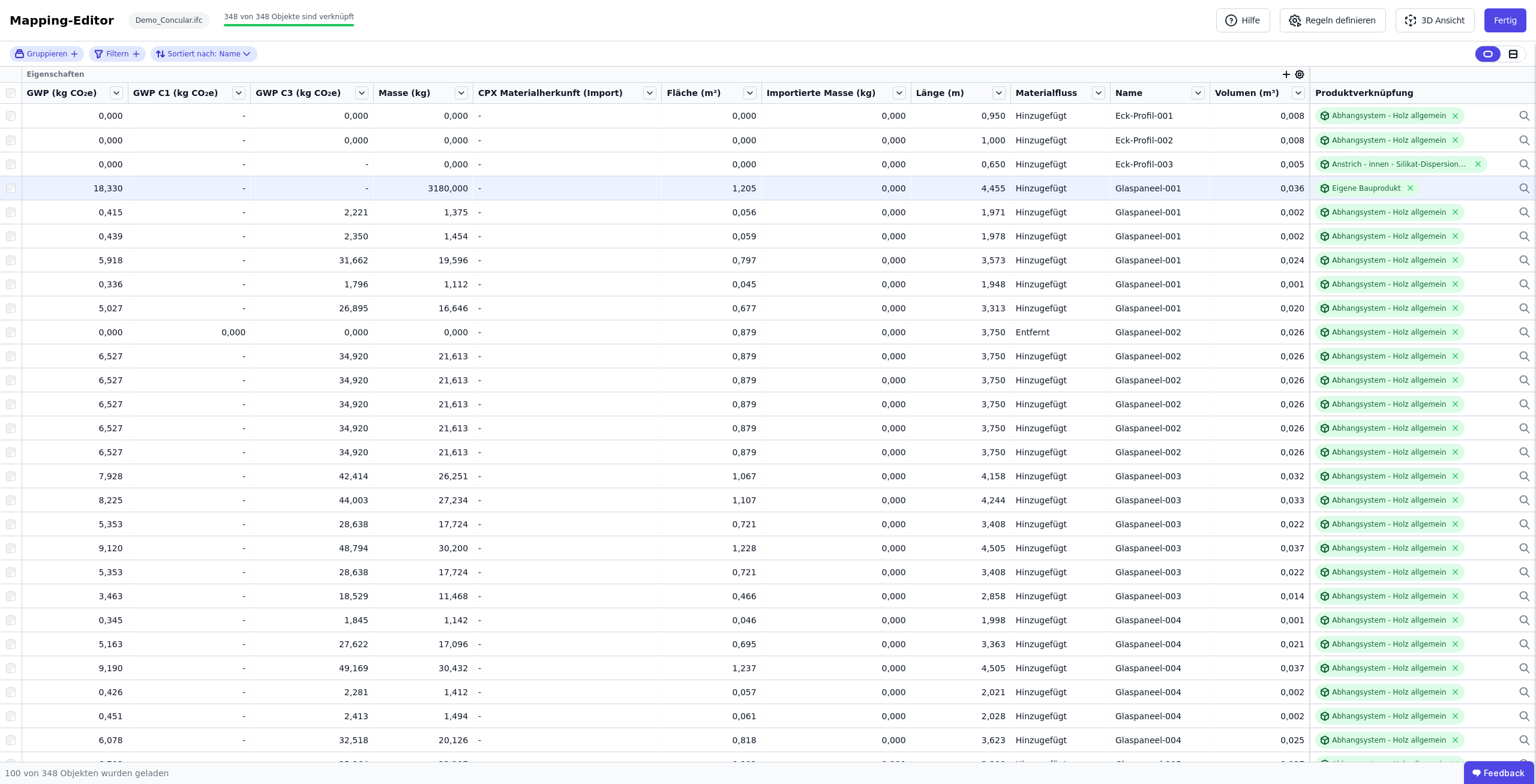
click at [992, 50] on div "Gruppieren Filtern Sortiert nach: Name" at bounding box center [768, 54] width 1536 height 25
click at [928, 35] on div "Mapping-Editor Hilfe Regeln definieren 3D Ansicht Fertig Demo_Concular.ifc 348 …" at bounding box center [768, 20] width 1536 height 41
click at [940, 40] on div "Mapping-Editor Hilfe Regeln definieren 3D Ansicht Fertig Demo_Concular.ifc 348 …" at bounding box center [768, 20] width 1536 height 41
click at [941, 40] on div "Mapping-Editor Hilfe Regeln definieren 3D Ansicht Fertig Demo_Concular.ifc 348 …" at bounding box center [768, 20] width 1536 height 41
click at [1044, 40] on div "Mapping-Editor Hilfe Regeln definieren 3D Ansicht Fertig Demo_Concular.ifc 348 …" at bounding box center [768, 20] width 1536 height 41
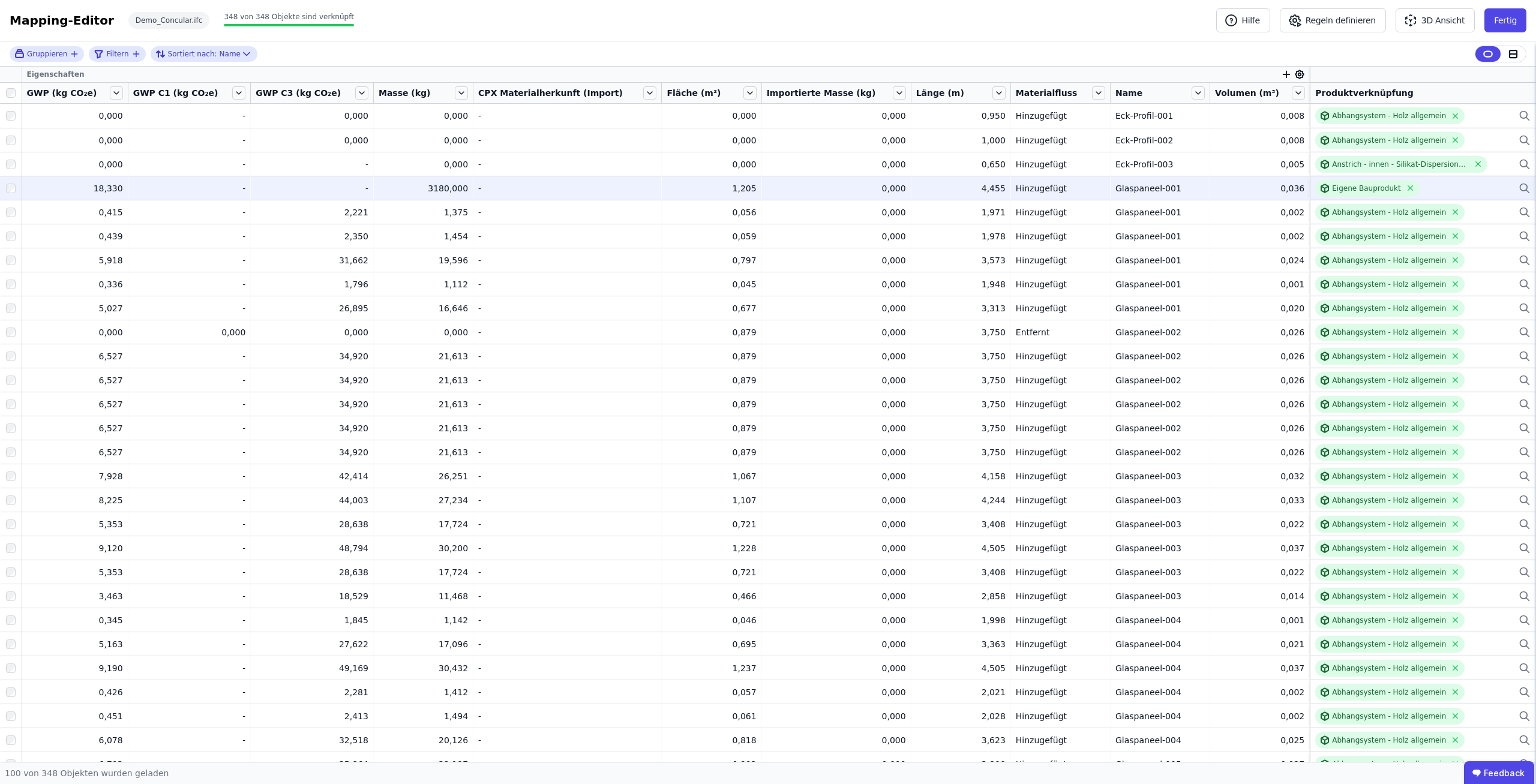
click at [1064, 37] on div "Mapping-Editor Hilfe Regeln definieren 3D Ansicht Fertig Demo_Concular.ifc 348 …" at bounding box center [768, 20] width 1536 height 41
click at [822, 35] on div "Mapping-Editor Hilfe Regeln definieren 3D Ansicht Fertig Demo_Concular.ifc 348 …" at bounding box center [768, 20] width 1536 height 41
click at [944, 41] on div "Gruppieren Filtern Sortiert nach: Name" at bounding box center [768, 54] width 1536 height 25
drag, startPoint x: 1018, startPoint y: 44, endPoint x: 952, endPoint y: 79, distance: 74.7
click at [953, 106] on div "Gruppieren Filtern Sortiert nach: Name Eigenschaften GWP (kg CO₂e) GWP C1 (kg C…" at bounding box center [768, 401] width 1536 height 720
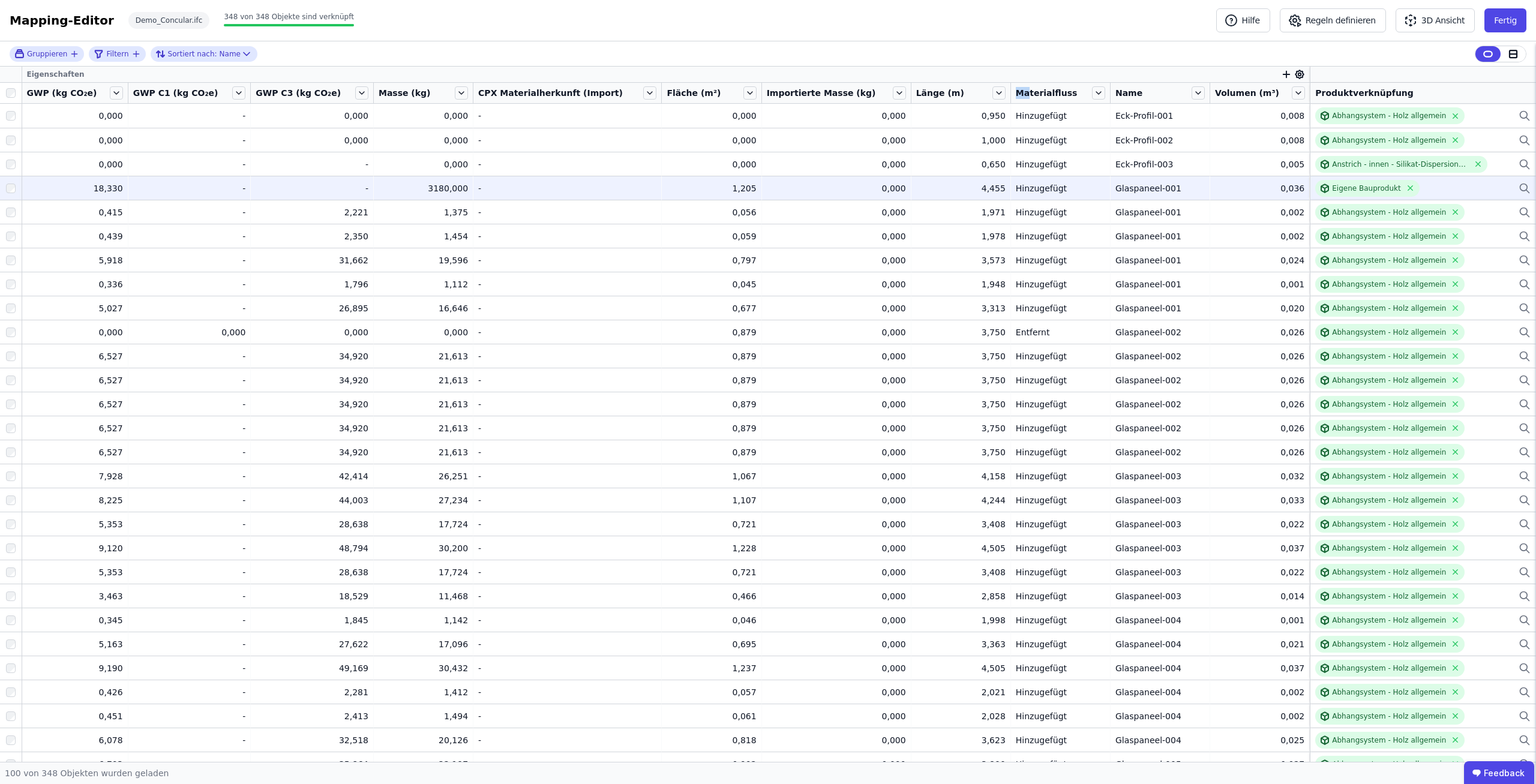
click at [943, 106] on td "0,950 0,950" at bounding box center [961, 116] width 99 height 24
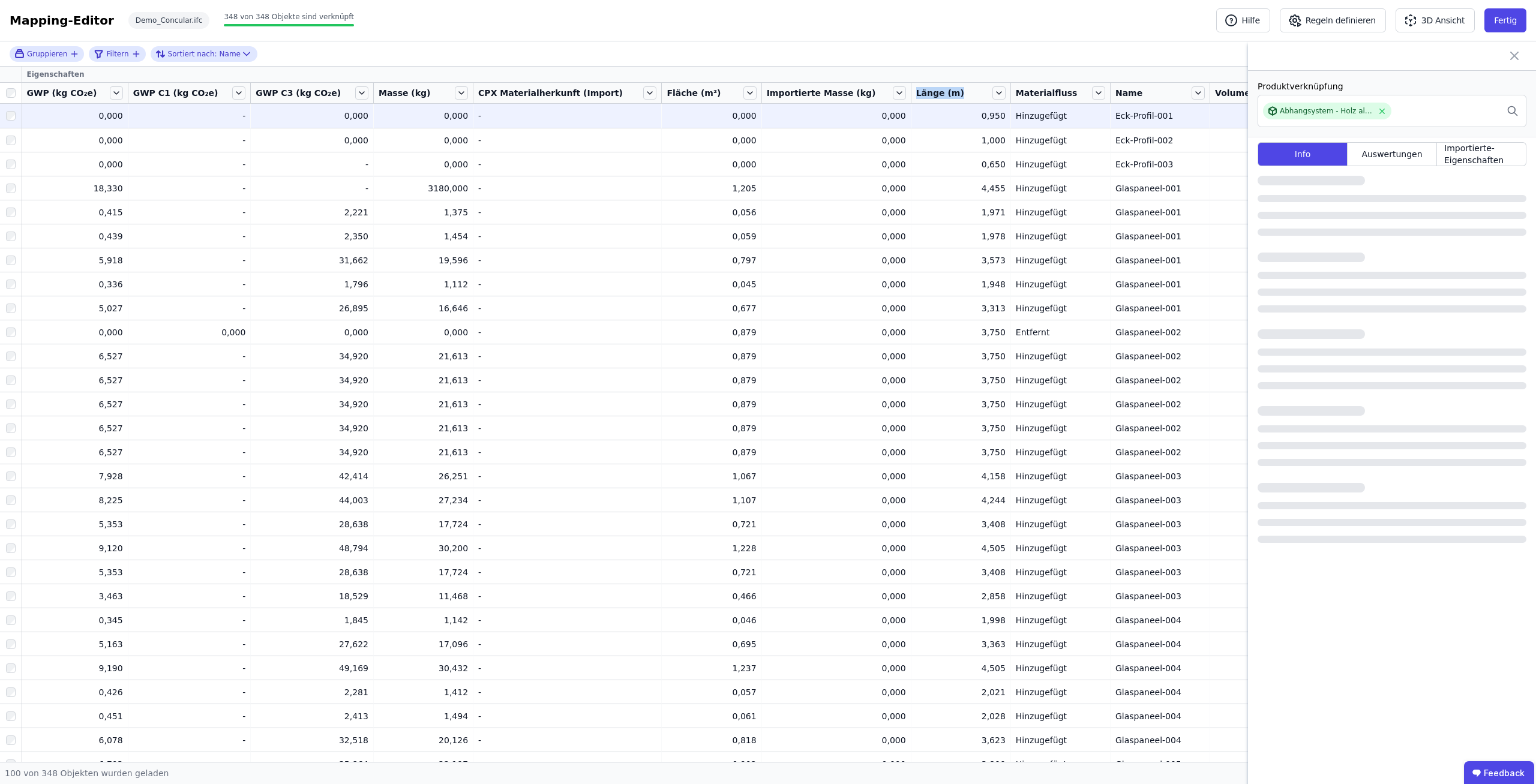
click at [958, 62] on div "Gruppieren Filtern Sortiert nach: Name" at bounding box center [768, 54] width 1536 height 25
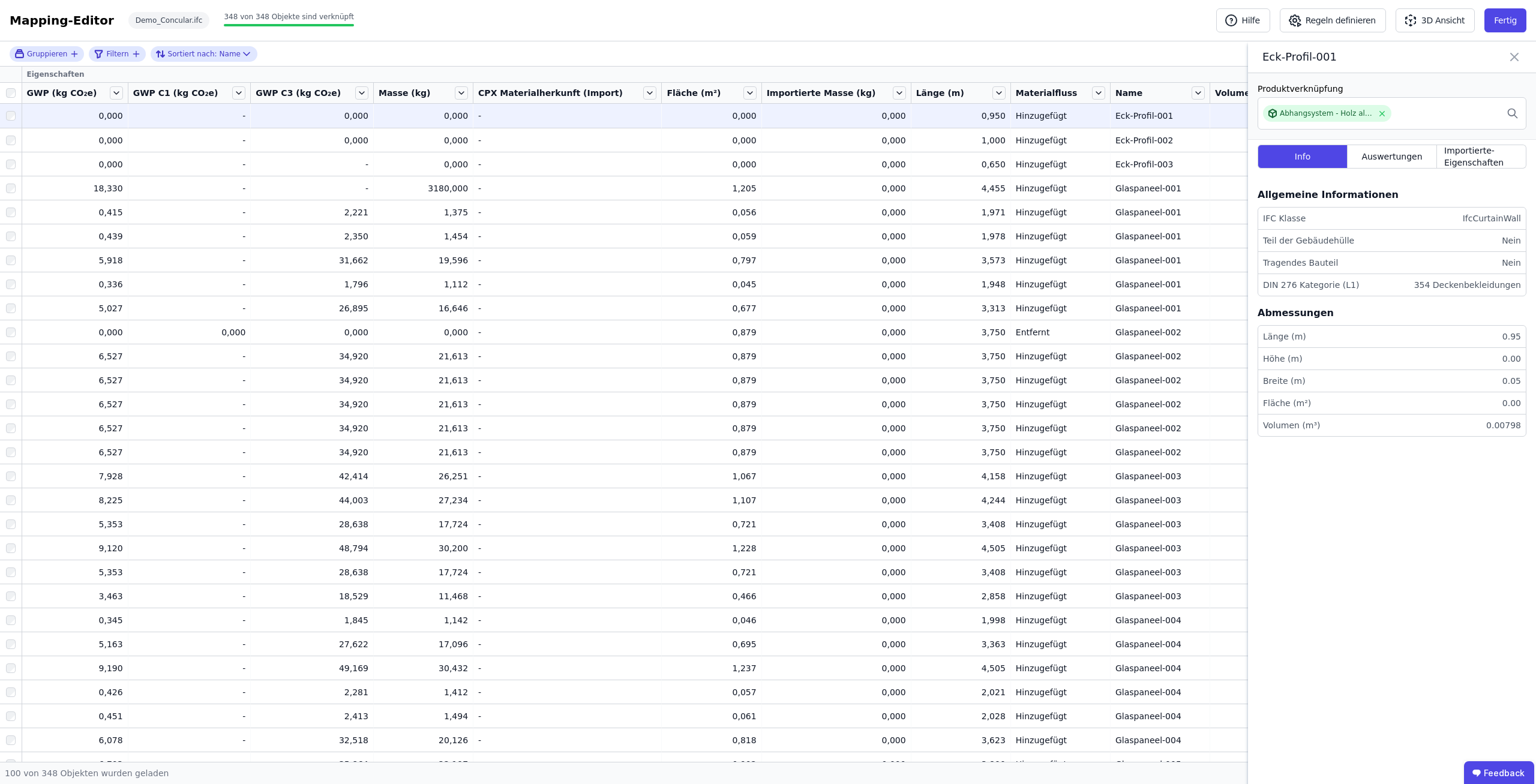
click at [961, 42] on div "Gruppieren Filtern Sortiert nach: Name" at bounding box center [768, 54] width 1536 height 25
click at [963, 48] on div "Gruppieren Filtern Sortiert nach: Name" at bounding box center [768, 54] width 1536 height 25
click at [1518, 48] on div "Eck-Profil-001" at bounding box center [1392, 57] width 288 height 32
click at [1514, 54] on icon at bounding box center [1514, 57] width 14 height 17
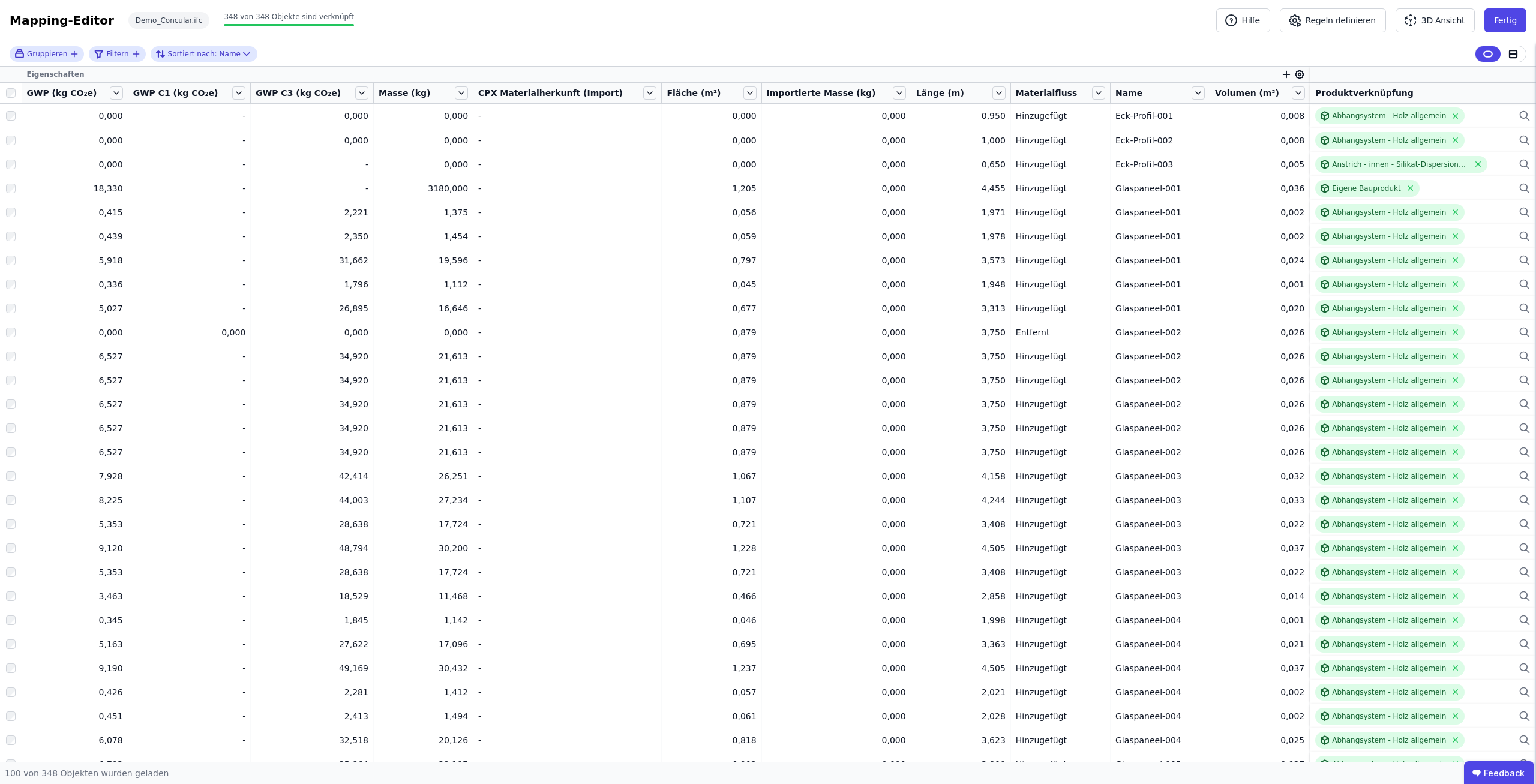
click at [1062, 54] on div "Gruppieren Filtern Sortiert nach: Name" at bounding box center [768, 54] width 1536 height 25
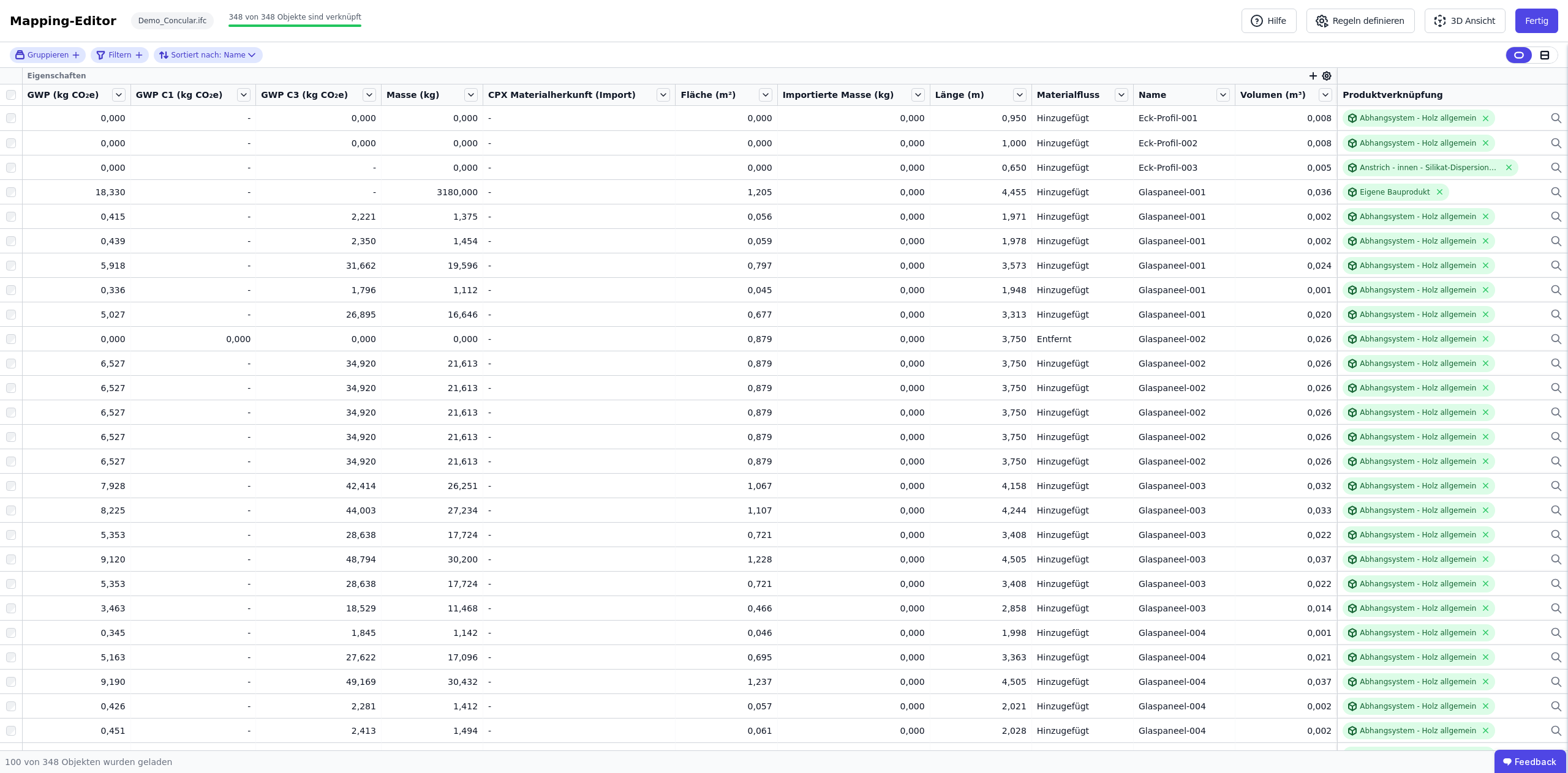
click at [1084, 55] on div "Mapping-Editor Hilfe Regeln definieren 3D Ansicht Fertig Demo_Concular.ifc 348 …" at bounding box center [784, 386] width 1568 height 773
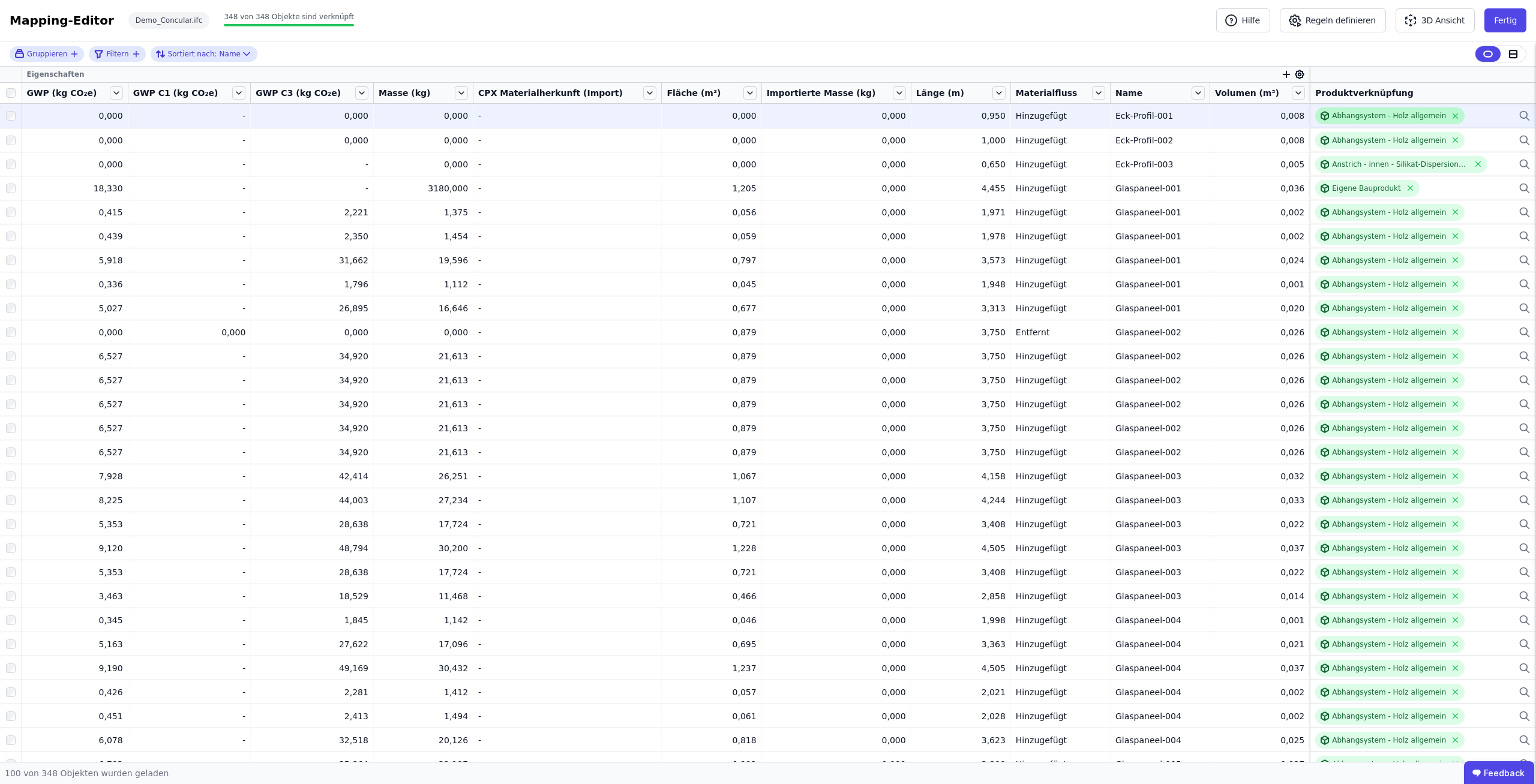
click at [1361, 116] on div "Abhangsystem - Holz allgemein" at bounding box center [1389, 116] width 114 height 10
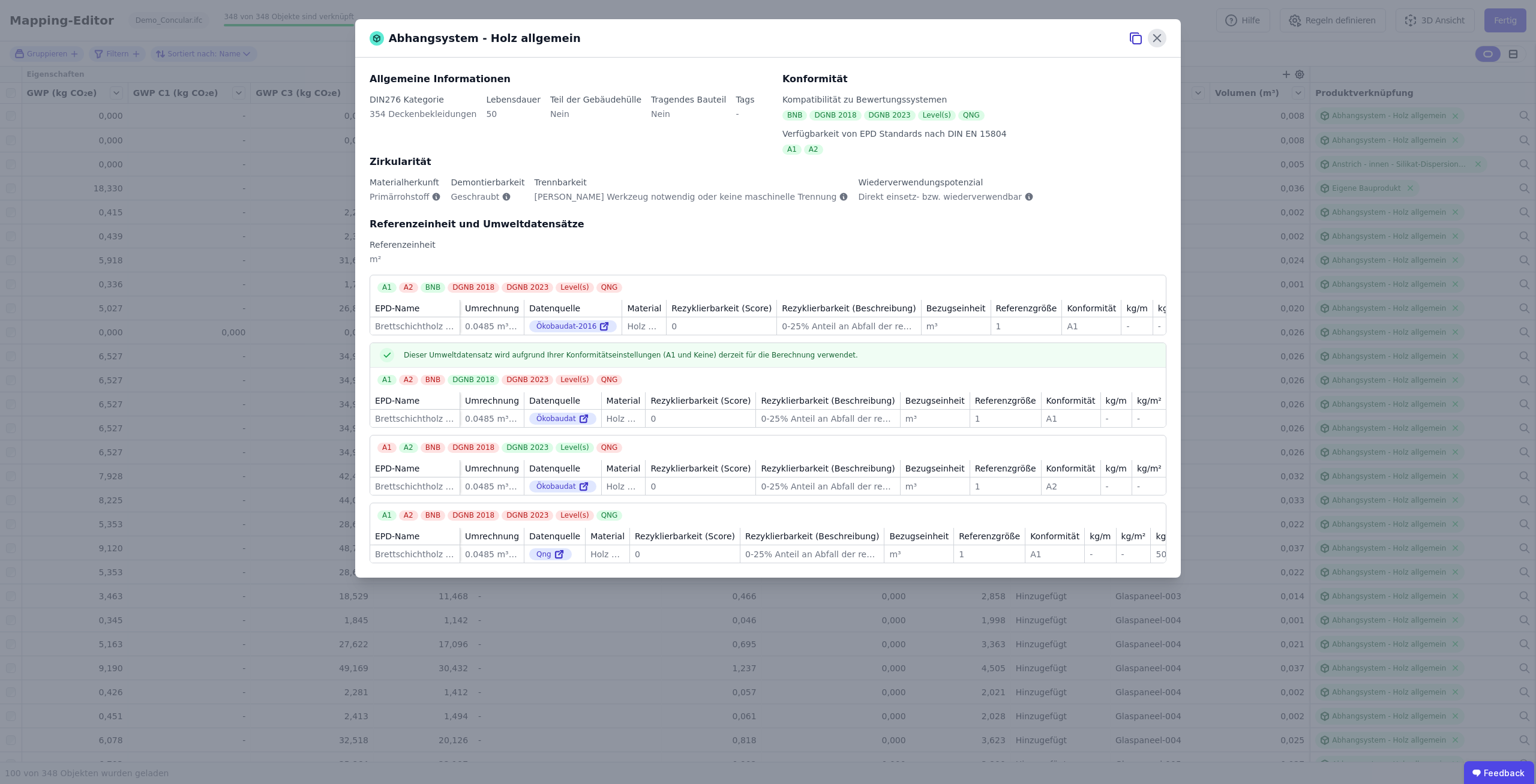
click at [1160, 37] on icon at bounding box center [1157, 38] width 18 height 18
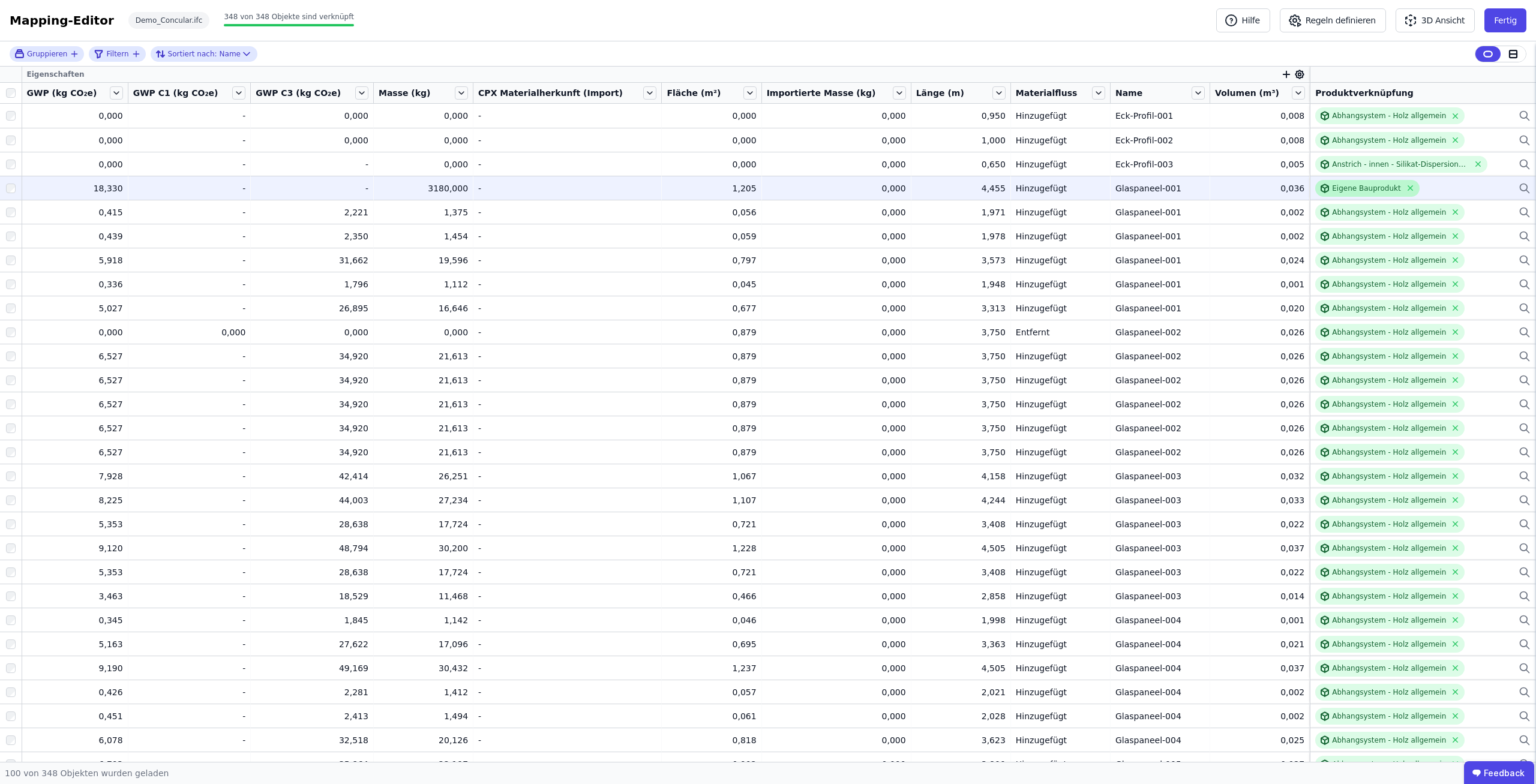
click at [1333, 191] on div "Eigene Bauprodukt" at bounding box center [1366, 188] width 69 height 10
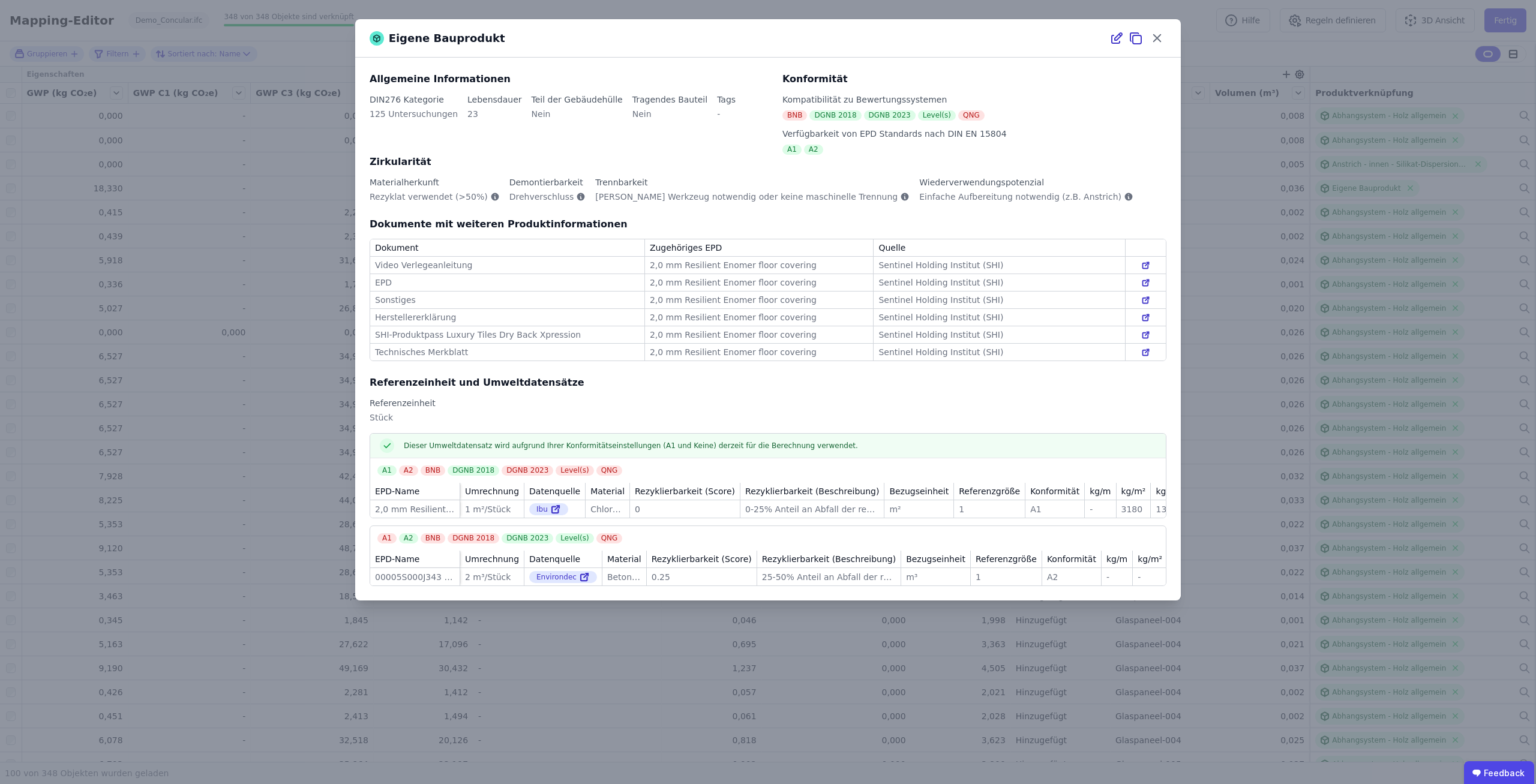
click at [222, 521] on div "Eigene Bauprodukt Allgemeine Informationen DIN276 Kategorie 125 Untersuchungen …" at bounding box center [768, 392] width 1536 height 784
